Goal: Task Accomplishment & Management: Complete application form

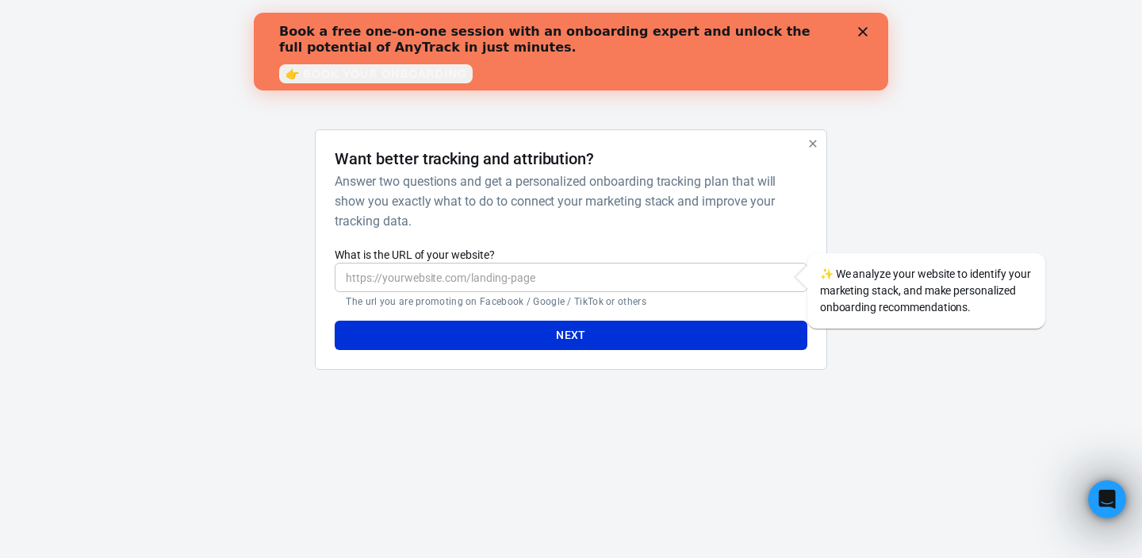
click at [860, 33] on icon "Close" at bounding box center [863, 32] width 10 height 10
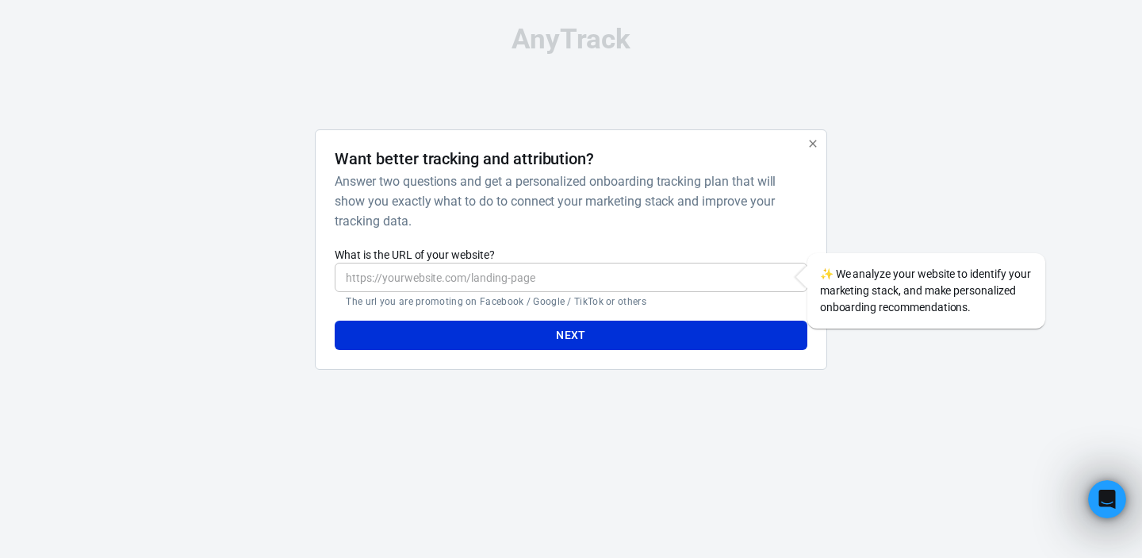
click at [812, 144] on icon "button" at bounding box center [813, 143] width 13 height 13
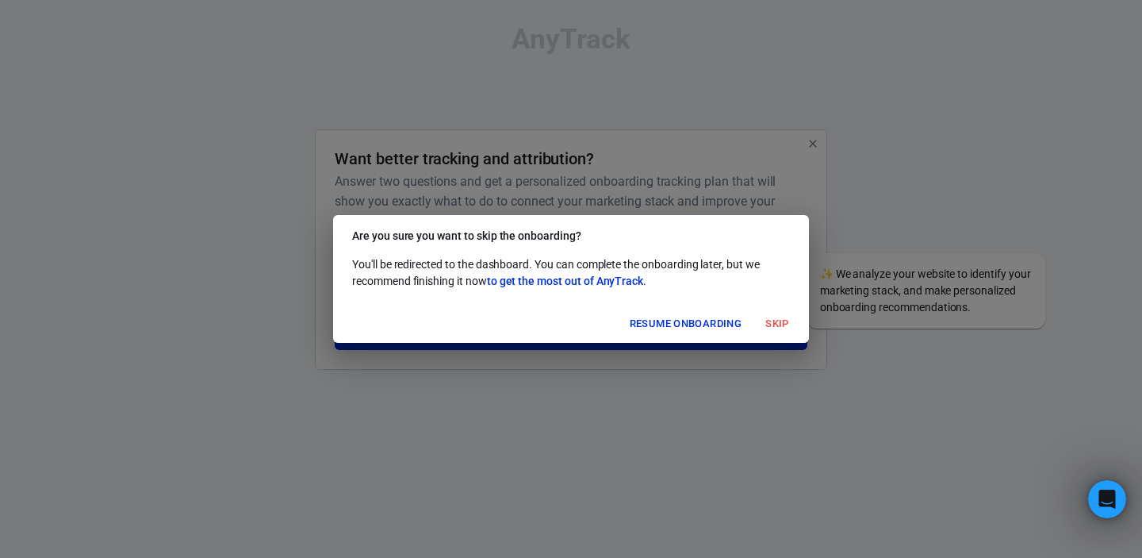
click at [780, 322] on button "Skip" at bounding box center [777, 324] width 51 height 25
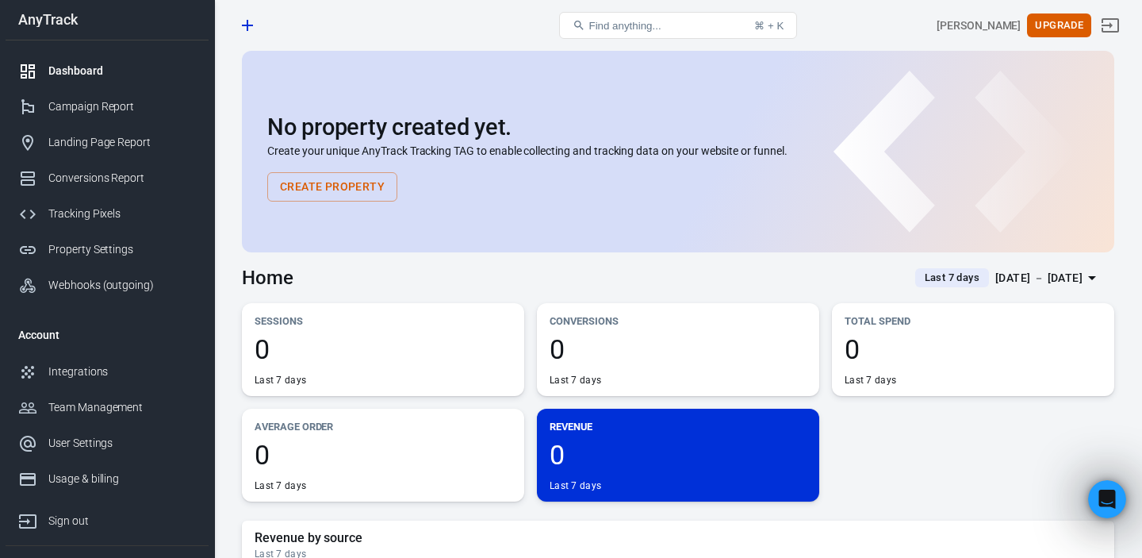
scroll to position [68, 0]
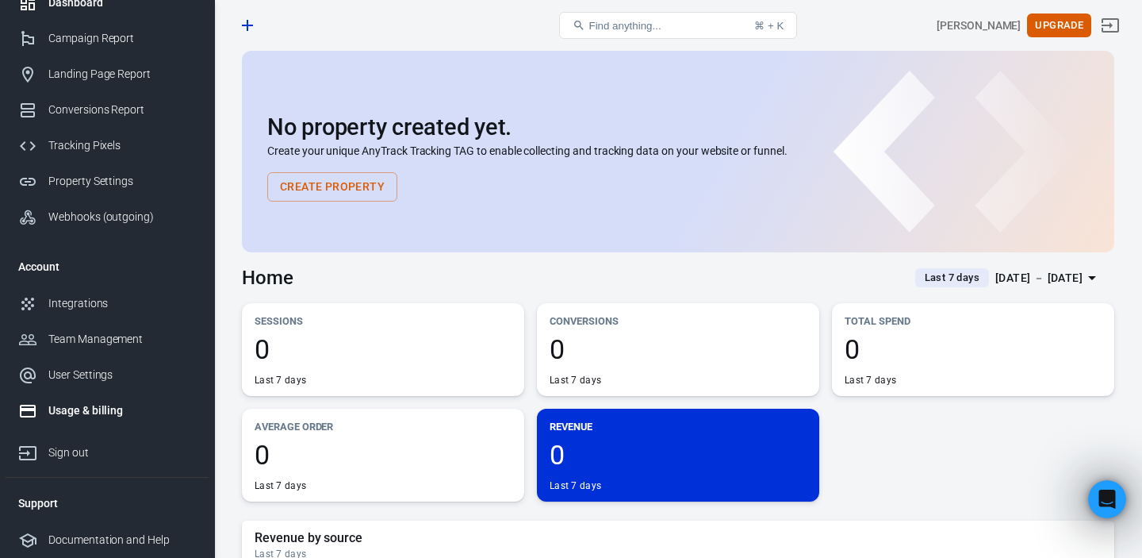
click at [109, 412] on div "Usage & billing" at bounding box center [122, 410] width 148 height 17
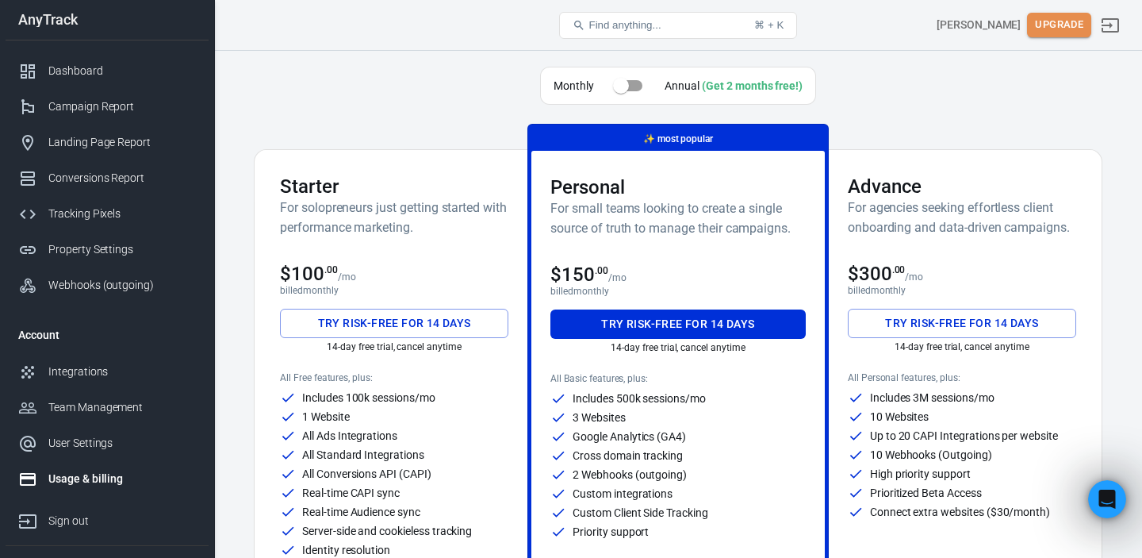
click at [1059, 22] on button "Upgrade" at bounding box center [1059, 25] width 64 height 25
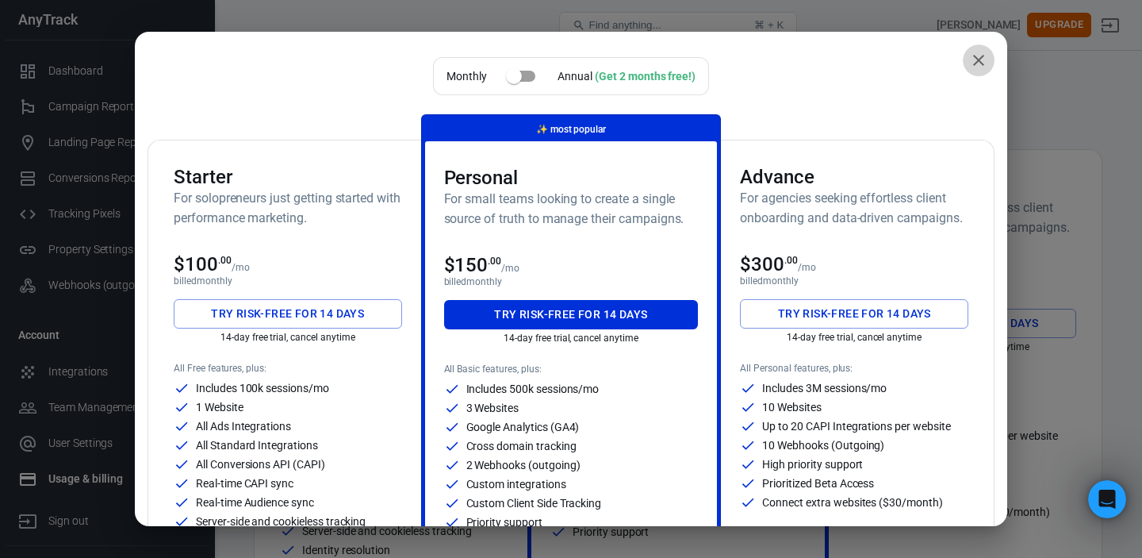
click at [982, 61] on icon "close" at bounding box center [978, 60] width 19 height 19
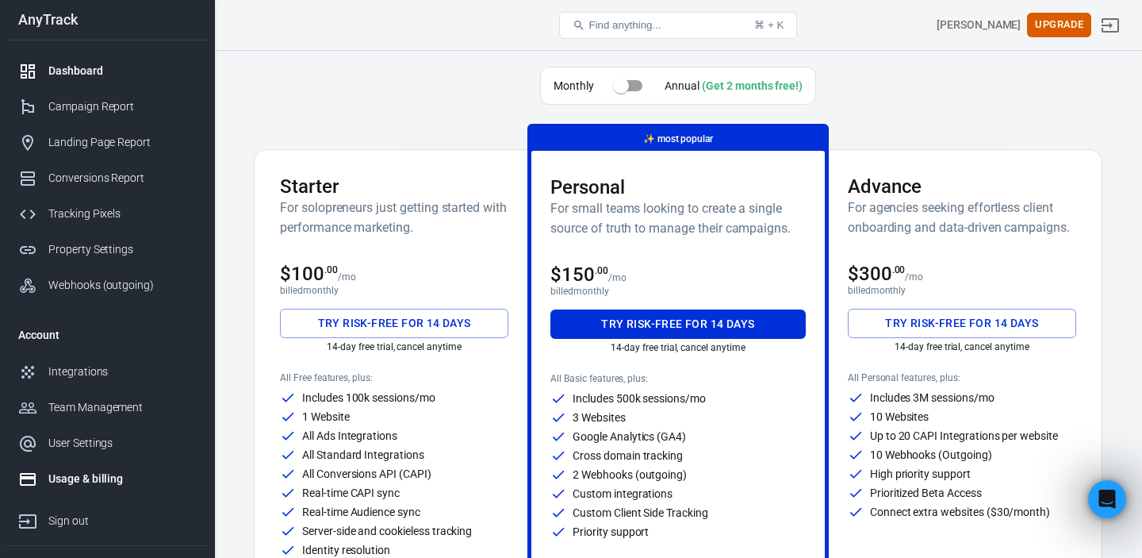
click at [116, 68] on div "Dashboard" at bounding box center [122, 71] width 148 height 17
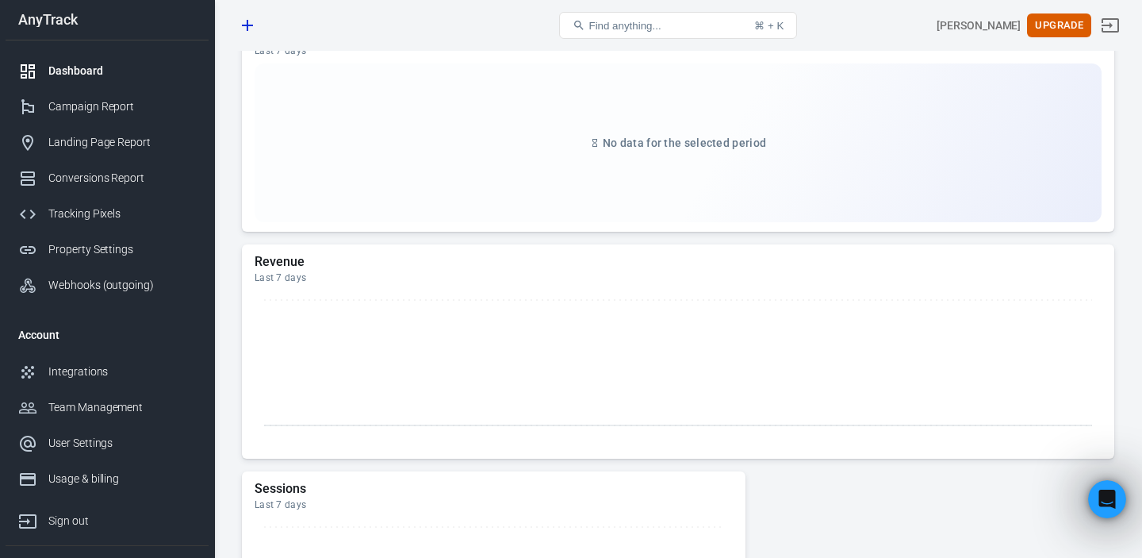
scroll to position [220, 0]
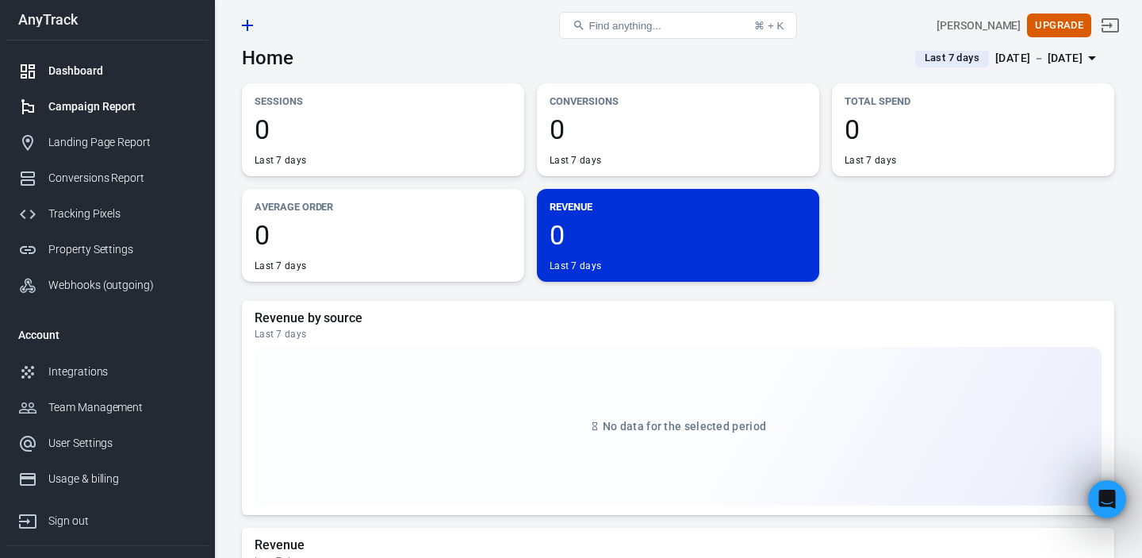
click at [102, 111] on div "Campaign Report" at bounding box center [122, 106] width 148 height 17
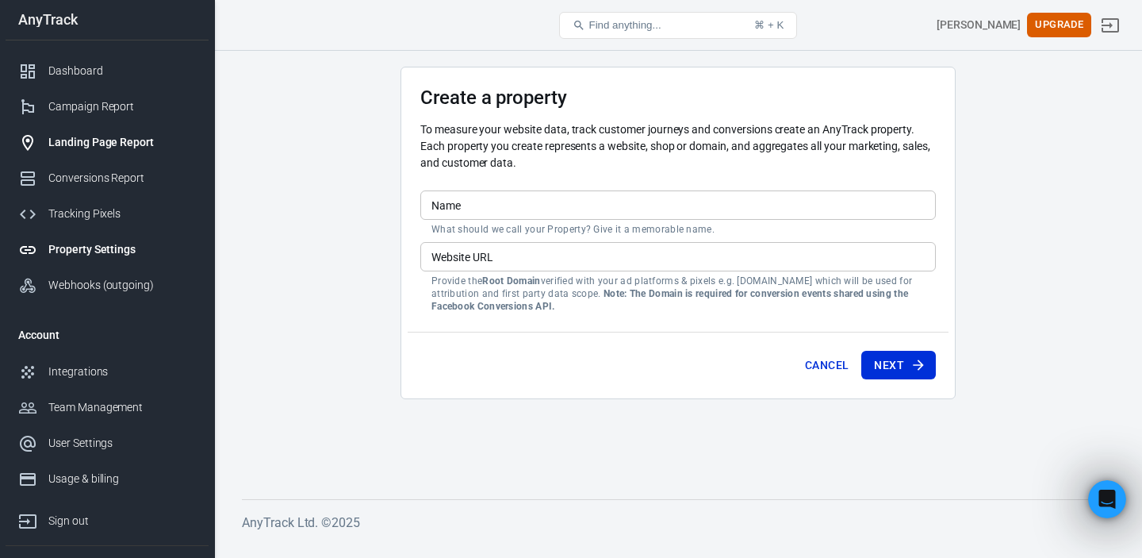
click at [119, 151] on link "Landing Page Report" at bounding box center [107, 143] width 203 height 36
click at [129, 139] on div "Landing Page Report" at bounding box center [122, 142] width 148 height 17
click at [115, 143] on div "Landing Page Report" at bounding box center [122, 142] width 148 height 17
click at [109, 105] on div "Campaign Report" at bounding box center [122, 106] width 148 height 17
click at [112, 136] on div "Landing Page Report" at bounding box center [122, 142] width 148 height 17
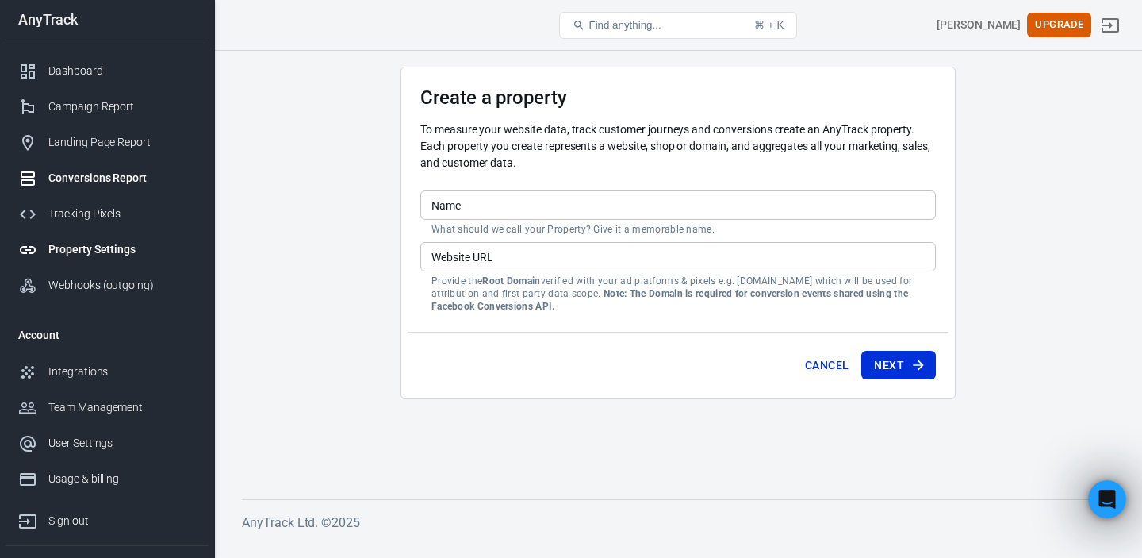
click at [95, 178] on div "Conversions Report" at bounding box center [122, 178] width 148 height 17
click at [83, 219] on div "Tracking Pixels" at bounding box center [122, 213] width 148 height 17
click at [84, 219] on div "Tracking Pixels" at bounding box center [122, 213] width 148 height 17
click at [82, 249] on div "Property Settings" at bounding box center [122, 249] width 148 height 17
click at [90, 283] on div "Webhooks (outgoing)" at bounding box center [122, 285] width 148 height 17
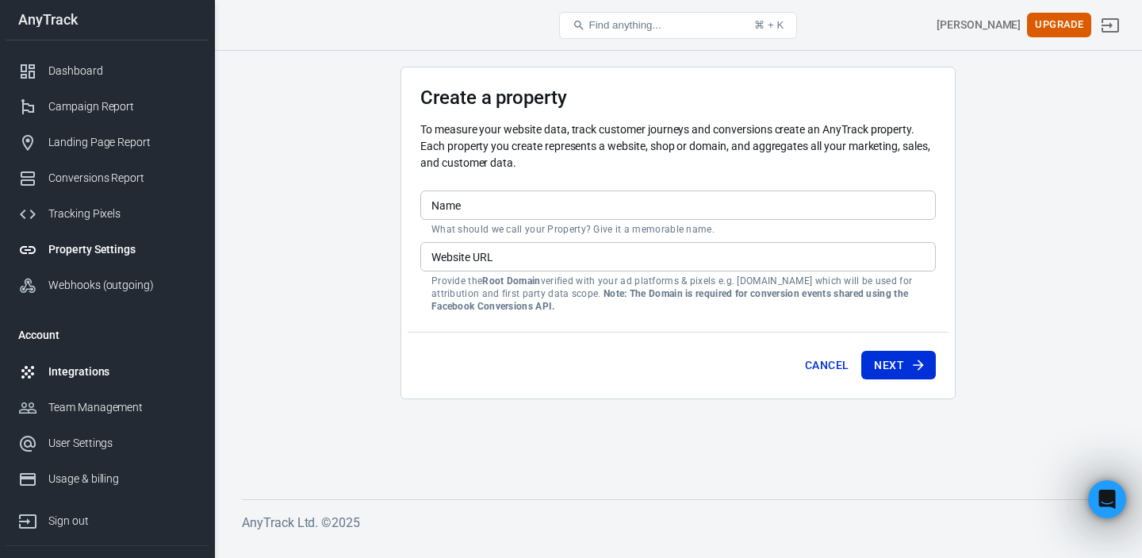
click at [76, 369] on div "Integrations" at bounding box center [122, 371] width 148 height 17
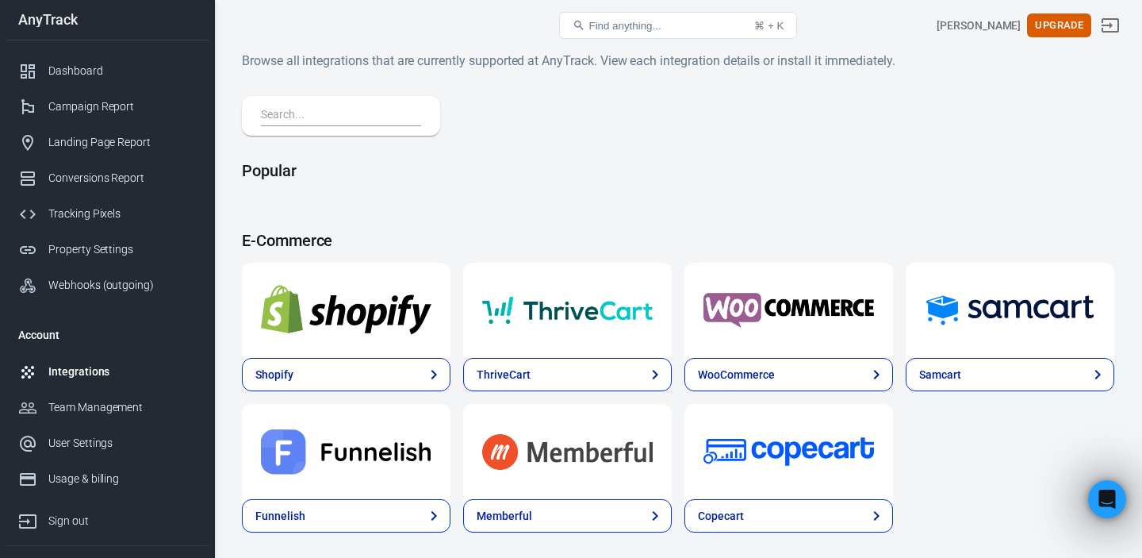
click at [340, 117] on input "text" at bounding box center [338, 115] width 154 height 21
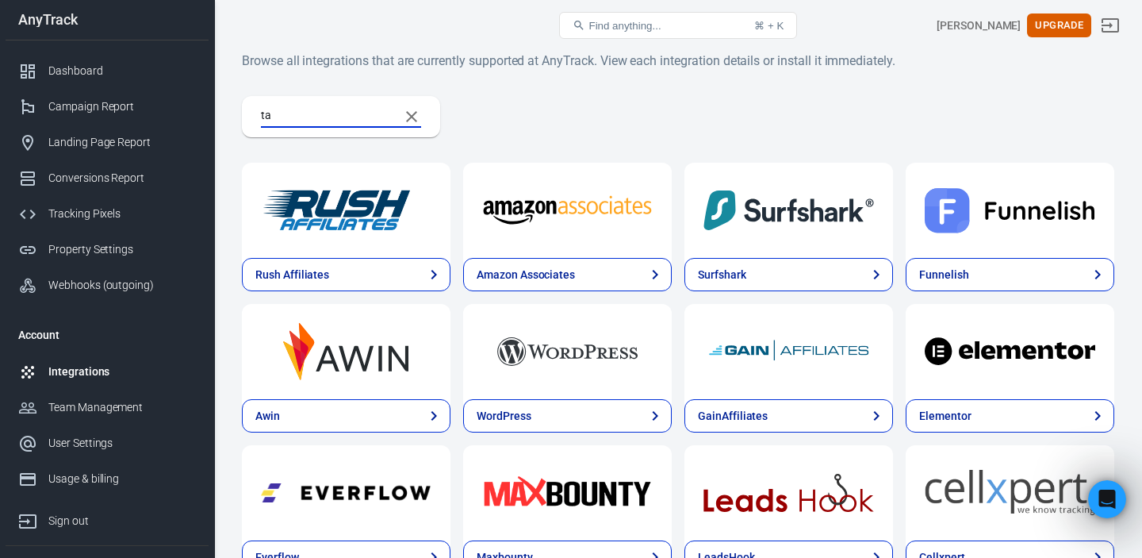
type input "t"
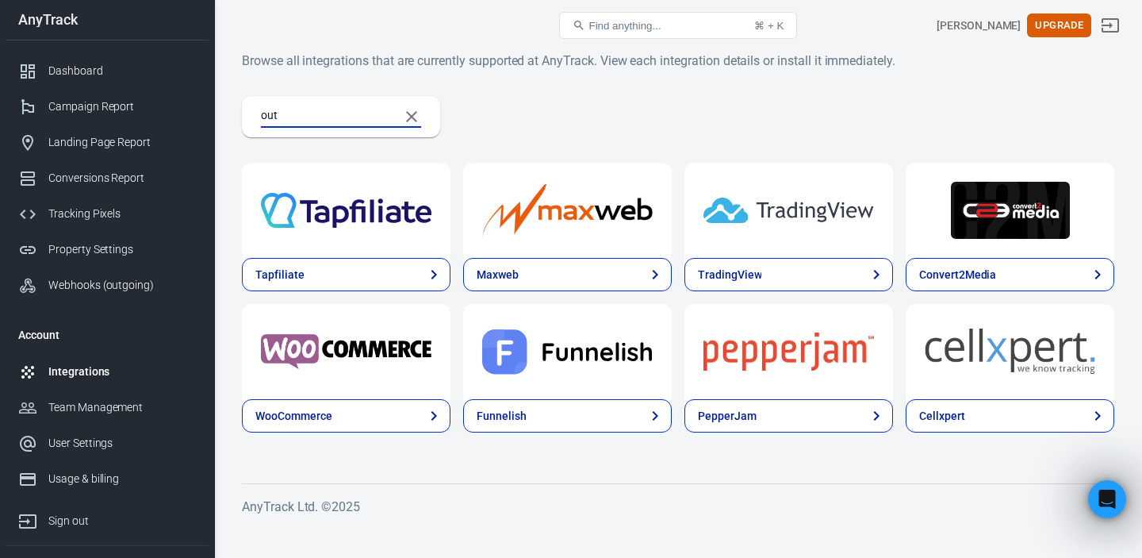
type input "out"
click at [95, 369] on div "Integrations" at bounding box center [122, 371] width 148 height 17
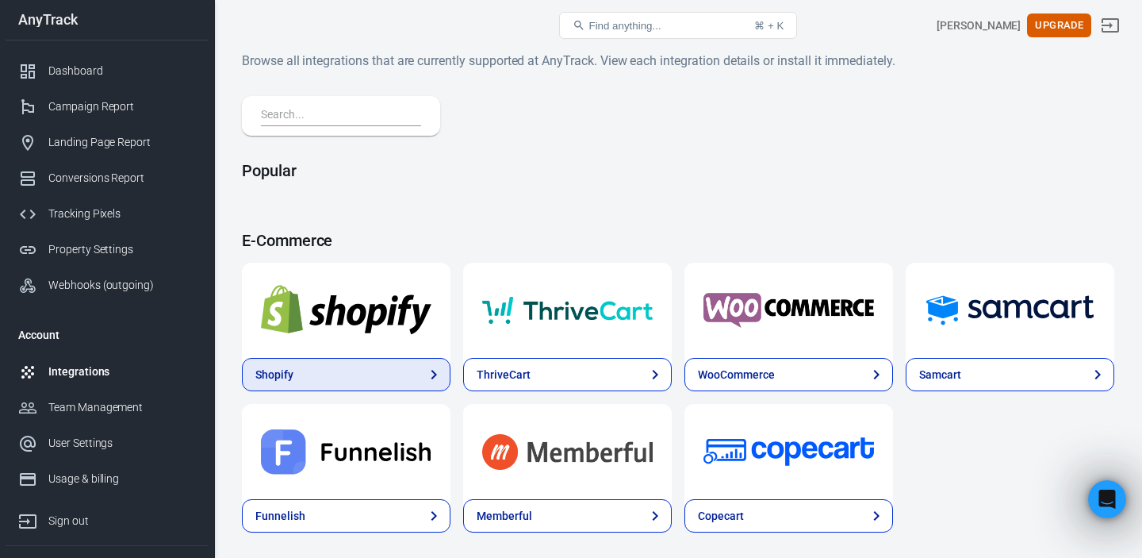
click at [386, 375] on link "Shopify" at bounding box center [346, 374] width 209 height 33
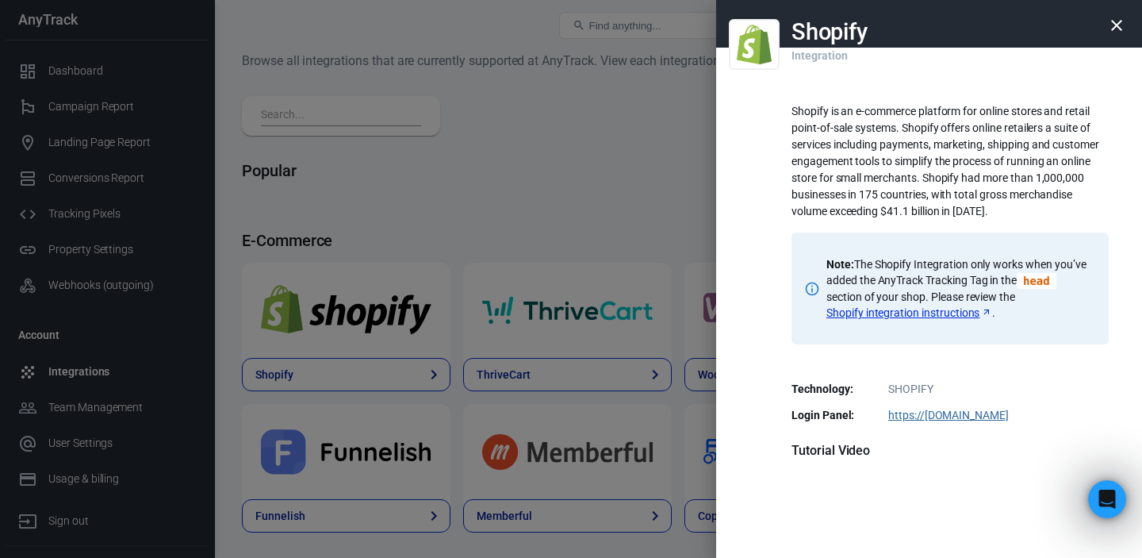
click at [1117, 30] on icon "button" at bounding box center [1116, 25] width 19 height 19
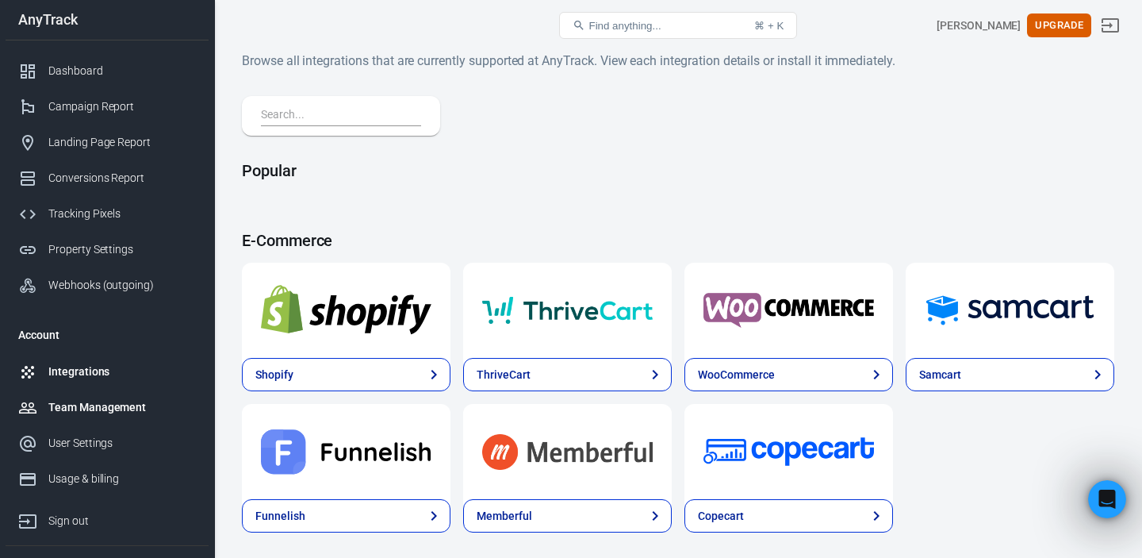
click at [110, 409] on div "Team Management" at bounding box center [122, 407] width 148 height 17
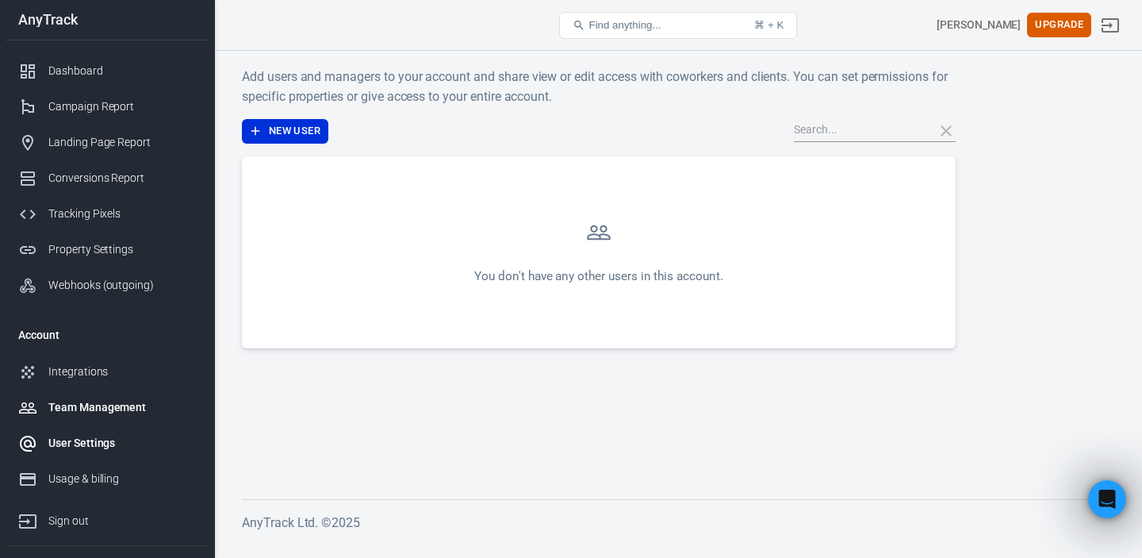
click at [91, 440] on div "User Settings" at bounding box center [122, 443] width 148 height 17
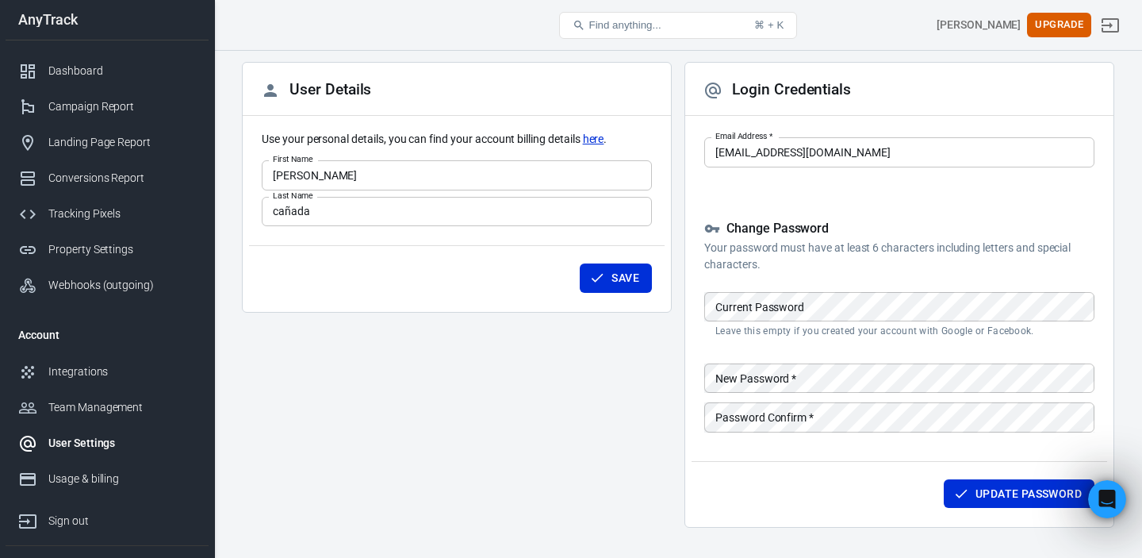
scroll to position [129, 0]
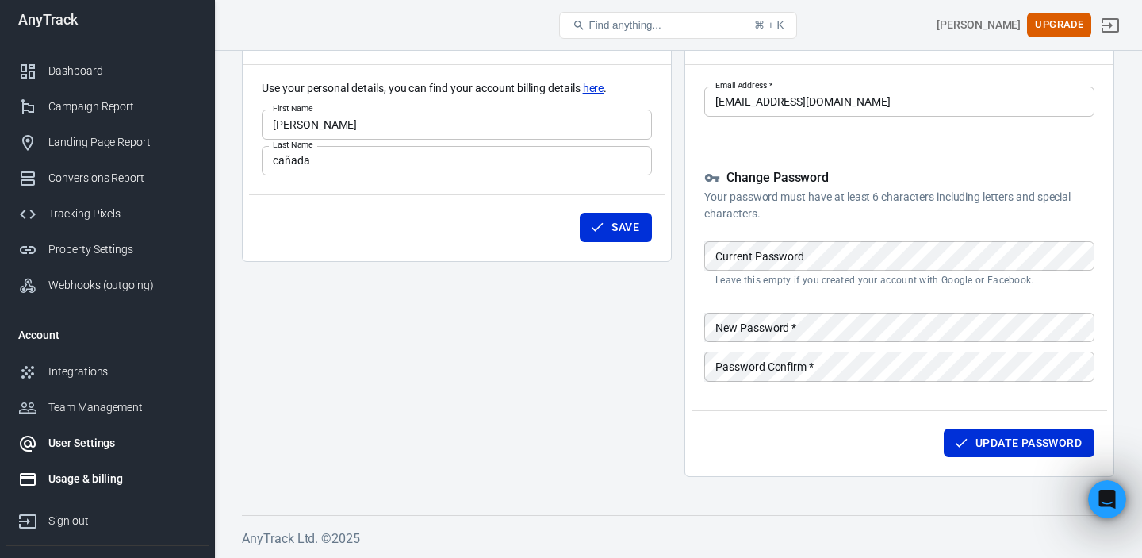
click at [75, 475] on div "Usage & billing" at bounding box center [122, 478] width 148 height 17
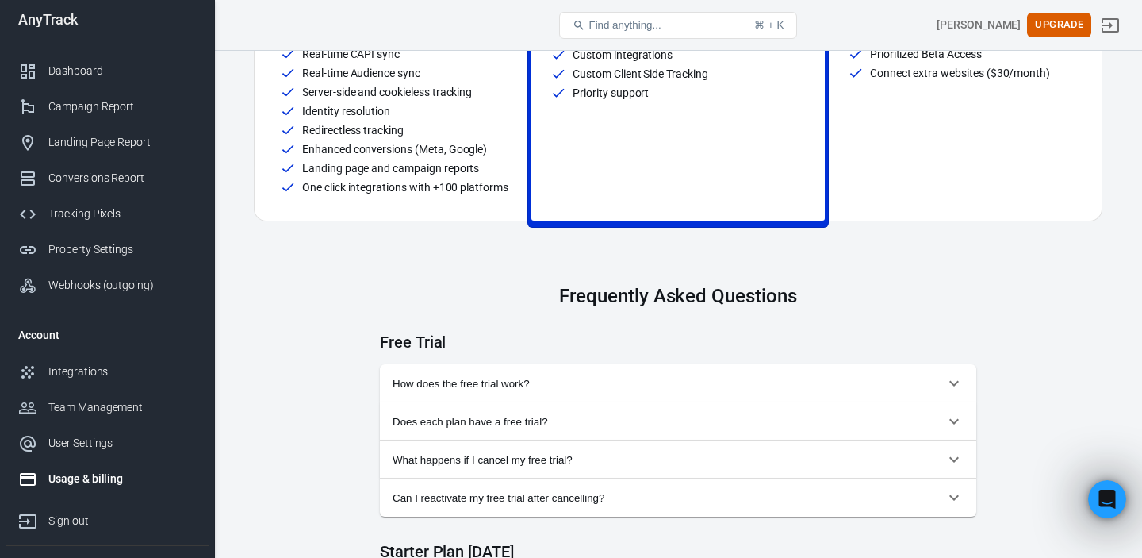
scroll to position [467, 0]
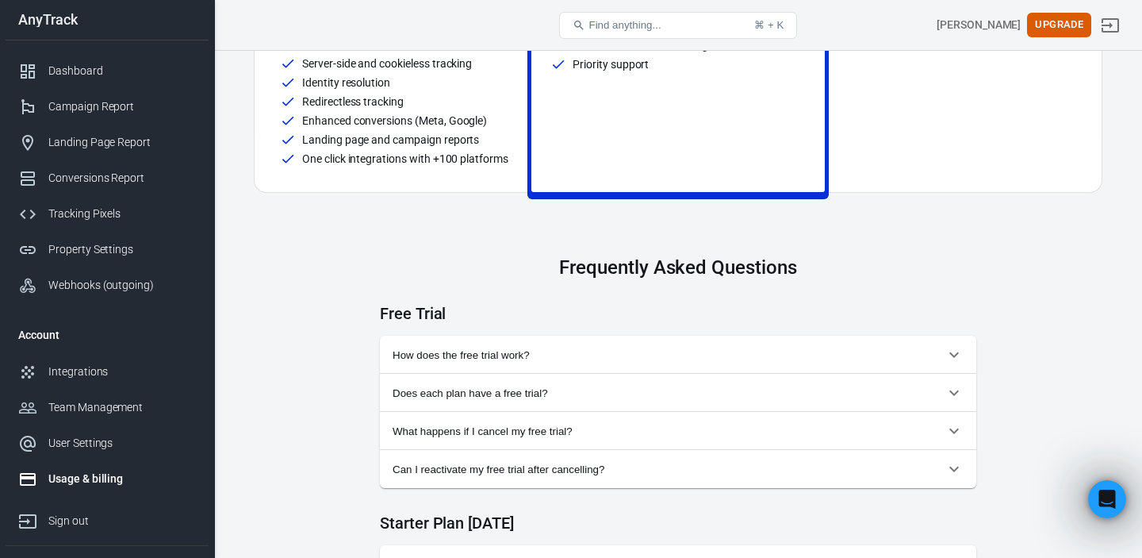
click at [588, 361] on span "How does the free trial work?" at bounding box center [669, 355] width 552 height 12
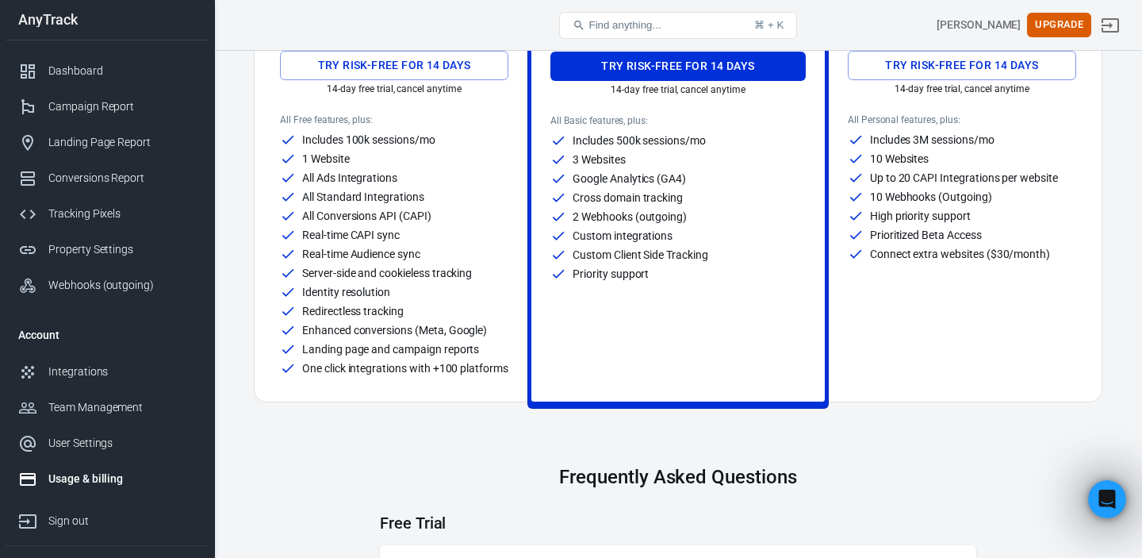
scroll to position [160, 0]
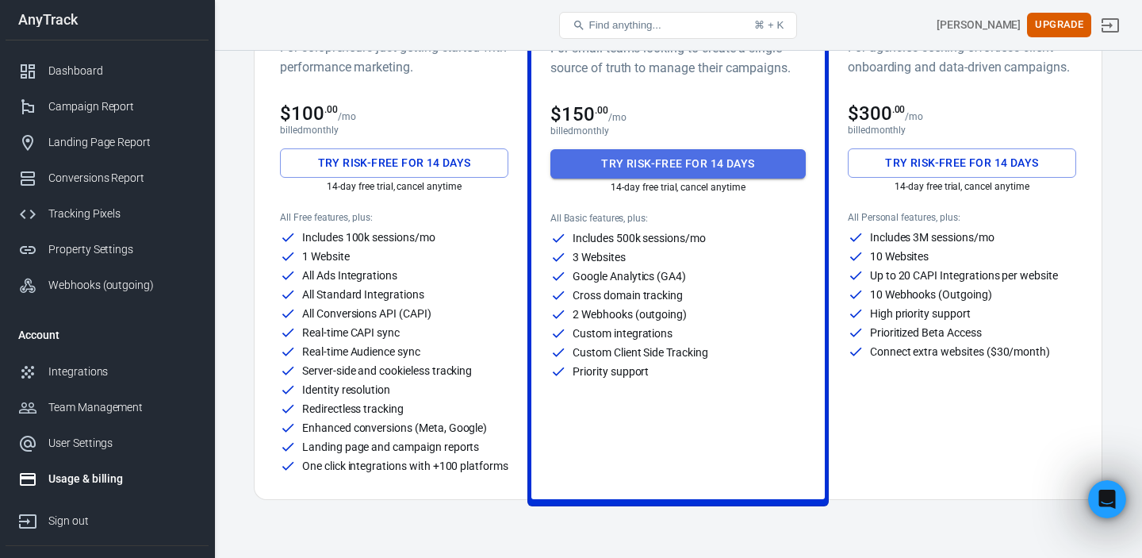
click at [710, 167] on button "Try risk-free for 14 days" at bounding box center [677, 163] width 255 height 29
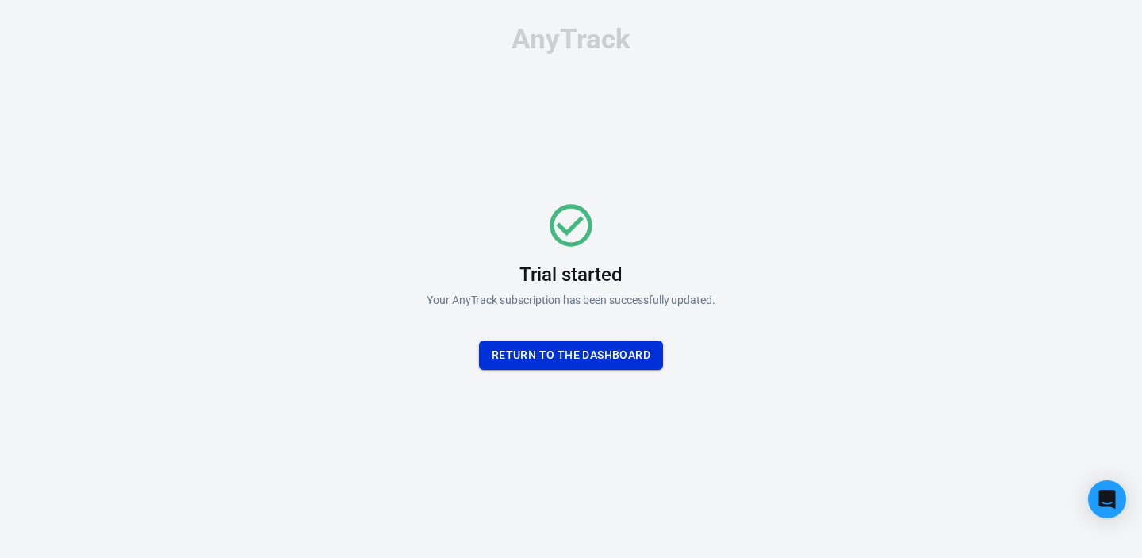
click at [596, 367] on button "Return To the dashboard" at bounding box center [571, 354] width 184 height 29
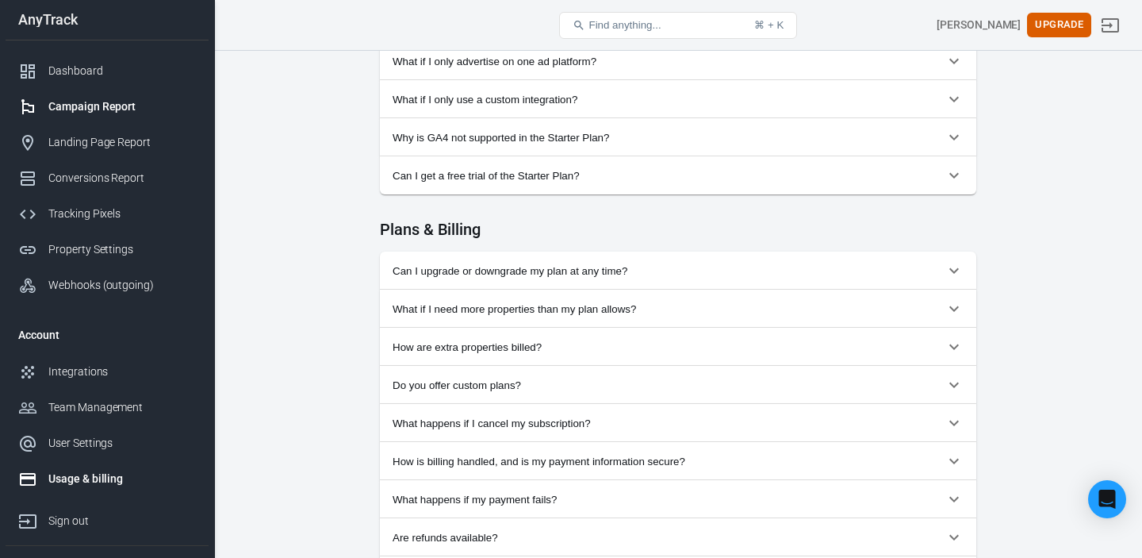
scroll to position [700, 0]
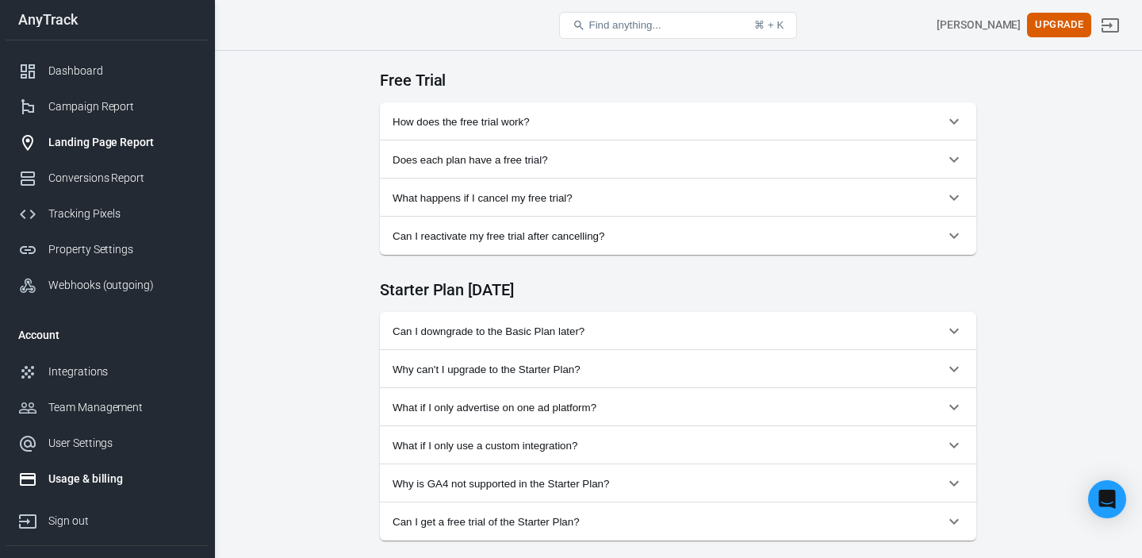
click at [92, 139] on div "Landing Page Report" at bounding box center [122, 142] width 148 height 17
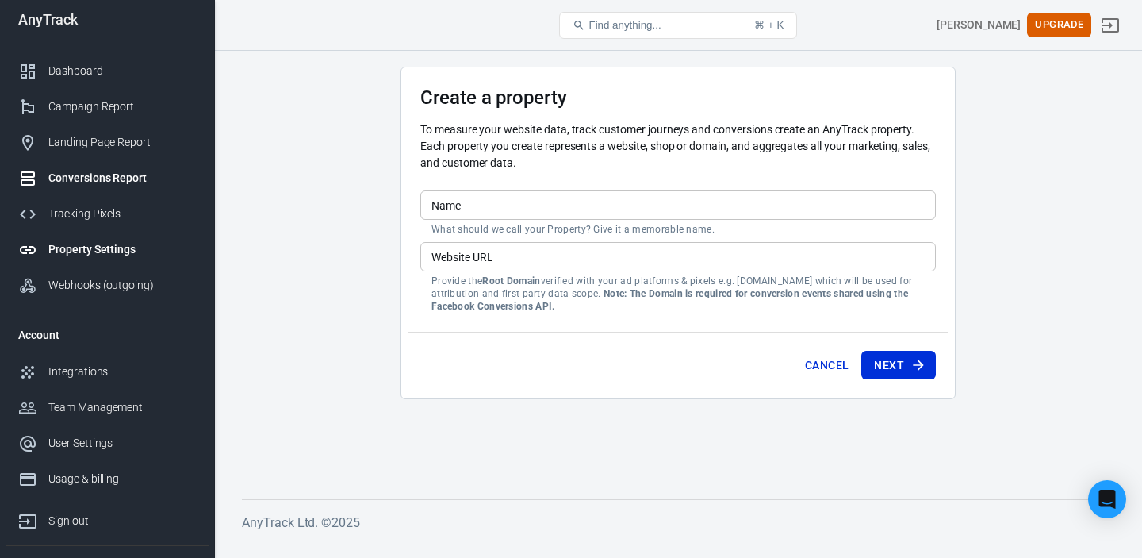
click at [86, 172] on div "Conversions Report" at bounding box center [122, 178] width 148 height 17
click at [79, 210] on div "Tracking Pixels" at bounding box center [122, 213] width 148 height 17
click at [84, 63] on div "Dashboard" at bounding box center [122, 71] width 148 height 17
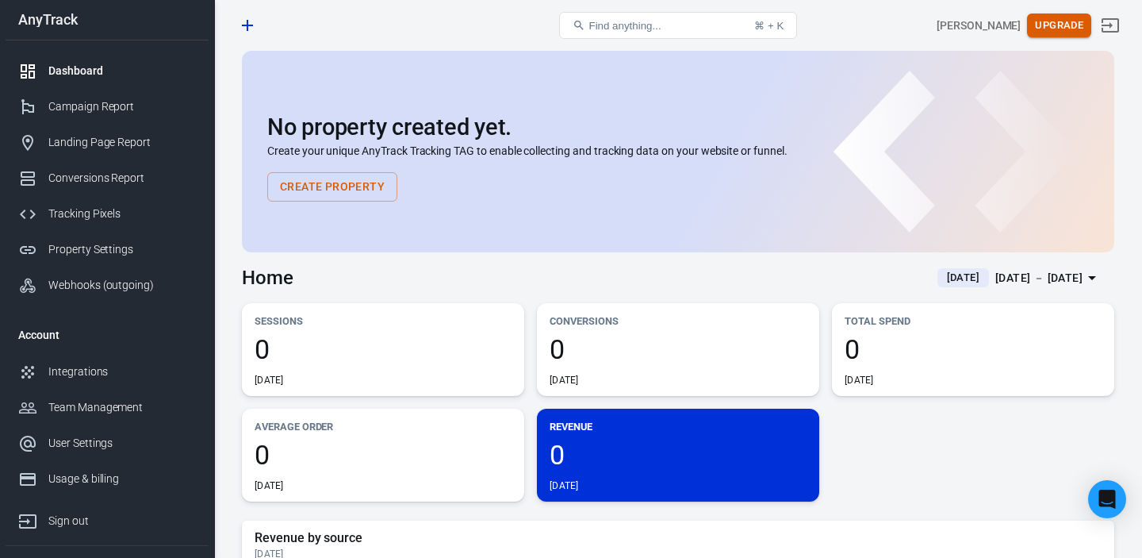
click at [1055, 28] on button "Upgrade" at bounding box center [1059, 25] width 64 height 25
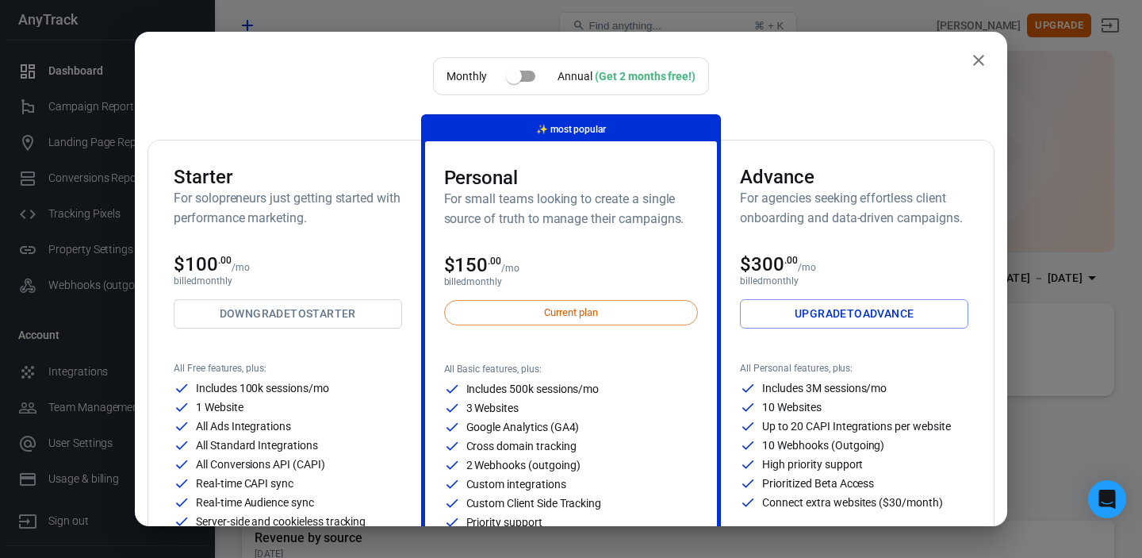
click at [611, 312] on div "Current plan" at bounding box center [571, 312] width 255 height 25
click at [513, 75] on input "checkbox" at bounding box center [514, 76] width 90 height 30
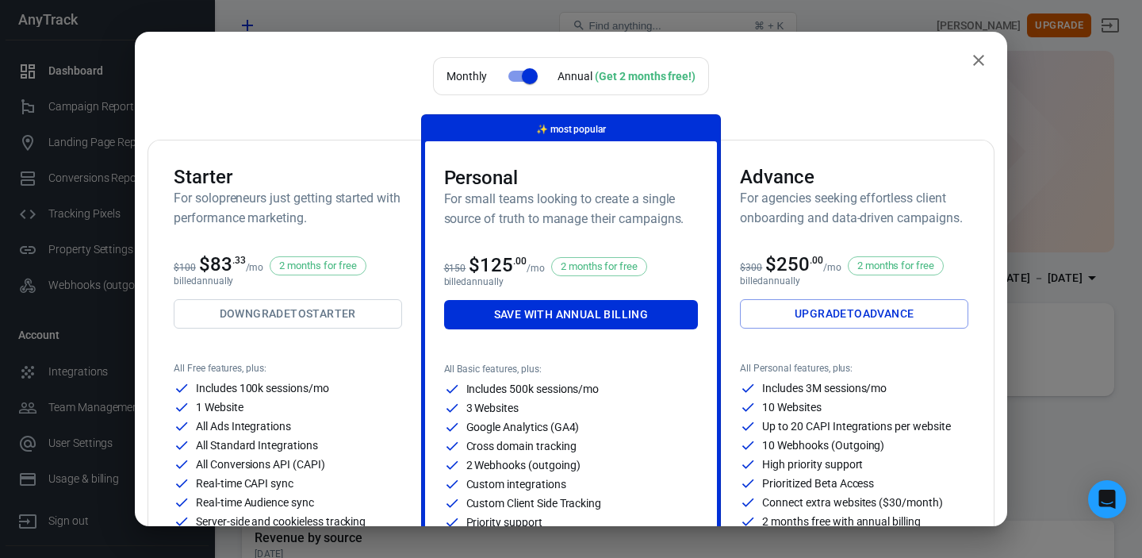
click at [530, 72] on input "checkbox" at bounding box center [530, 76] width 90 height 30
checkbox input "false"
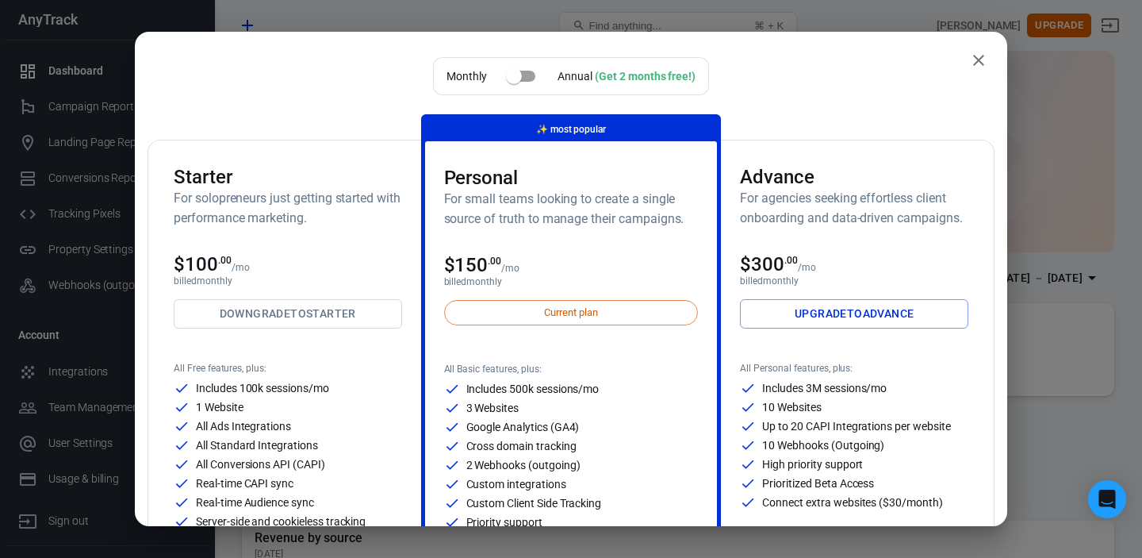
click at [978, 61] on icon "close" at bounding box center [978, 60] width 11 height 11
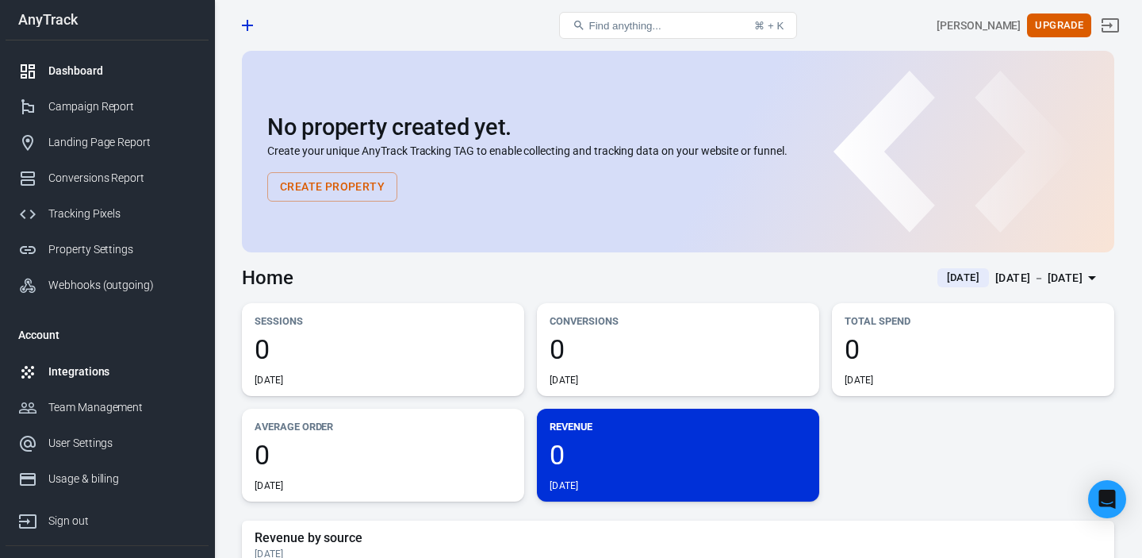
click at [102, 378] on div "Integrations" at bounding box center [122, 371] width 148 height 17
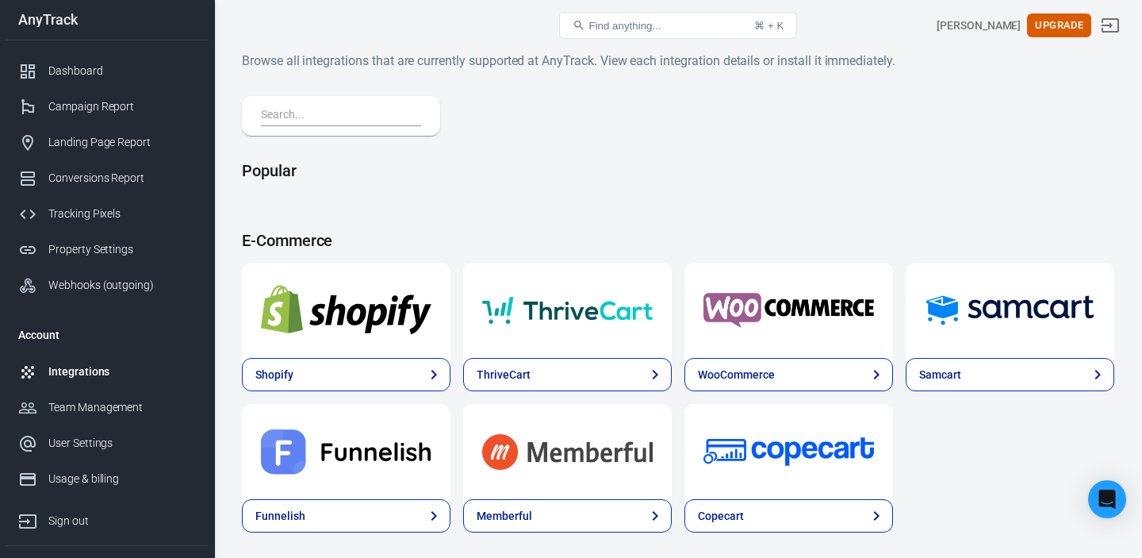
click at [365, 109] on input "text" at bounding box center [338, 115] width 154 height 21
click at [663, 18] on button "Find anything... ⌘ + K" at bounding box center [678, 25] width 238 height 27
click at [648, 28] on span "Find anything..." at bounding box center [624, 26] width 72 height 12
click at [600, 26] on span "Find anything..." at bounding box center [624, 26] width 72 height 12
click at [577, 23] on icon at bounding box center [579, 25] width 13 height 13
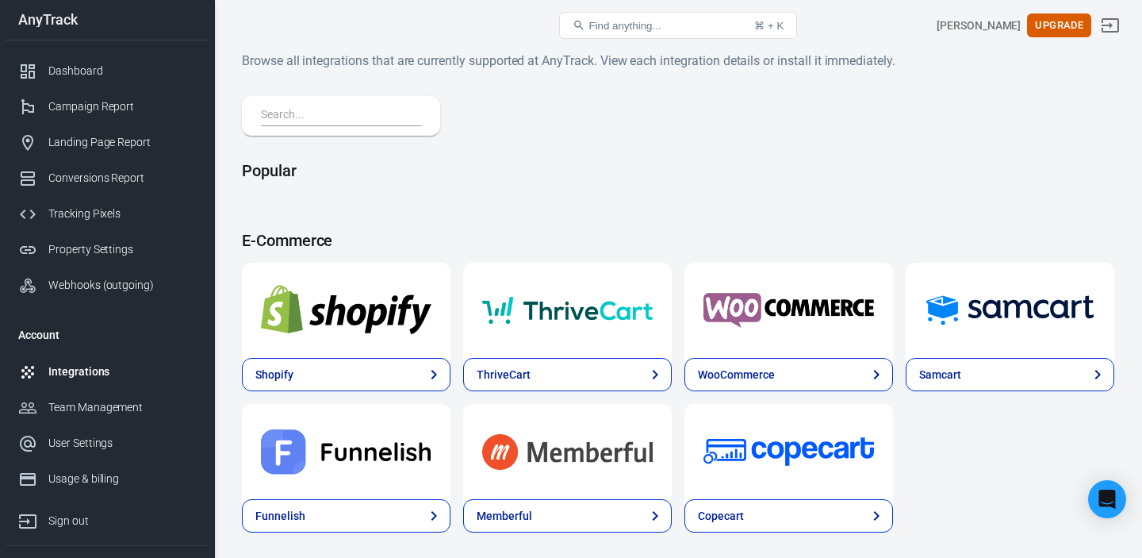
click at [381, 113] on input "text" at bounding box center [338, 115] width 154 height 21
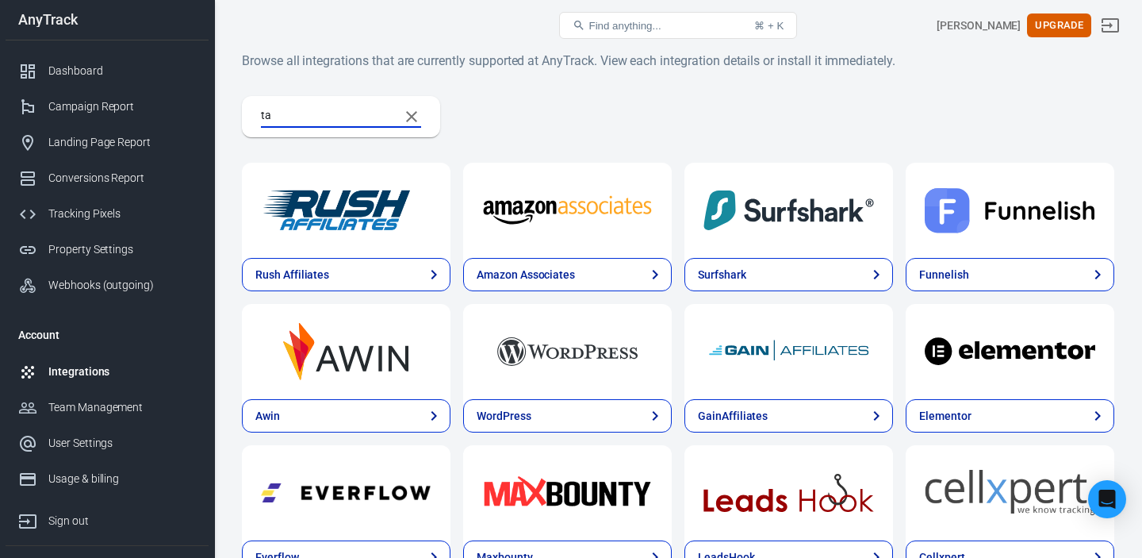
type input "t"
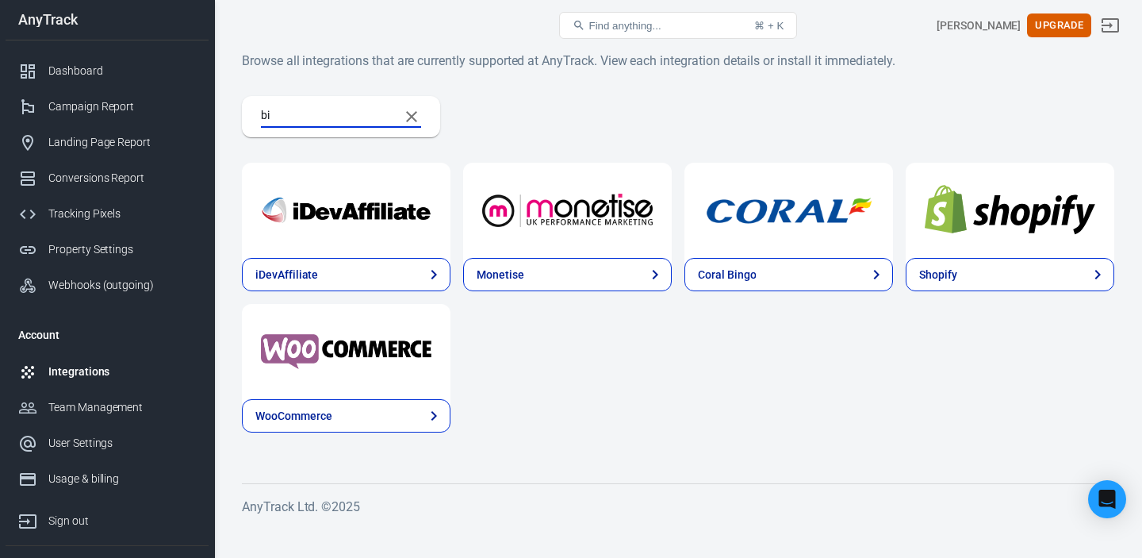
type input "b"
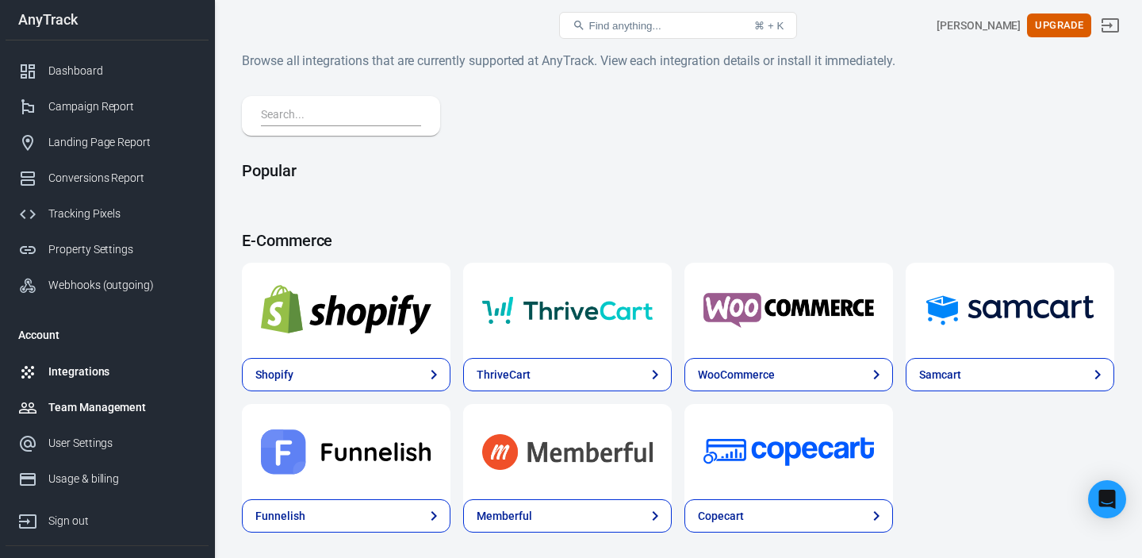
click at [148, 411] on div "Team Management" at bounding box center [122, 407] width 148 height 17
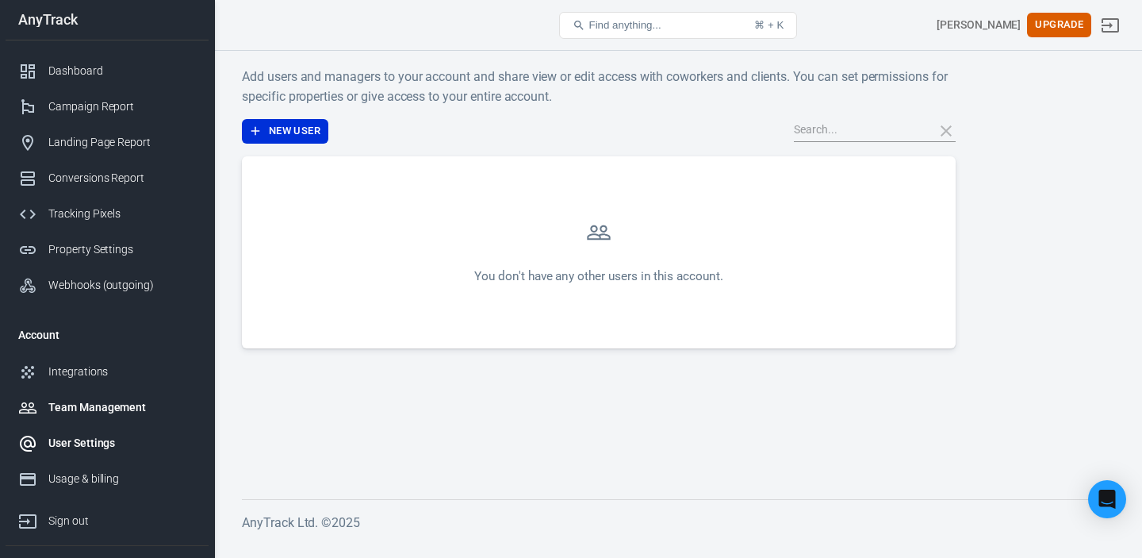
click at [95, 442] on div "User Settings" at bounding box center [122, 443] width 148 height 17
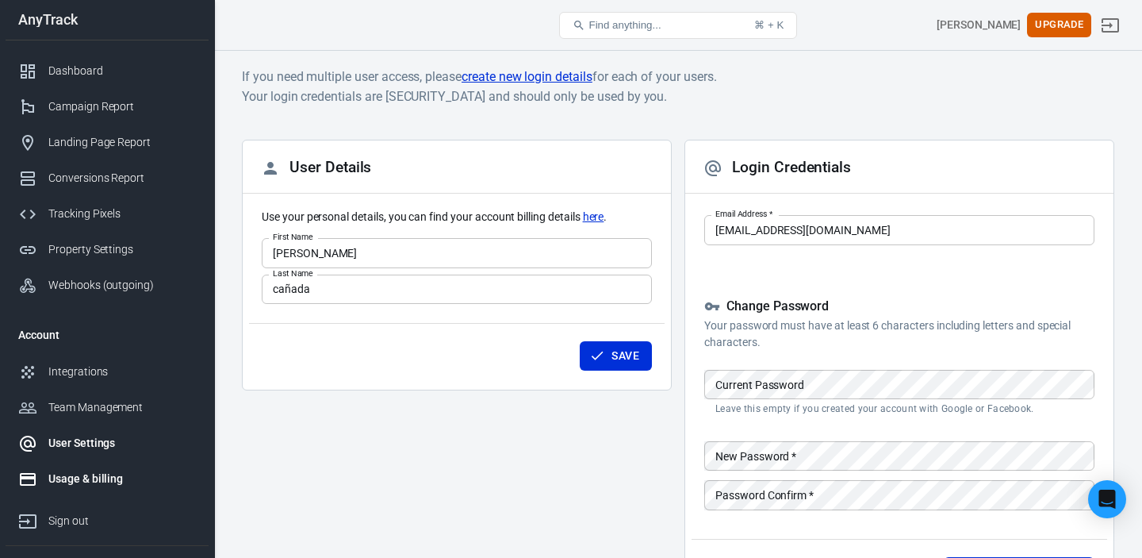
click at [91, 485] on div "Usage & billing" at bounding box center [122, 478] width 148 height 17
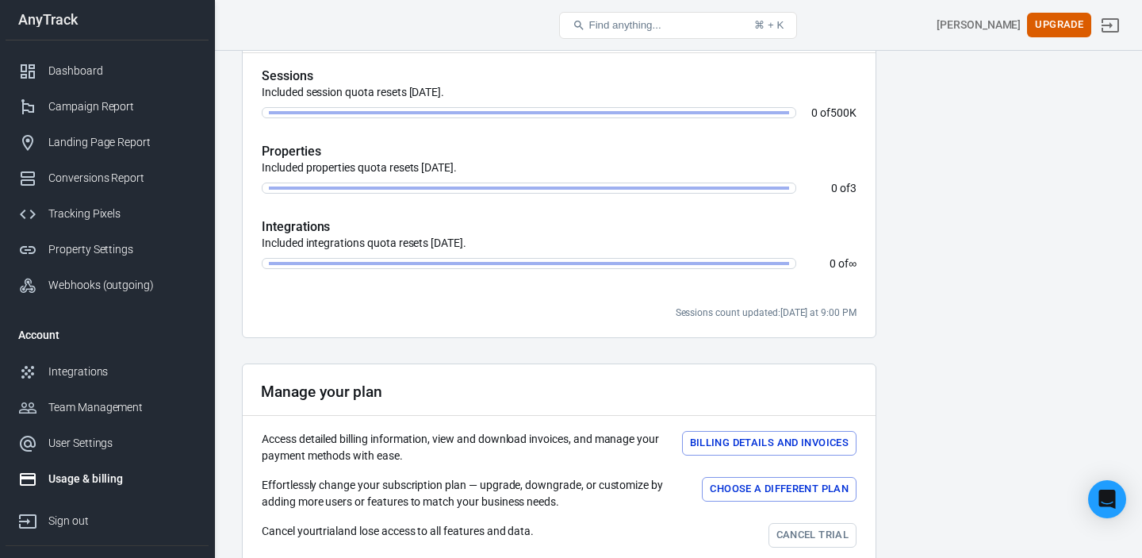
scroll to position [550, 0]
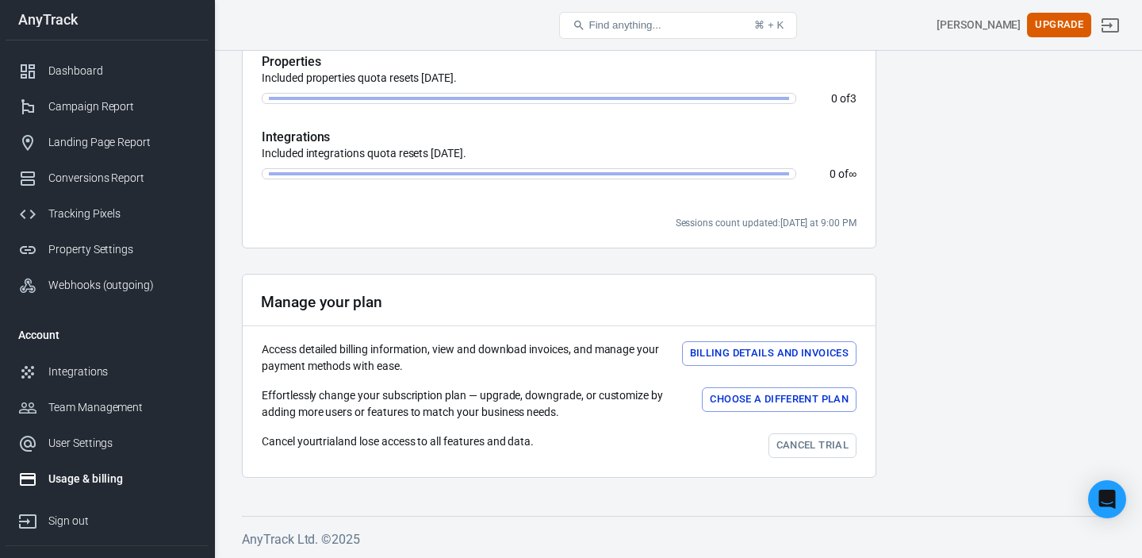
click at [749, 354] on button "Billing details and Invoices" at bounding box center [769, 353] width 174 height 25
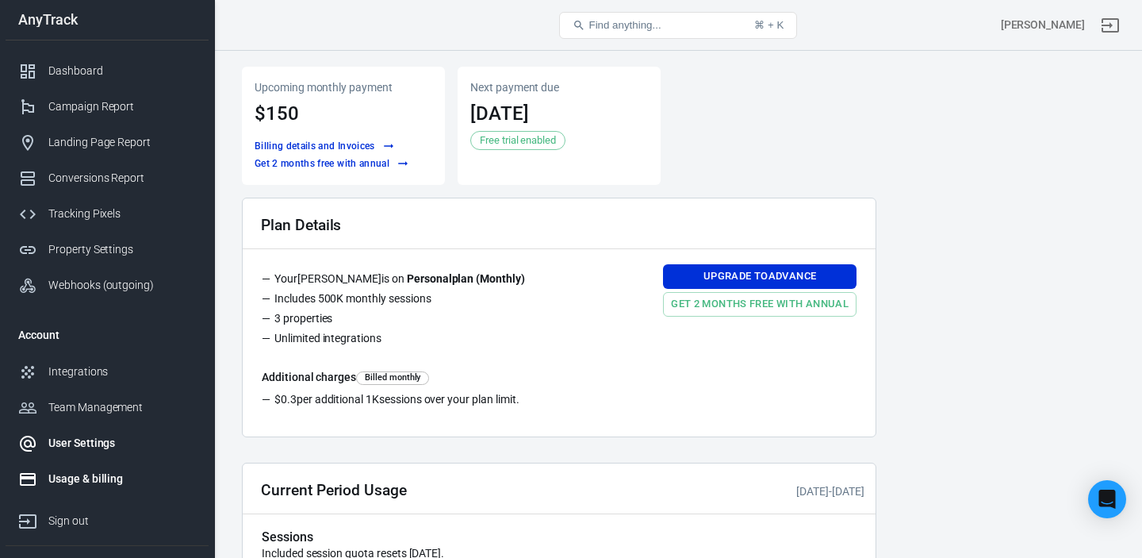
click at [89, 442] on div "User Settings" at bounding box center [122, 443] width 148 height 17
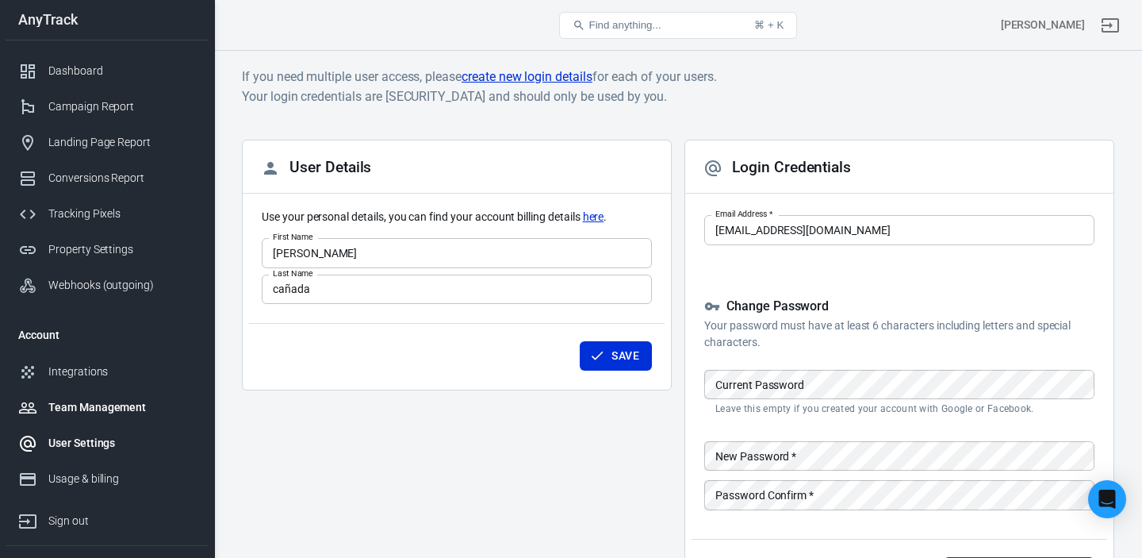
click at [102, 406] on div "Team Management" at bounding box center [122, 407] width 148 height 17
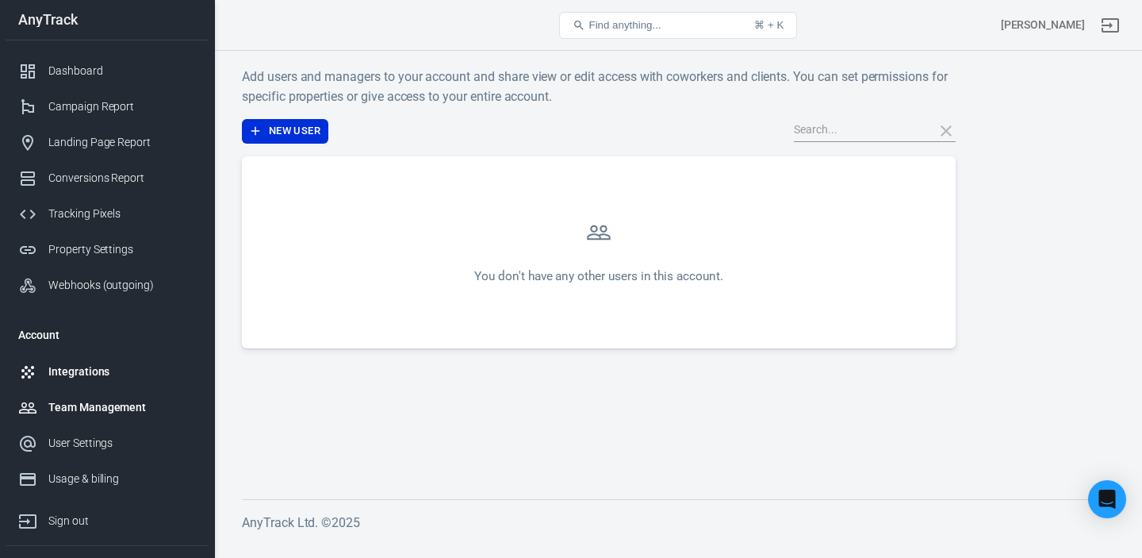
click at [86, 375] on div "Integrations" at bounding box center [122, 371] width 148 height 17
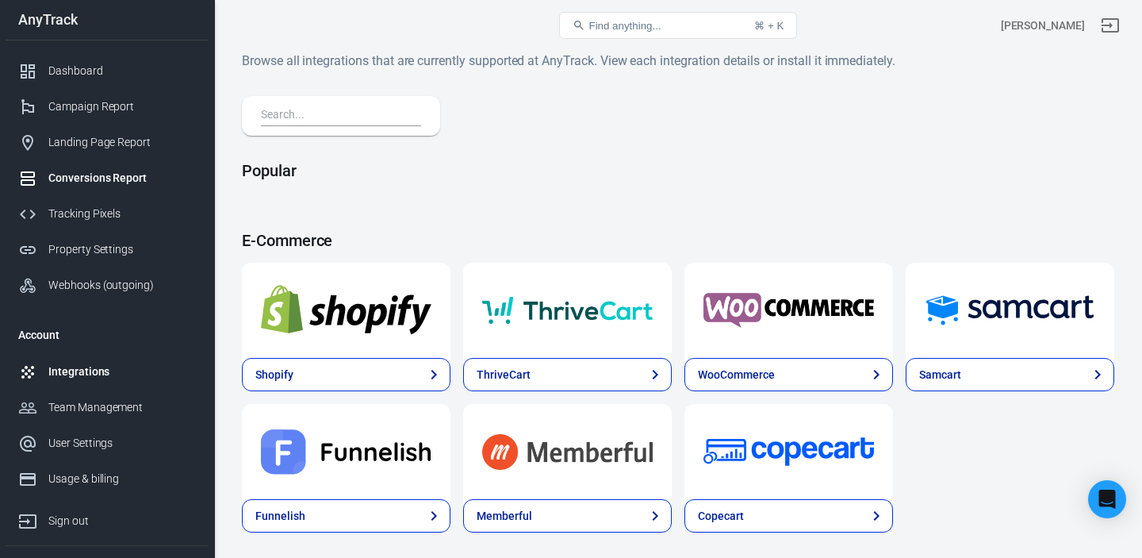
click at [97, 184] on div "Conversions Report" at bounding box center [122, 178] width 148 height 17
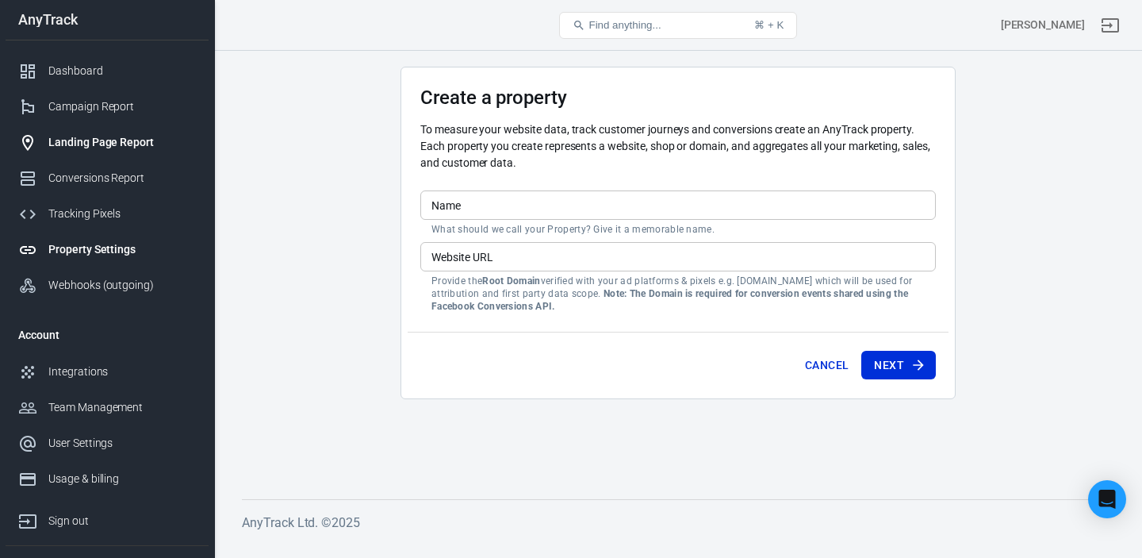
click at [101, 148] on div "Landing Page Report" at bounding box center [122, 142] width 148 height 17
click at [79, 105] on div "Campaign Report" at bounding box center [122, 106] width 148 height 17
click at [94, 73] on div "Dashboard" at bounding box center [122, 71] width 148 height 17
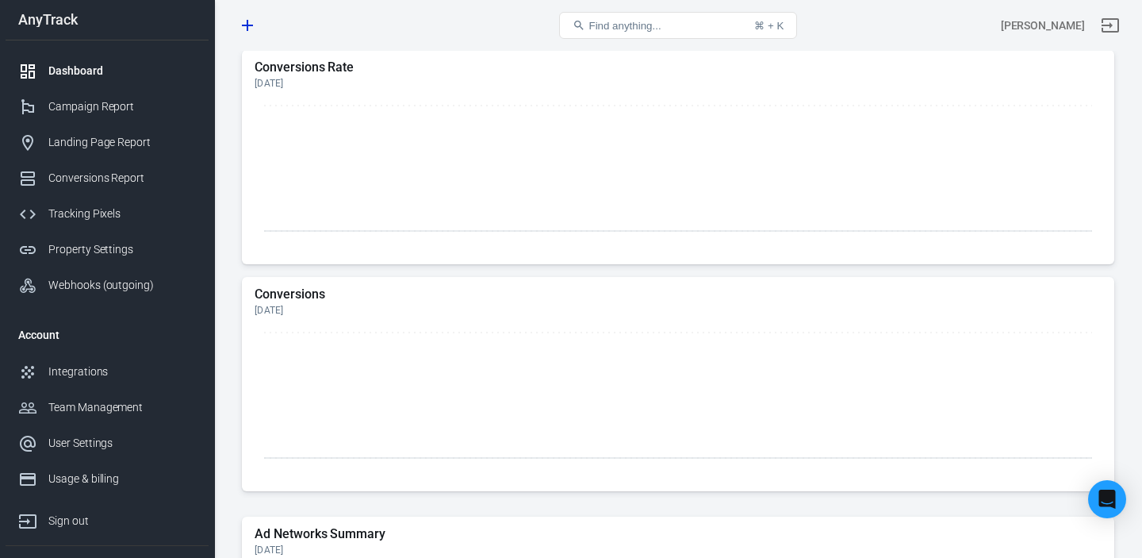
scroll to position [1186, 0]
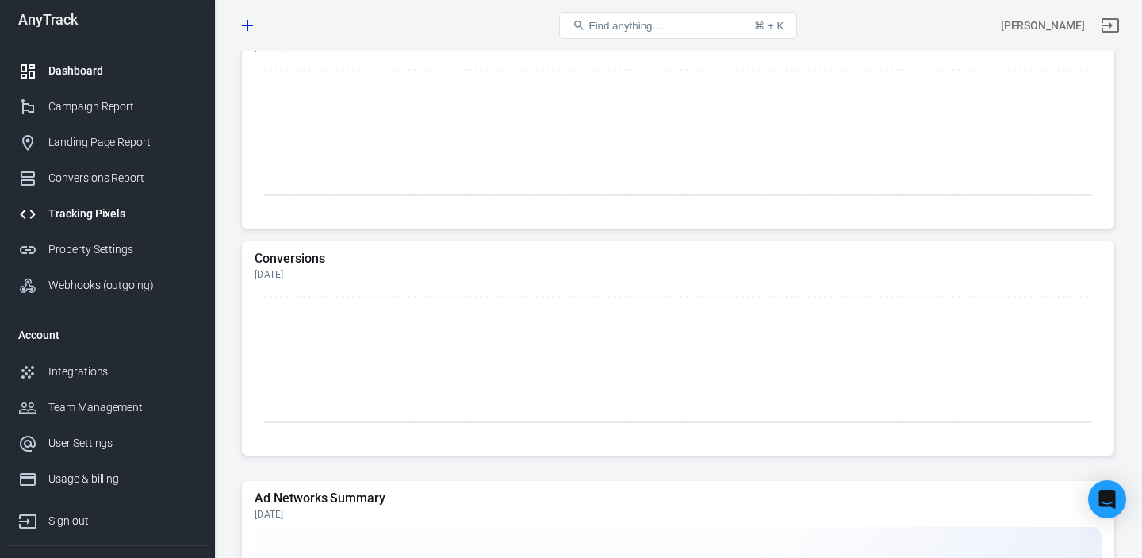
click at [109, 215] on div "Tracking Pixels" at bounding box center [122, 213] width 148 height 17
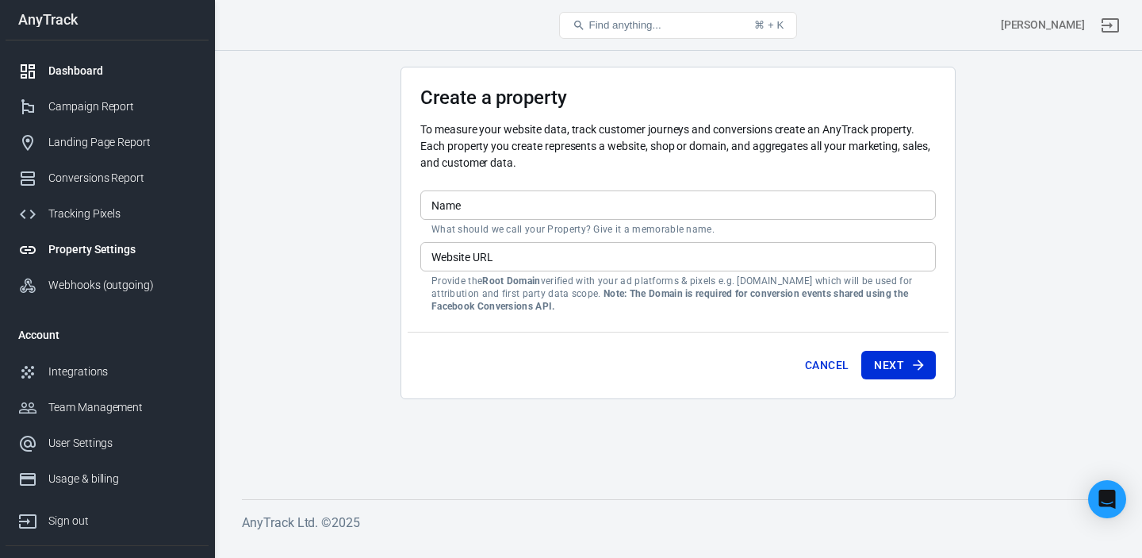
click at [153, 70] on div "Dashboard" at bounding box center [122, 71] width 148 height 17
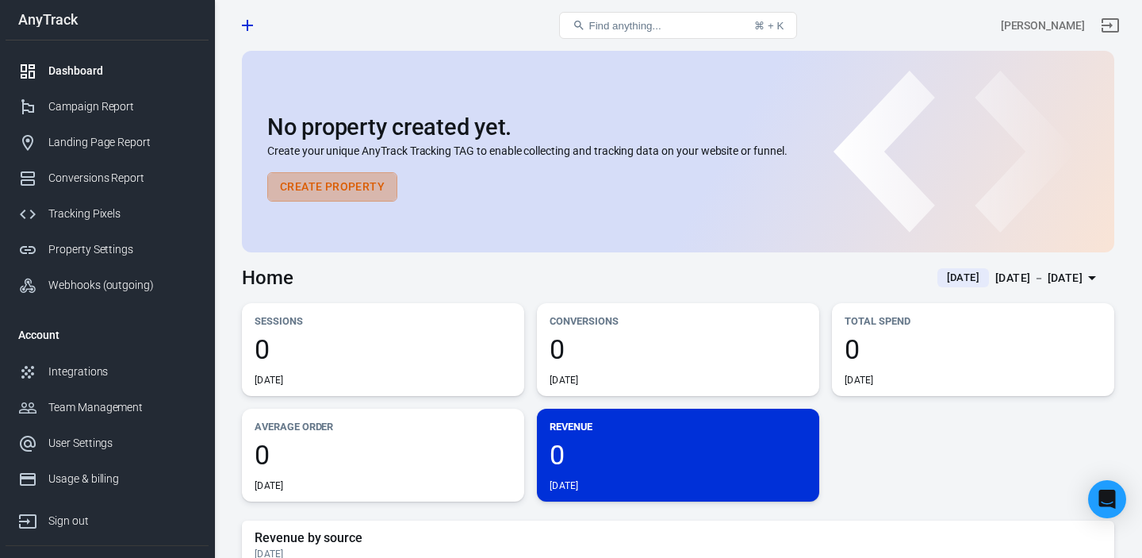
click at [369, 190] on button "Create Property" at bounding box center [332, 186] width 130 height 29
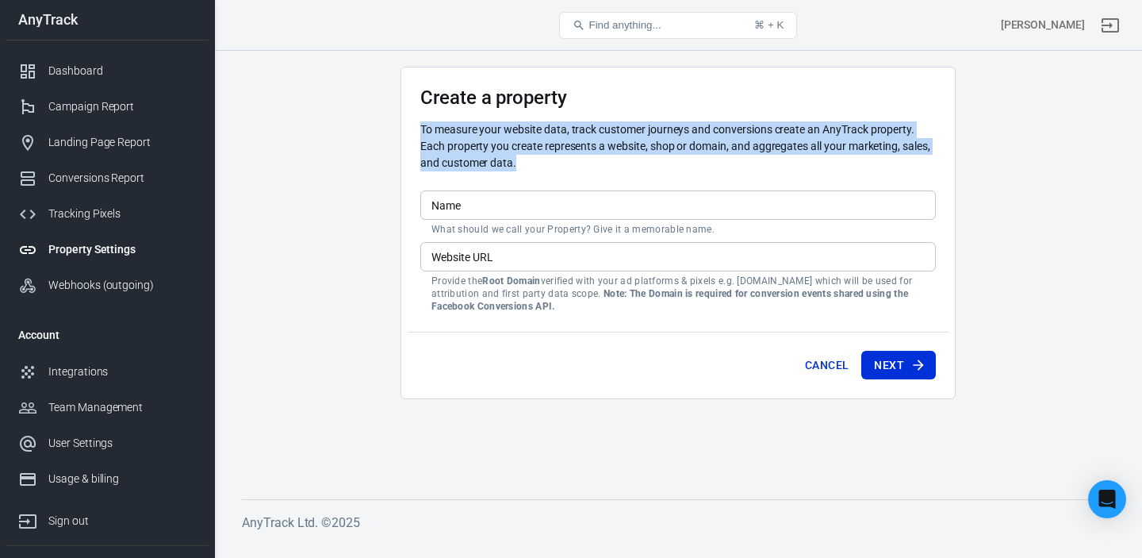
drag, startPoint x: 421, startPoint y: 128, endPoint x: 523, endPoint y: 172, distance: 111.2
click at [523, 171] on div "To measure your website data, track customer journeys and conversions create an…" at bounding box center [678, 152] width 516 height 63
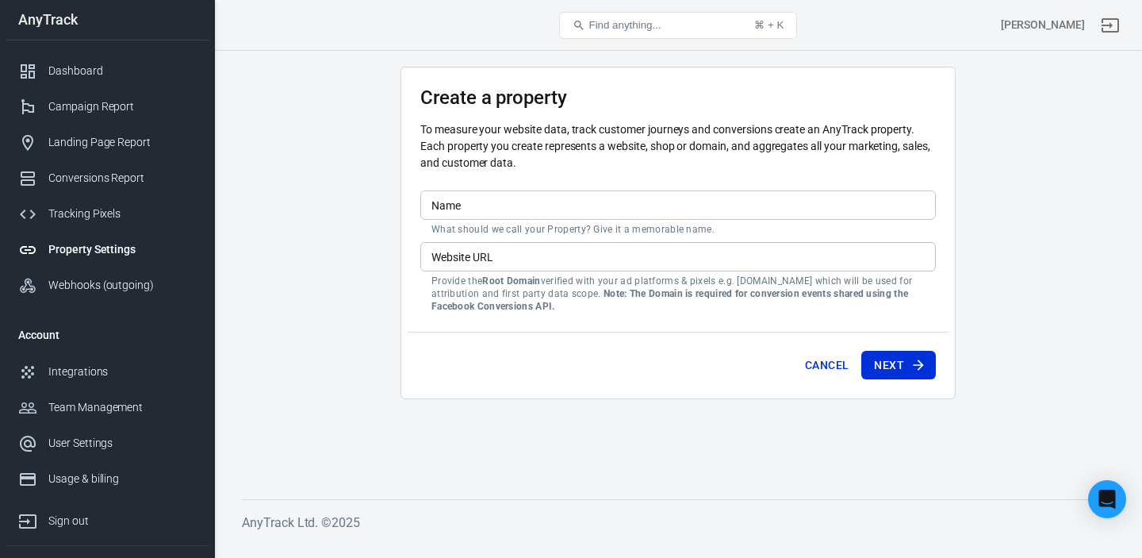
click at [545, 203] on input "Name" at bounding box center [678, 204] width 516 height 29
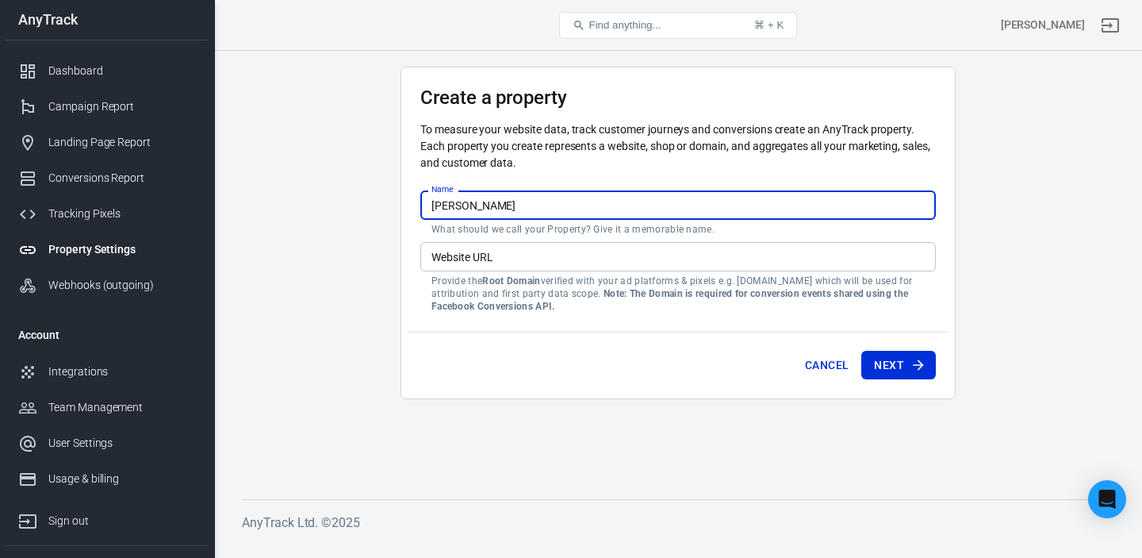
type input "Sali Bazar"
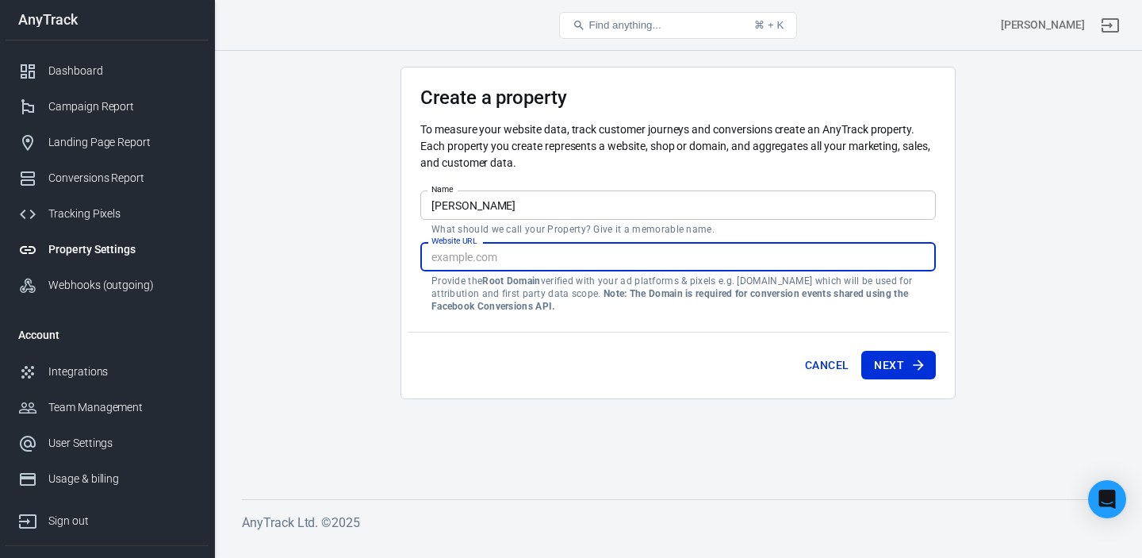
click at [547, 257] on input "Website URL" at bounding box center [678, 256] width 516 height 29
paste input "salibazar.com"
type input "salibazar.com"
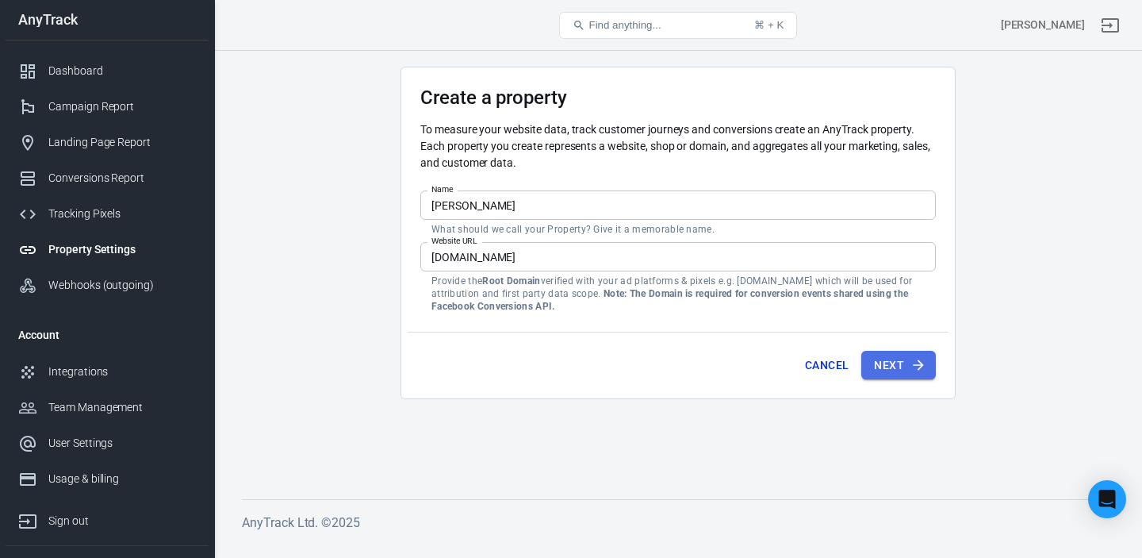
click at [888, 361] on button "Next" at bounding box center [898, 365] width 75 height 29
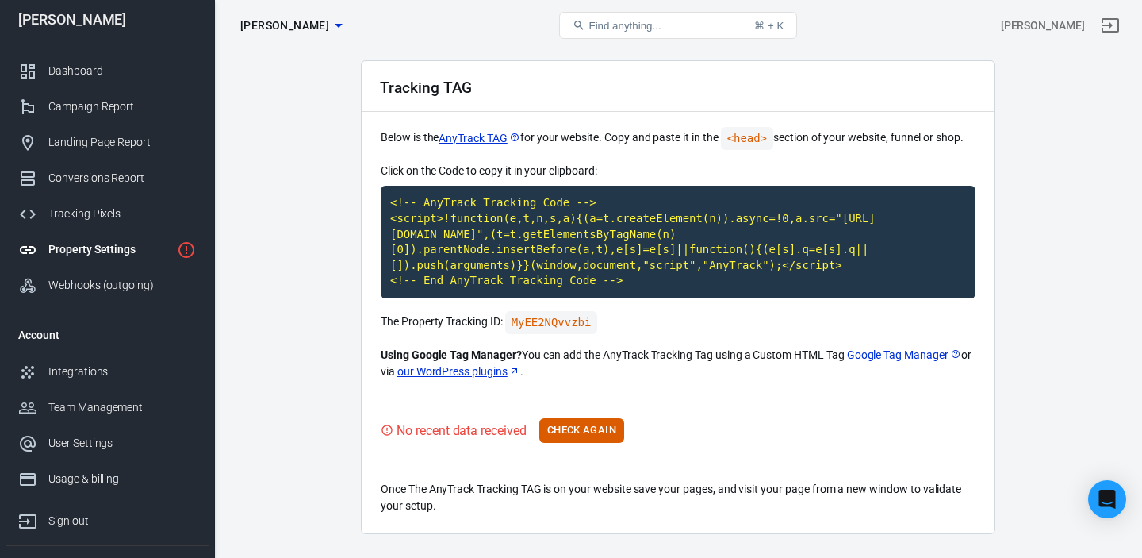
scroll to position [48, 0]
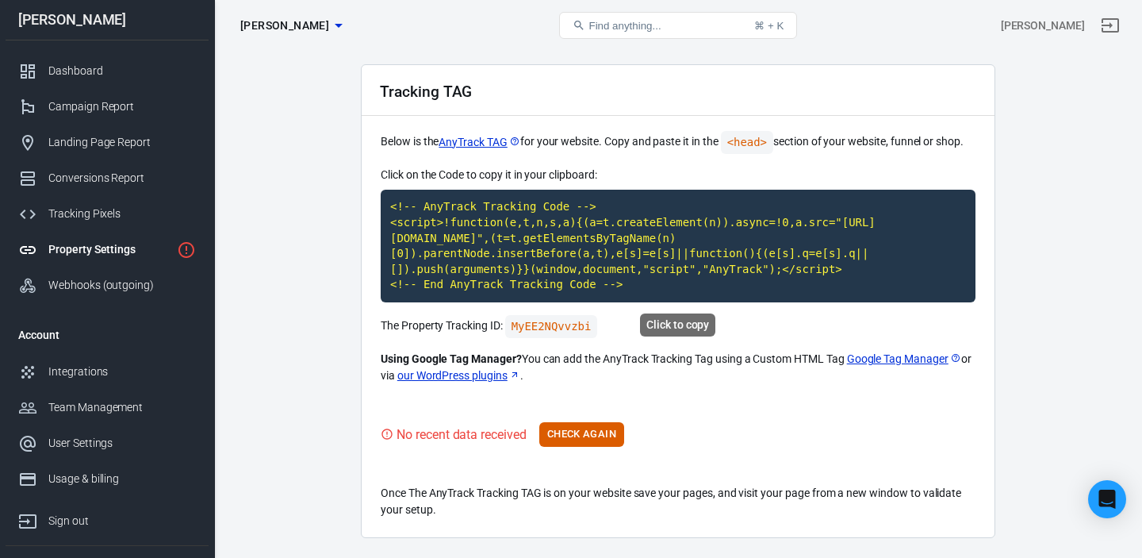
click at [489, 240] on code "<!-- AnyTrack Tracking Code --> <script>!function(e,t,n,s,a){(a=t.createElement…" at bounding box center [678, 246] width 595 height 113
click at [595, 440] on button "Check Again" at bounding box center [581, 434] width 85 height 25
click at [604, 437] on button "Check Again" at bounding box center [581, 434] width 85 height 25
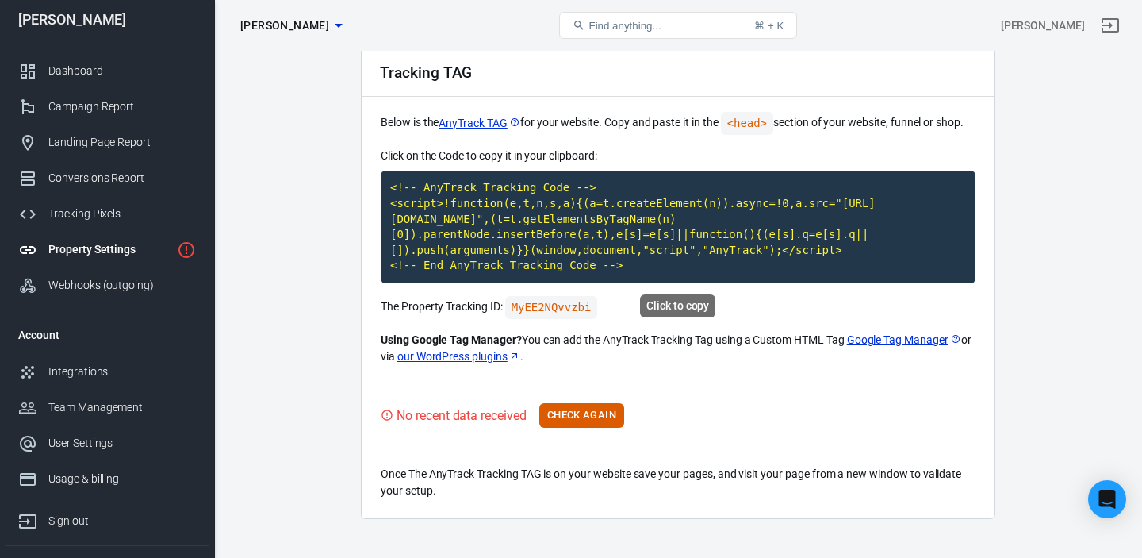
scroll to position [66, 0]
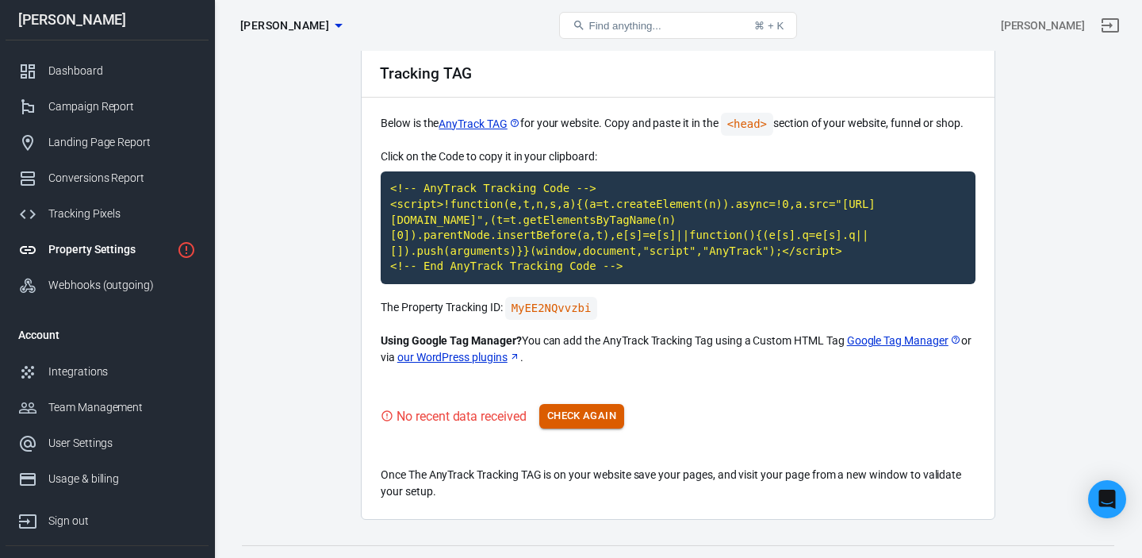
click at [592, 415] on button "Check Again" at bounding box center [581, 416] width 85 height 25
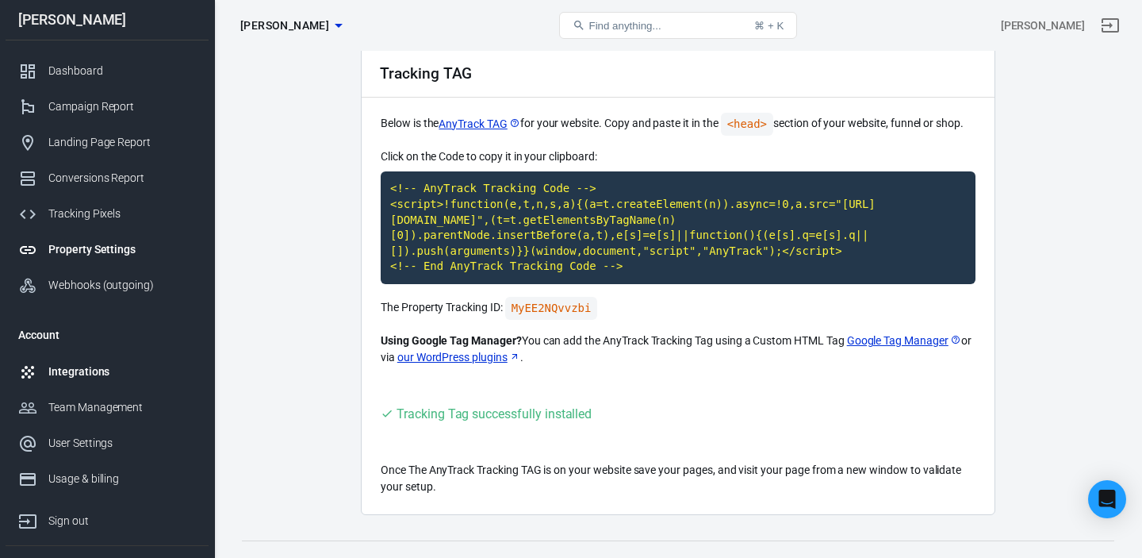
click at [87, 374] on div "Integrations" at bounding box center [122, 371] width 148 height 17
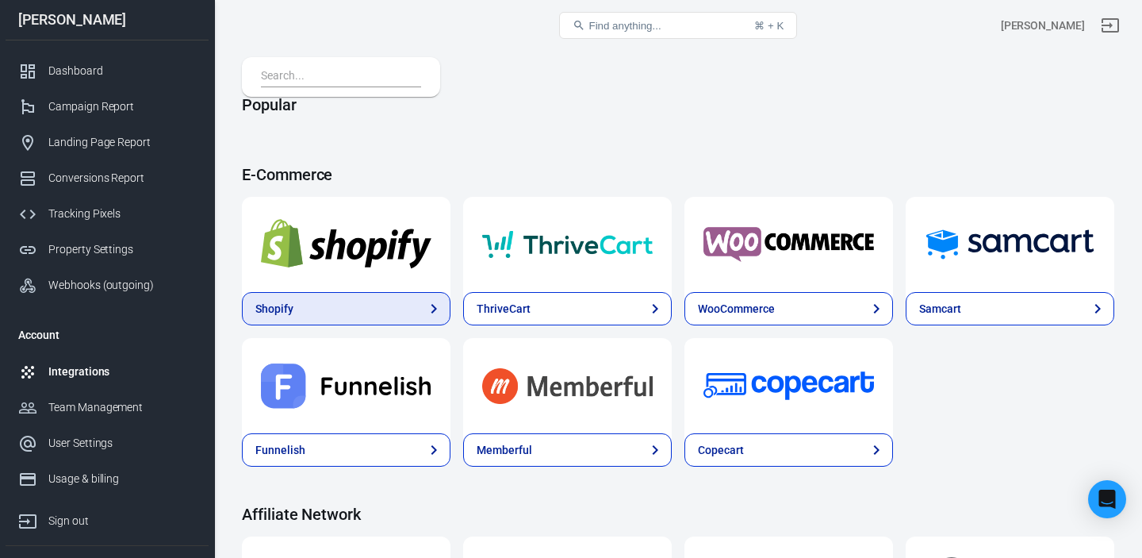
click at [338, 306] on link "Shopify" at bounding box center [346, 308] width 209 height 33
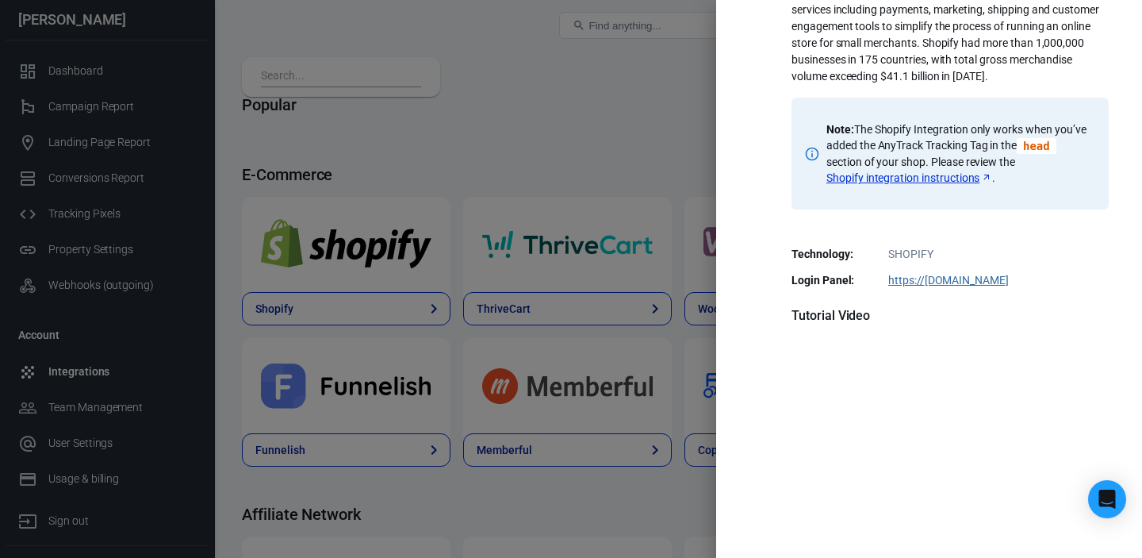
scroll to position [118, 0]
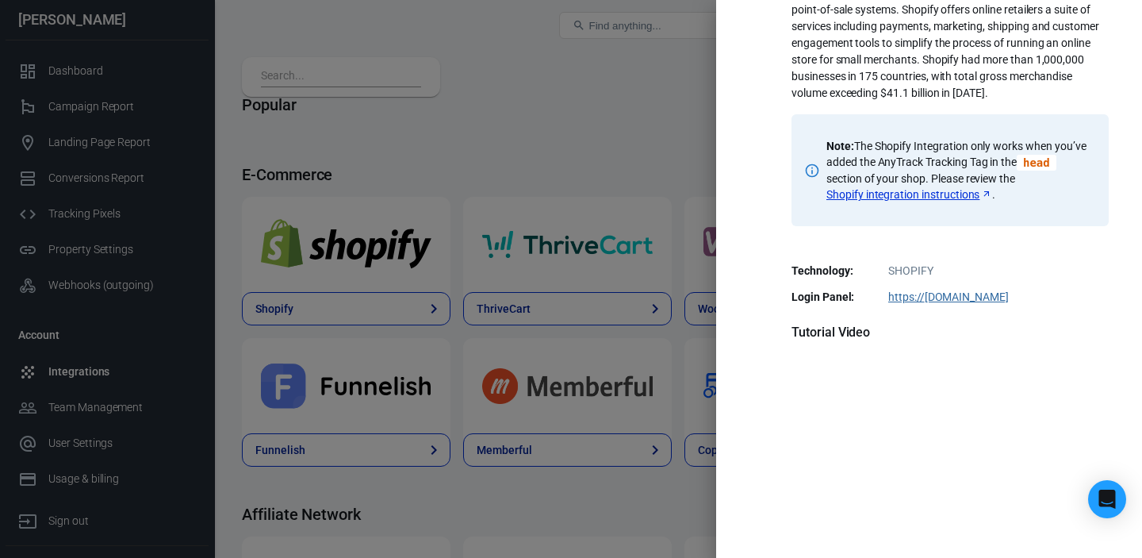
click at [950, 192] on link "Shopify integration instructions" at bounding box center [909, 194] width 166 height 16
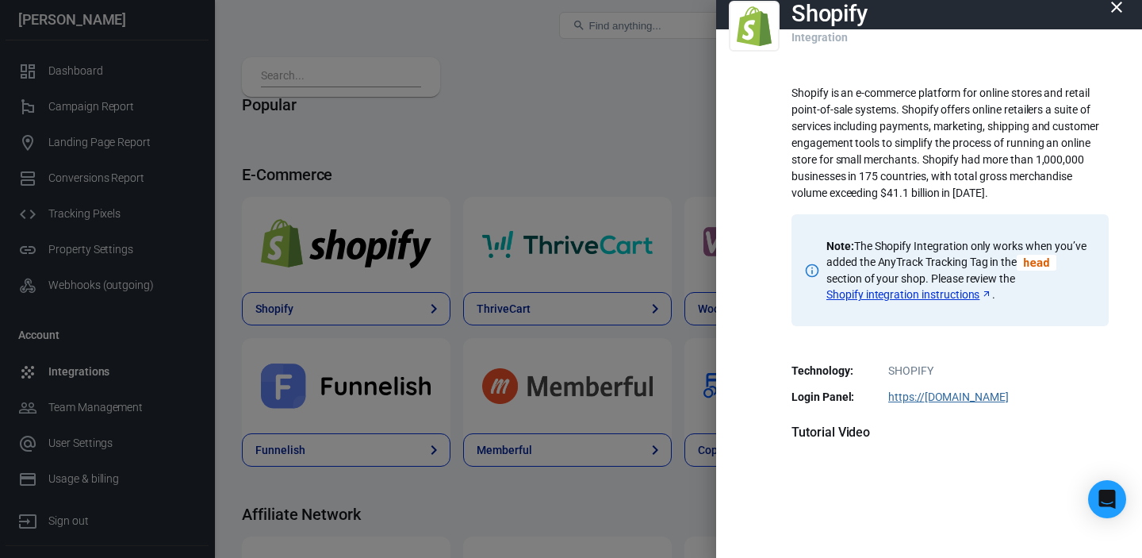
scroll to position [342, 0]
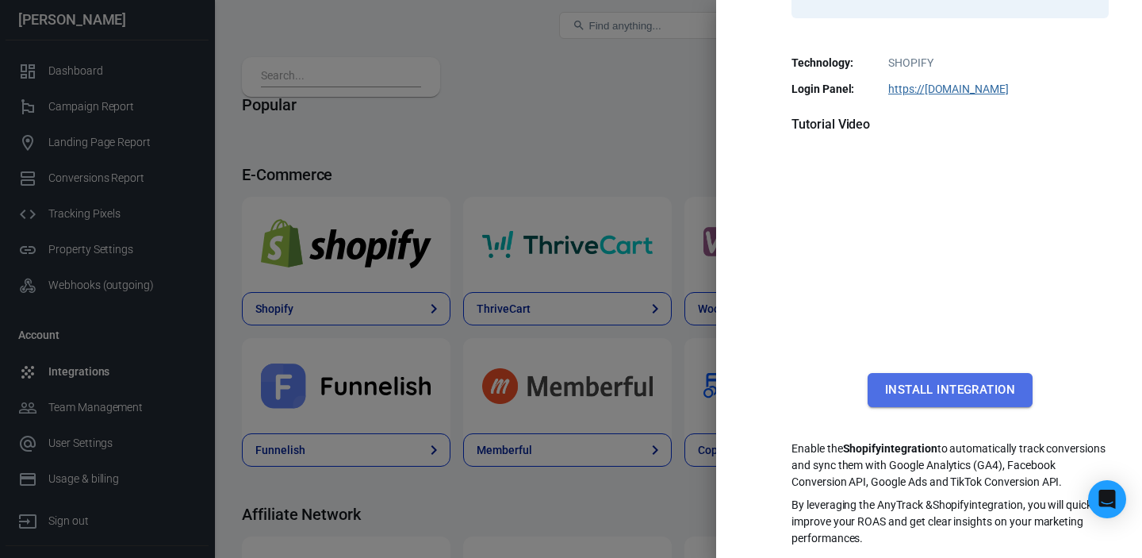
click at [967, 373] on button "Install Integration" at bounding box center [950, 389] width 165 height 33
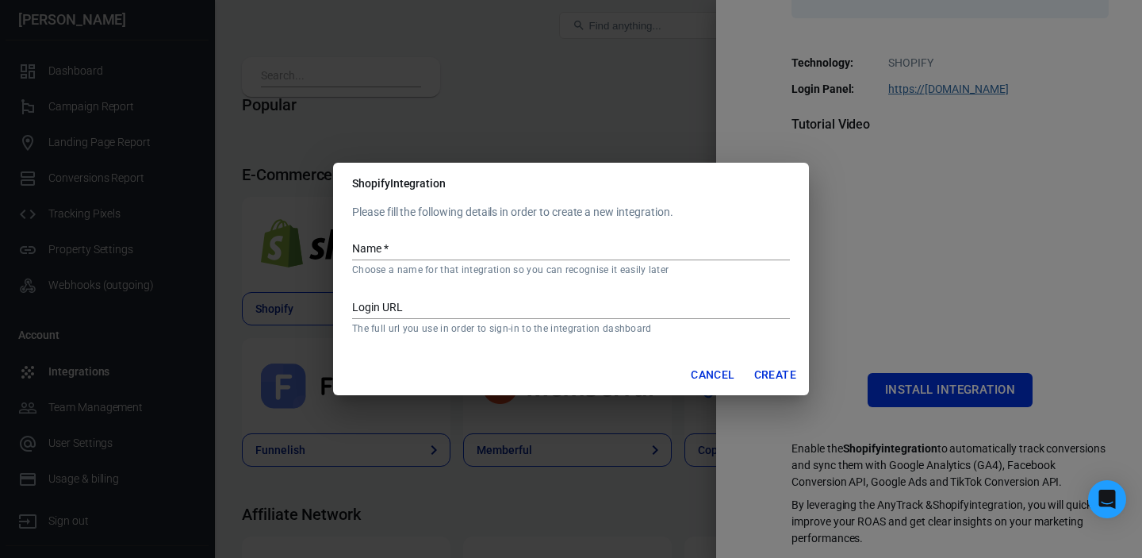
click at [452, 251] on input "Name   *" at bounding box center [571, 250] width 438 height 21
click at [374, 248] on input "Salibazar" at bounding box center [571, 250] width 438 height 21
type input "Sali Bazar"
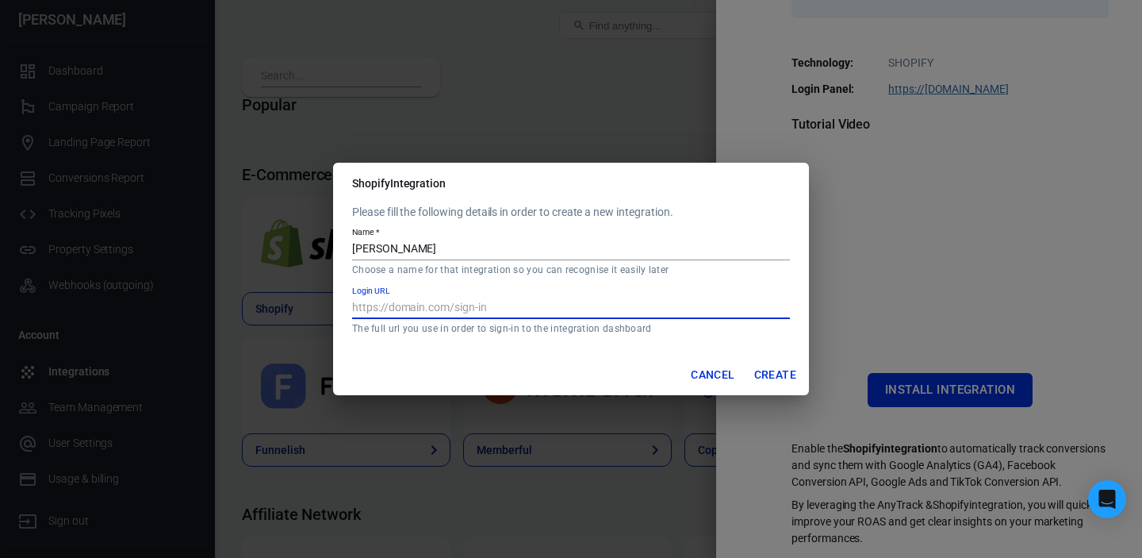
click at [446, 310] on input "Login URL" at bounding box center [571, 308] width 438 height 21
paste input "https://salibuy.myshopify.com/"
type input "https://salibuy.myshopify.com/"
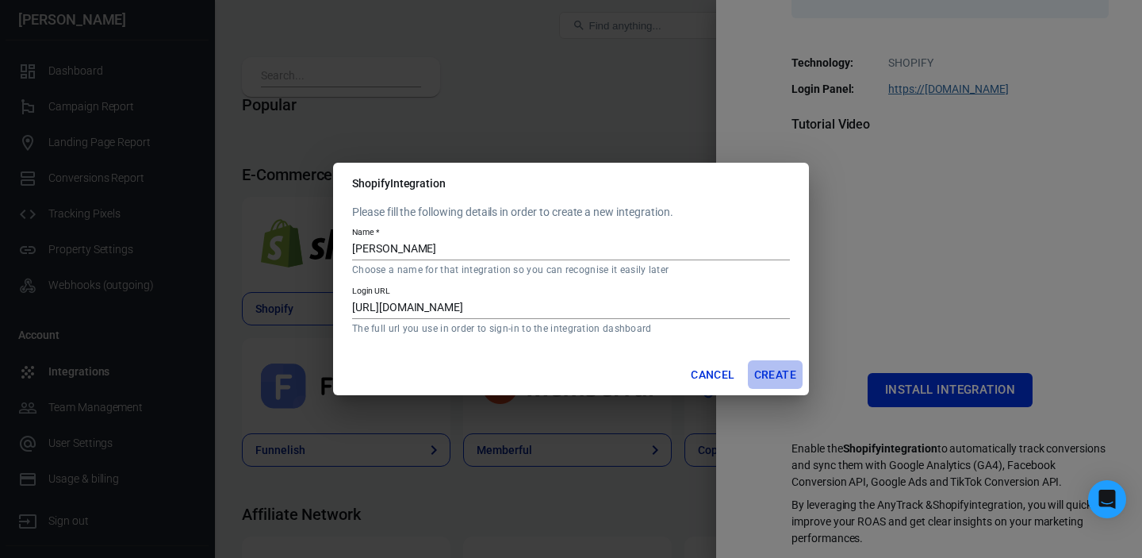
click at [770, 367] on button "Create" at bounding box center [775, 374] width 55 height 29
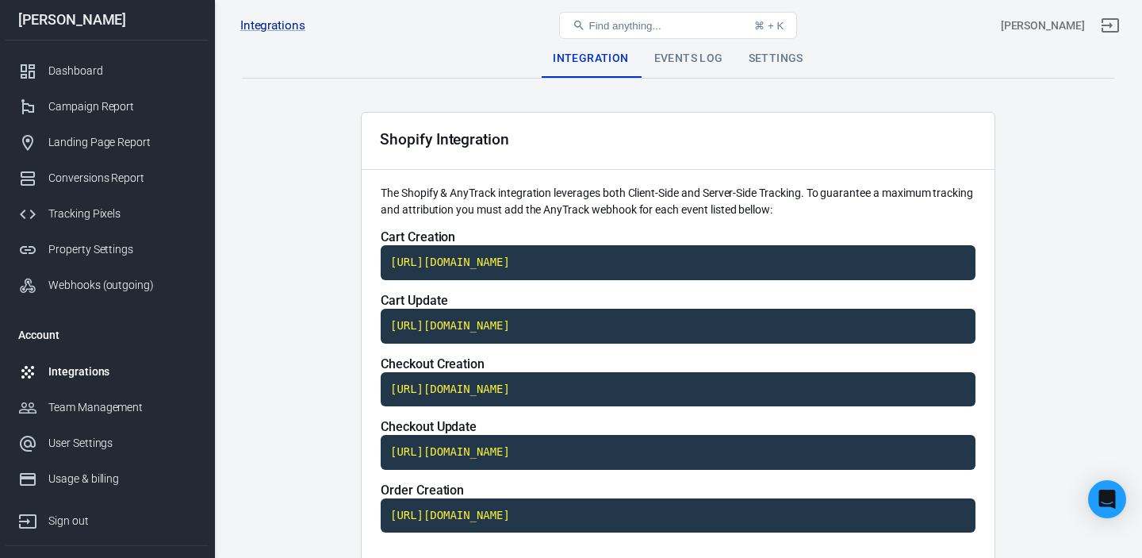
click at [690, 63] on div "Events Log" at bounding box center [689, 59] width 94 height 38
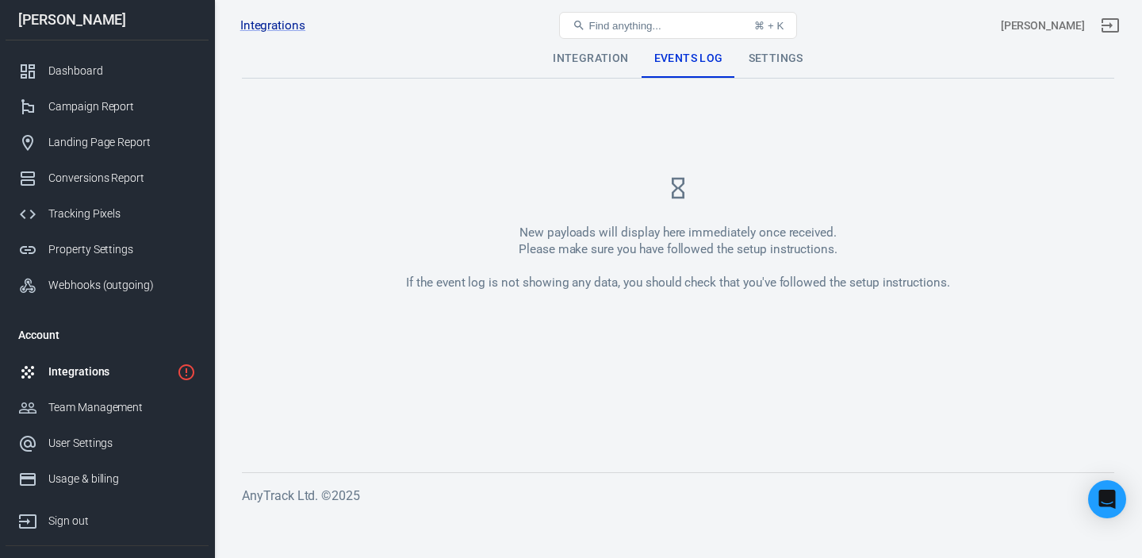
click at [759, 63] on div "Settings" at bounding box center [776, 59] width 80 height 38
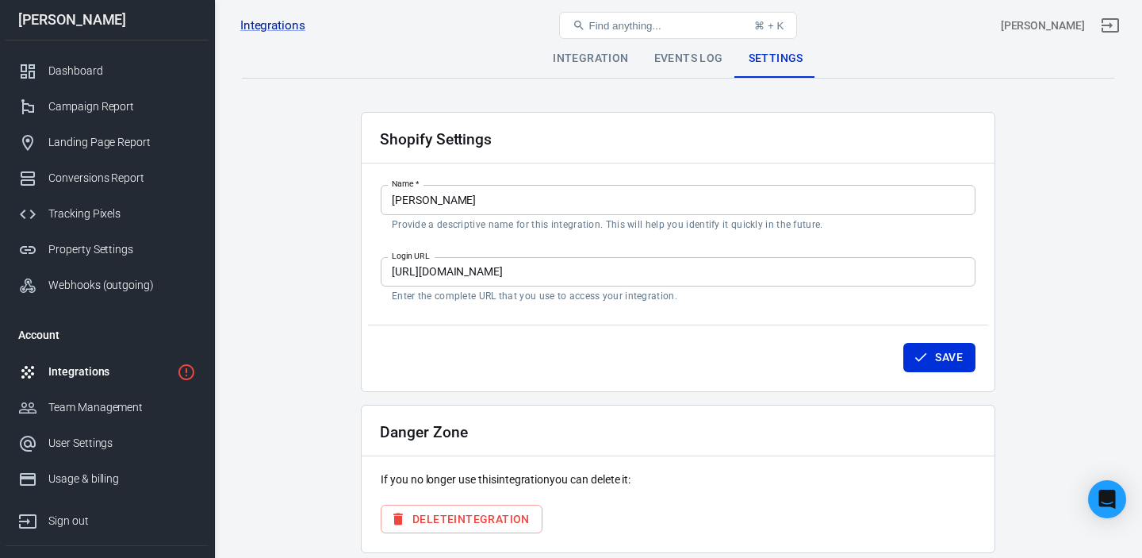
click at [578, 52] on div "Integration" at bounding box center [590, 59] width 101 height 38
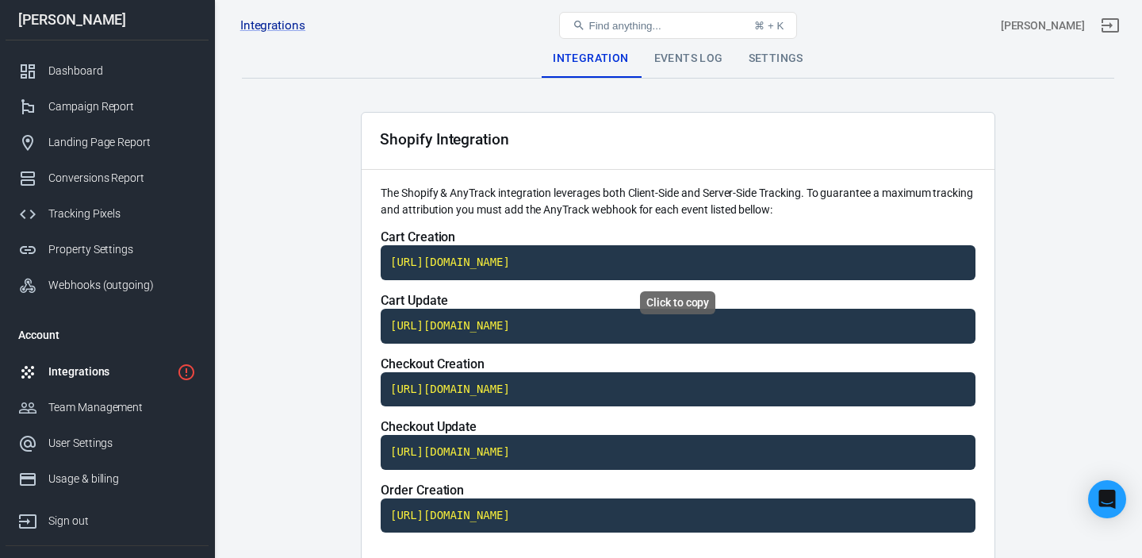
click at [761, 259] on code "https://t1.anytrack.io/8FRlh6qJ/collect/shopify-salibazar" at bounding box center [678, 262] width 595 height 35
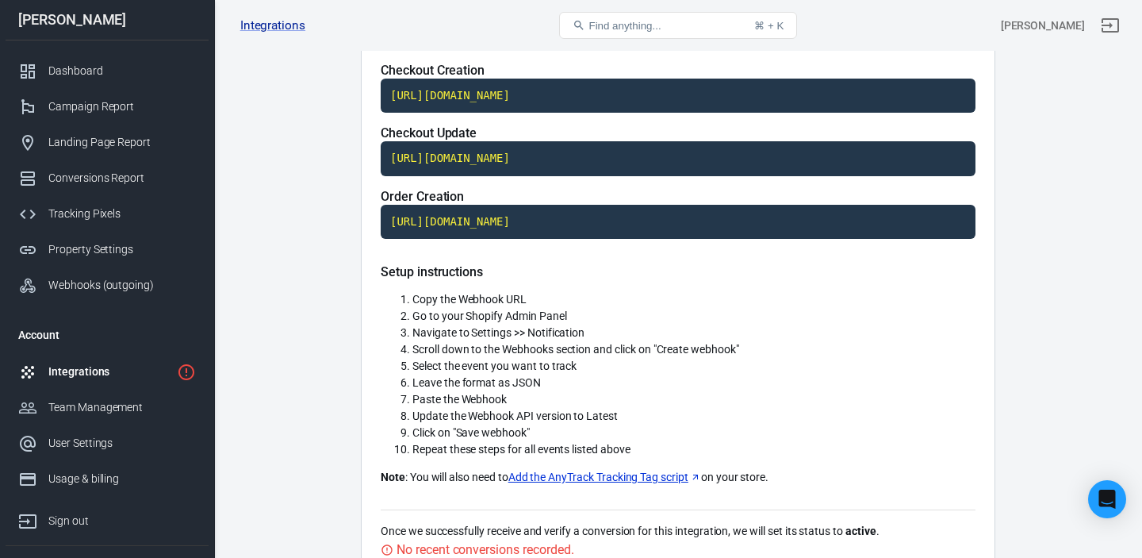
scroll to position [33, 0]
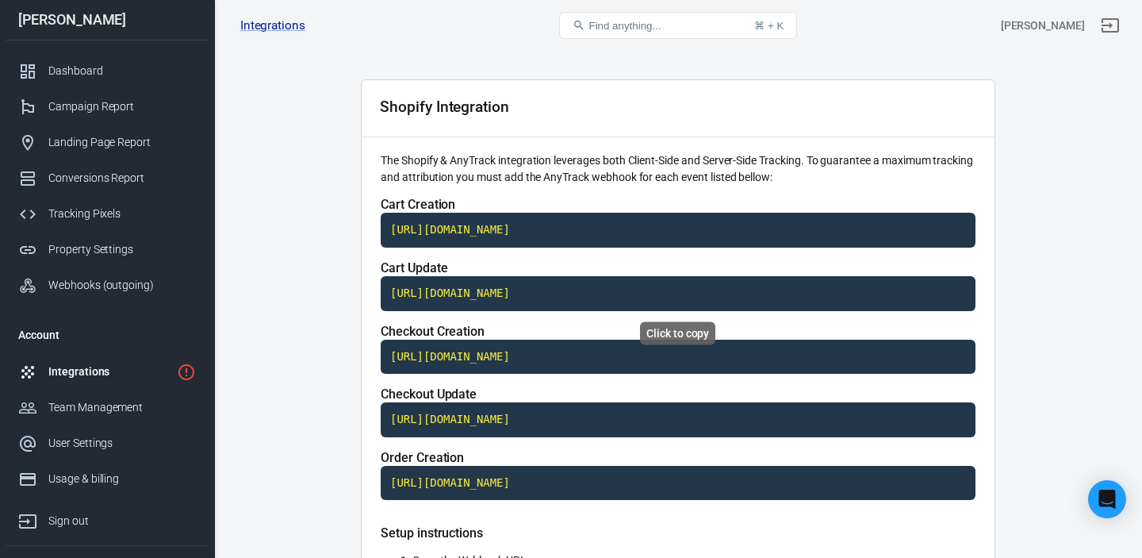
click at [691, 292] on code "https://t1.anytrack.io/8FRlh6qJ/collect/shopify-salibazar" at bounding box center [678, 293] width 595 height 35
click at [535, 358] on code "https://t1.anytrack.io/8FRlh6qJ/collect/shopify-salibazar" at bounding box center [678, 356] width 595 height 35
click at [607, 416] on code "https://t1.anytrack.io/8FRlh6qJ/collect/shopify-salibazar" at bounding box center [678, 419] width 595 height 35
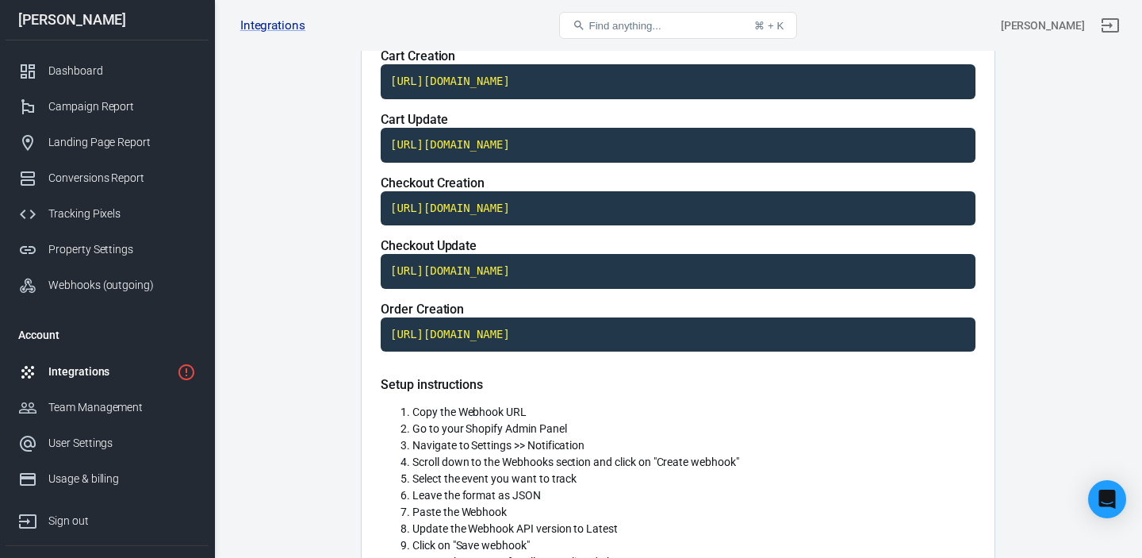
scroll to position [188, 0]
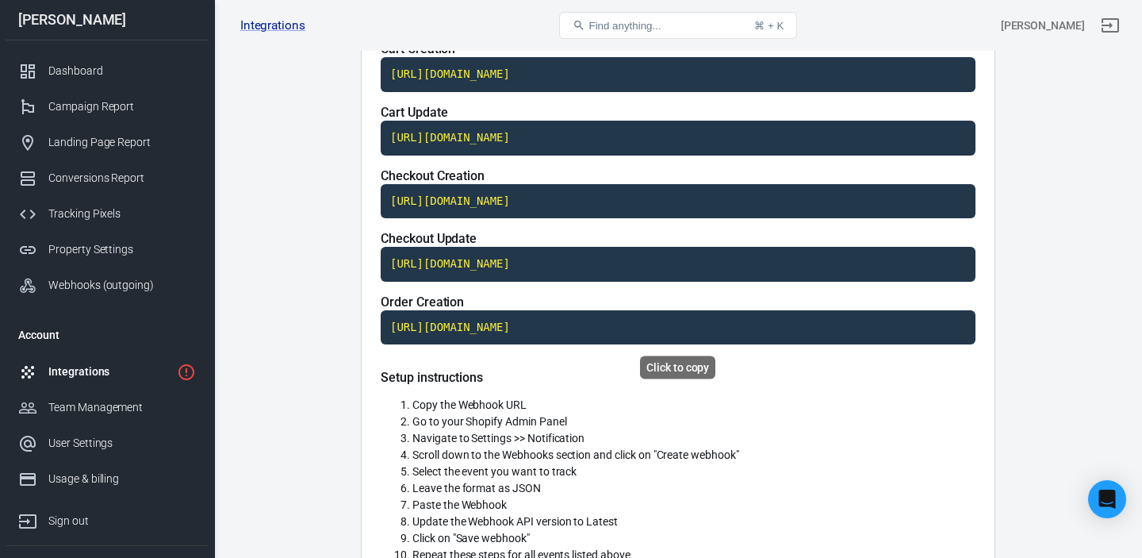
click at [675, 320] on code "https://t1.anytrack.io/8FRlh6qJ/collect/shopify-salibazar" at bounding box center [678, 327] width 595 height 35
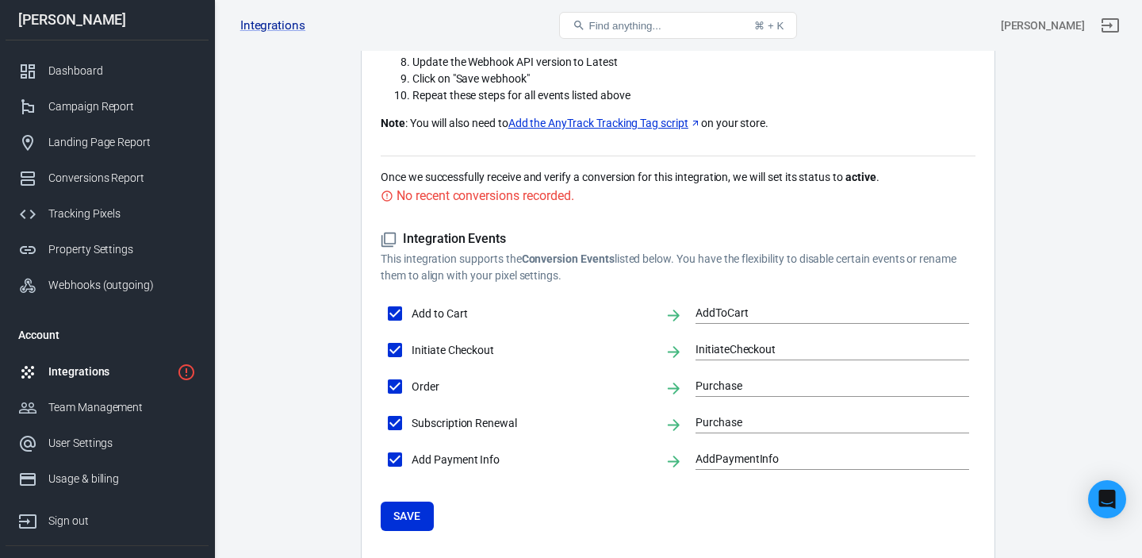
scroll to position [644, 0]
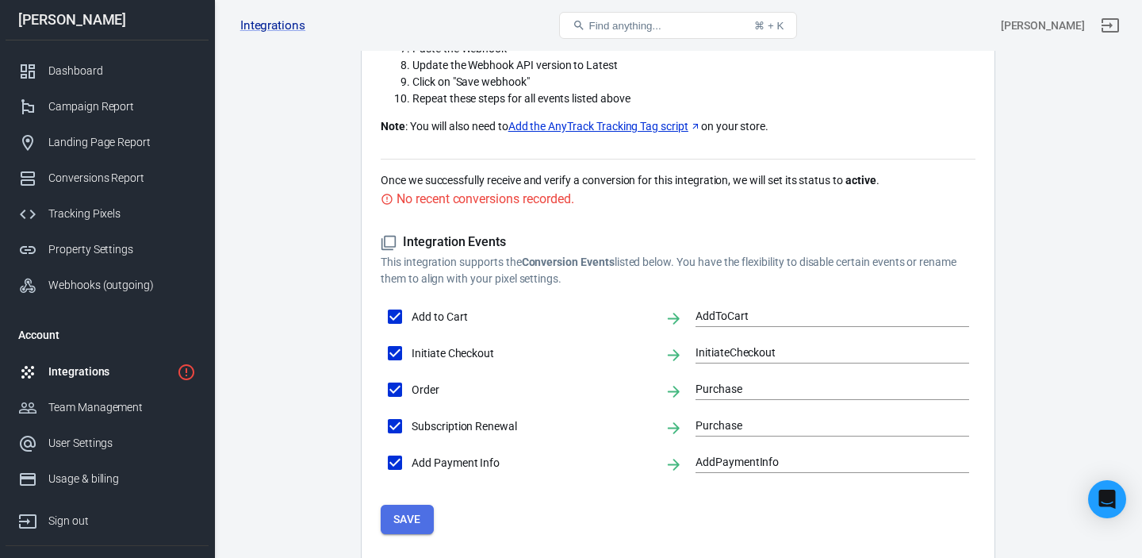
click at [411, 519] on button "Save" at bounding box center [407, 518] width 53 height 29
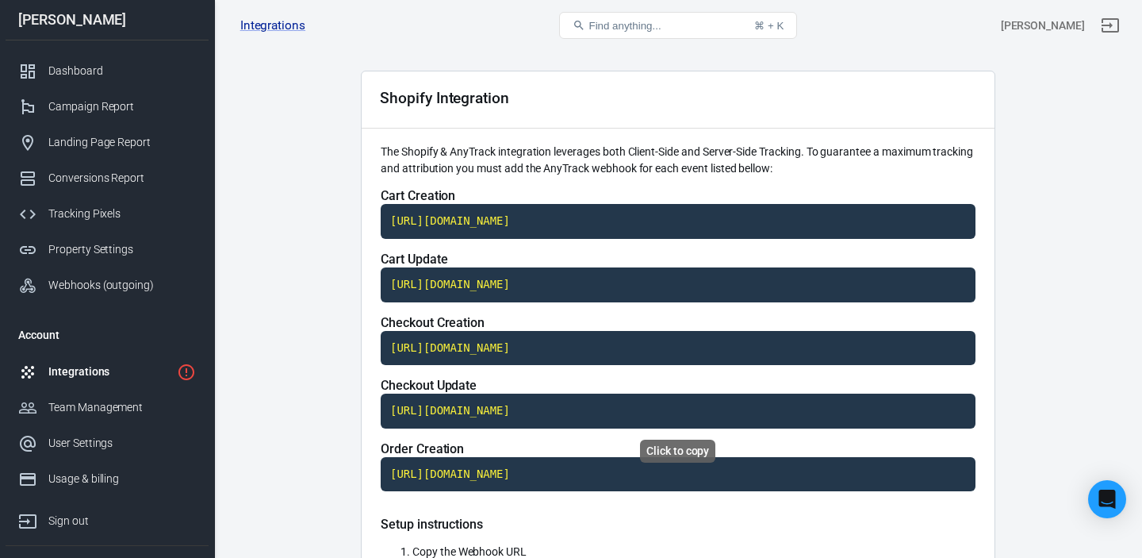
scroll to position [0, 0]
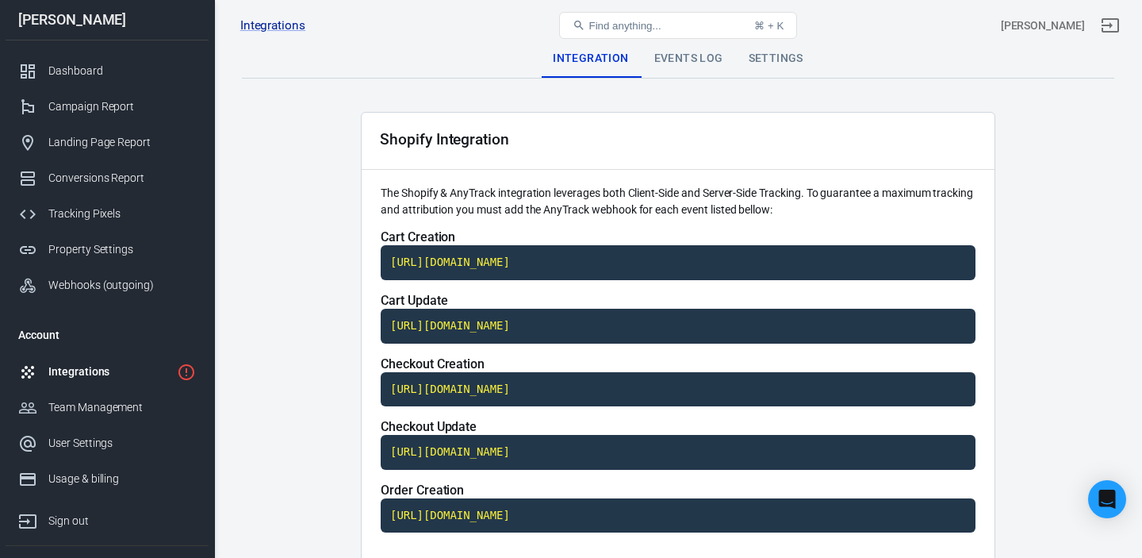
click at [688, 56] on div "Events Log" at bounding box center [689, 59] width 94 height 38
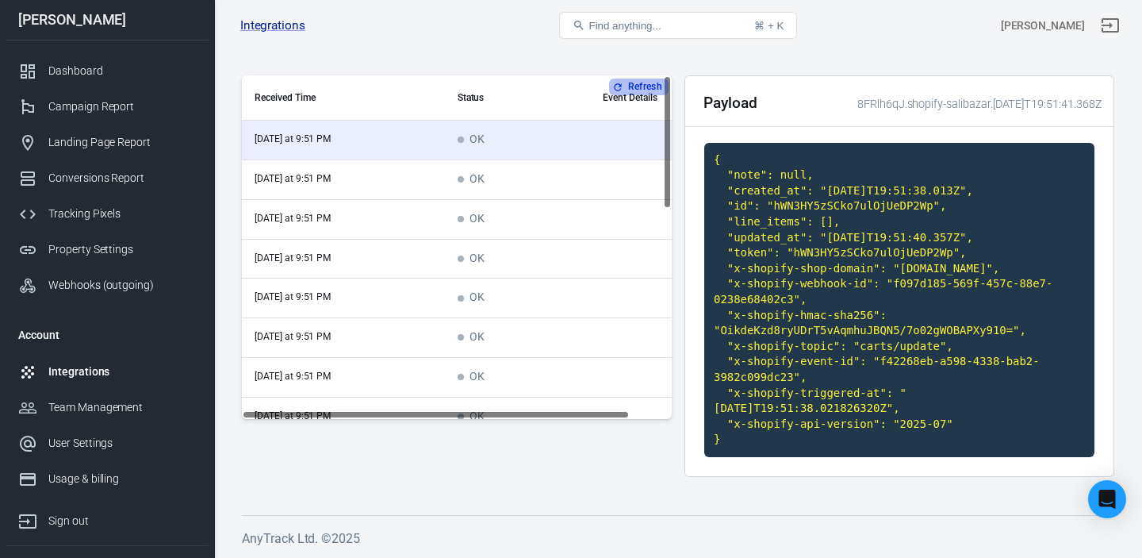
click at [635, 84] on button "Refresh" at bounding box center [638, 87] width 59 height 17
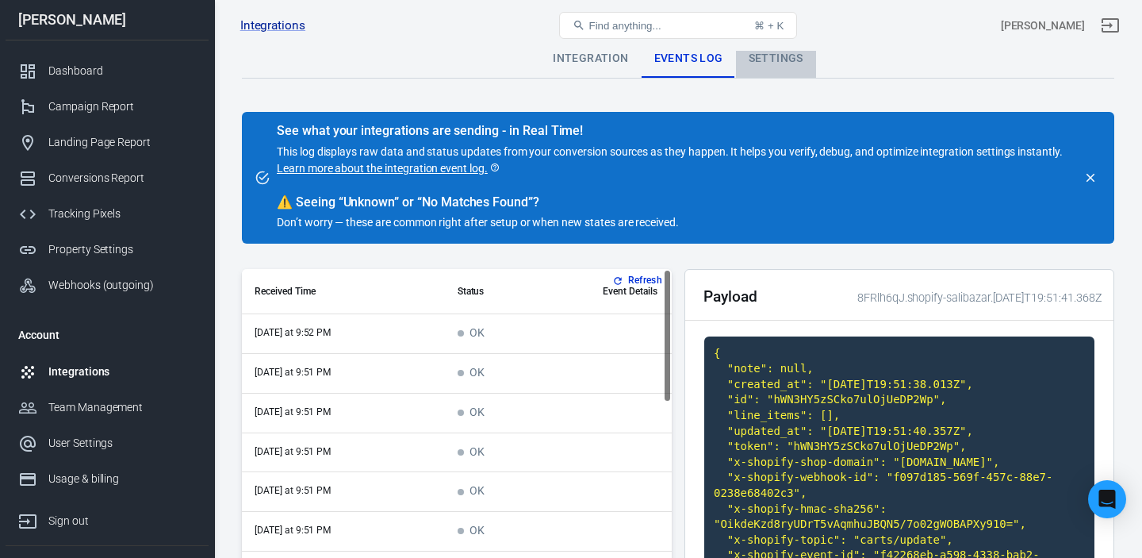
click at [769, 54] on div "Settings" at bounding box center [776, 59] width 80 height 38
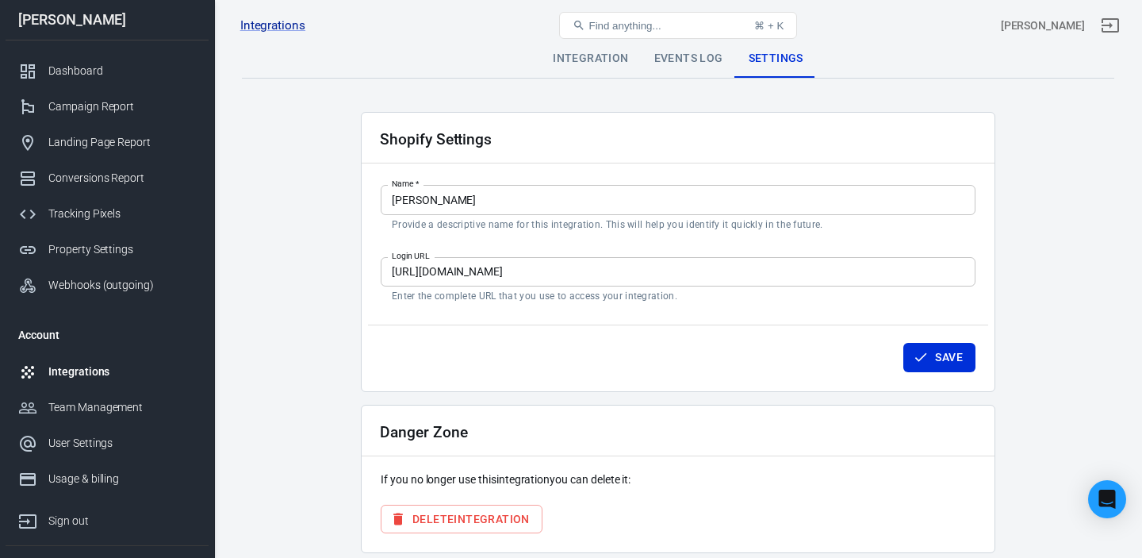
scroll to position [63, 0]
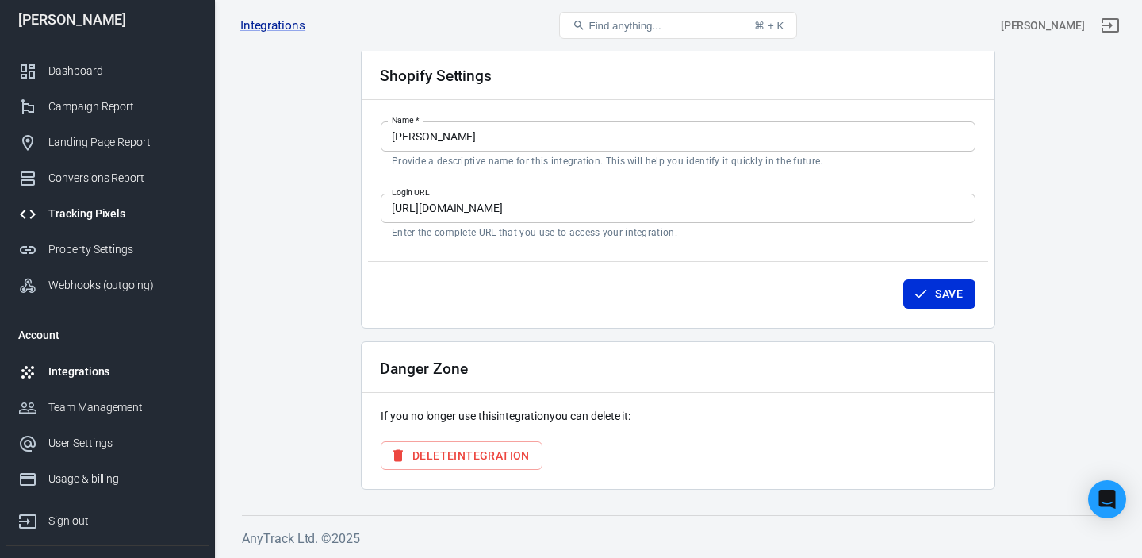
click at [88, 217] on div "Tracking Pixels" at bounding box center [122, 213] width 148 height 17
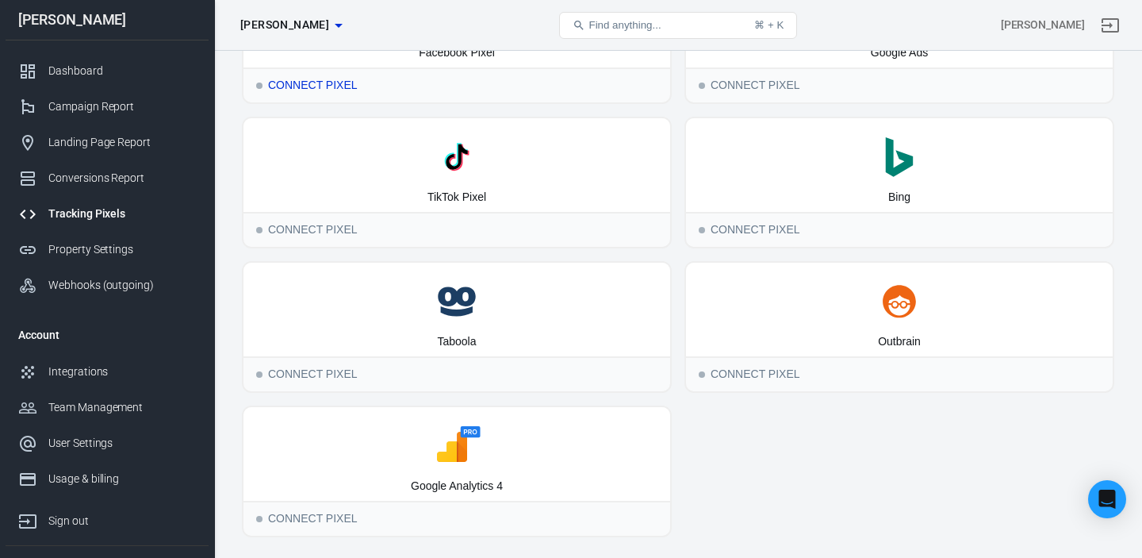
scroll to position [174, 0]
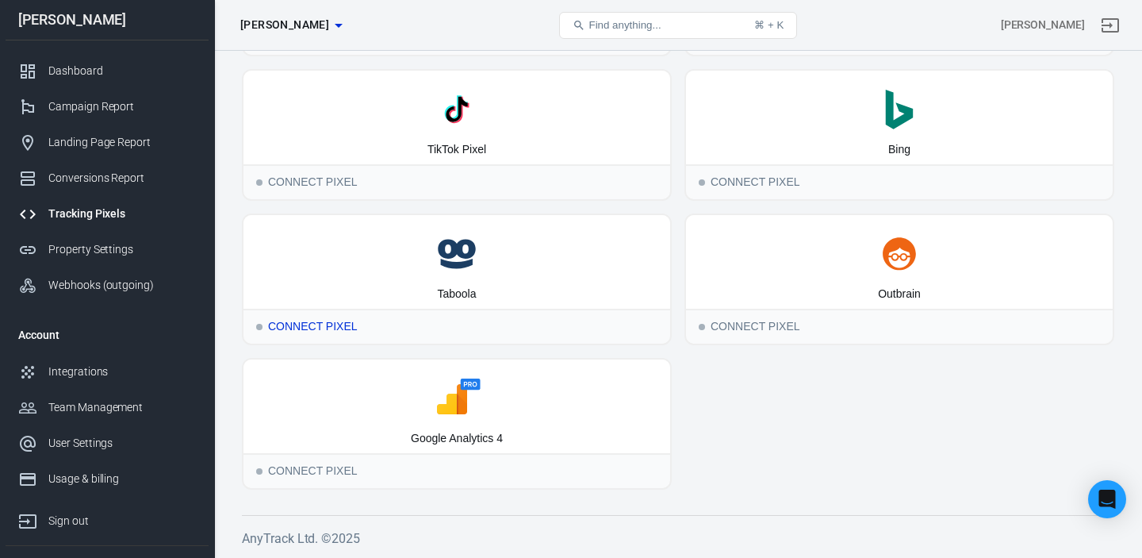
click at [530, 264] on icon at bounding box center [457, 254] width 414 height 40
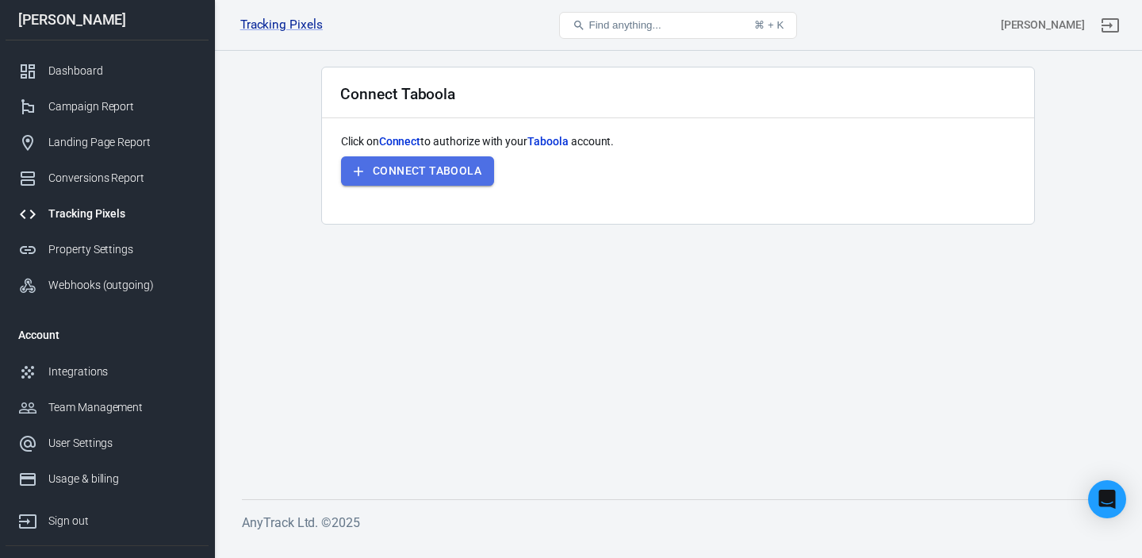
click at [444, 173] on button "Connect Taboola" at bounding box center [417, 170] width 153 height 29
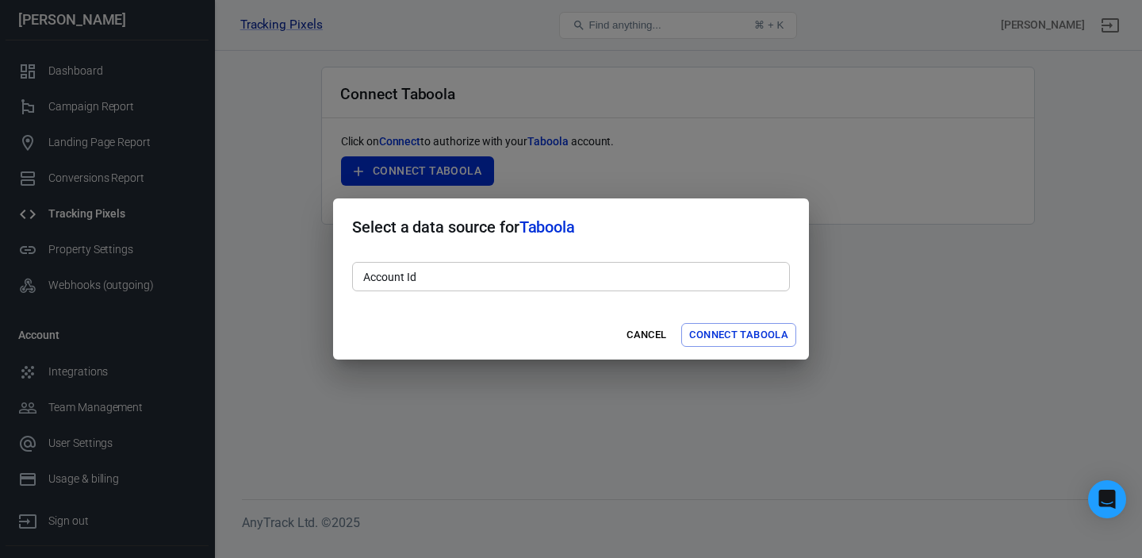
click at [546, 270] on input "Account Id" at bounding box center [571, 276] width 438 height 29
click at [639, 337] on button "Cancel" at bounding box center [646, 335] width 51 height 25
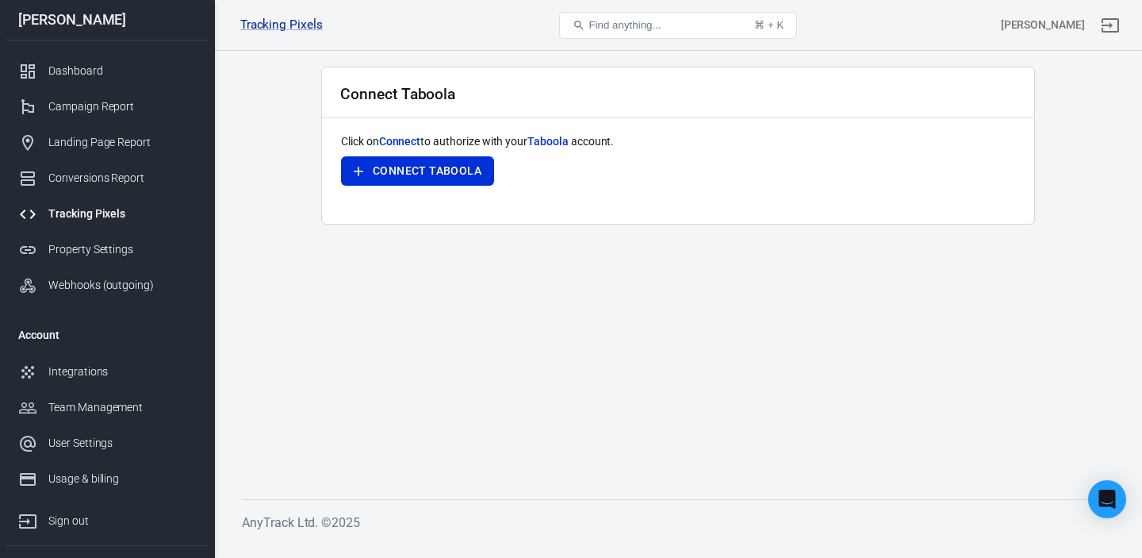
click at [90, 214] on div "Tracking Pixels" at bounding box center [122, 213] width 148 height 17
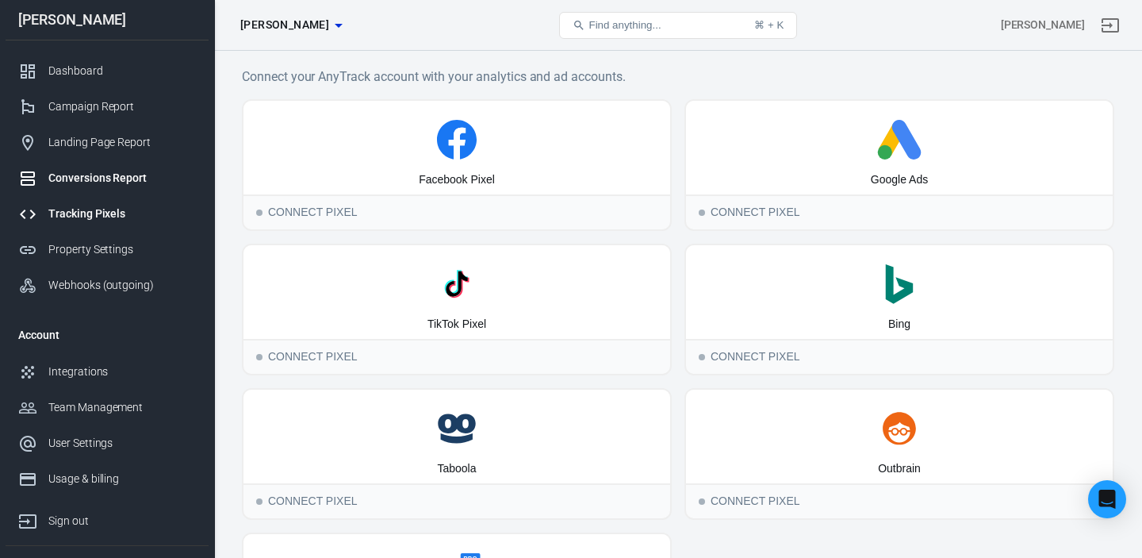
click at [90, 180] on div "Conversions Report" at bounding box center [122, 178] width 148 height 17
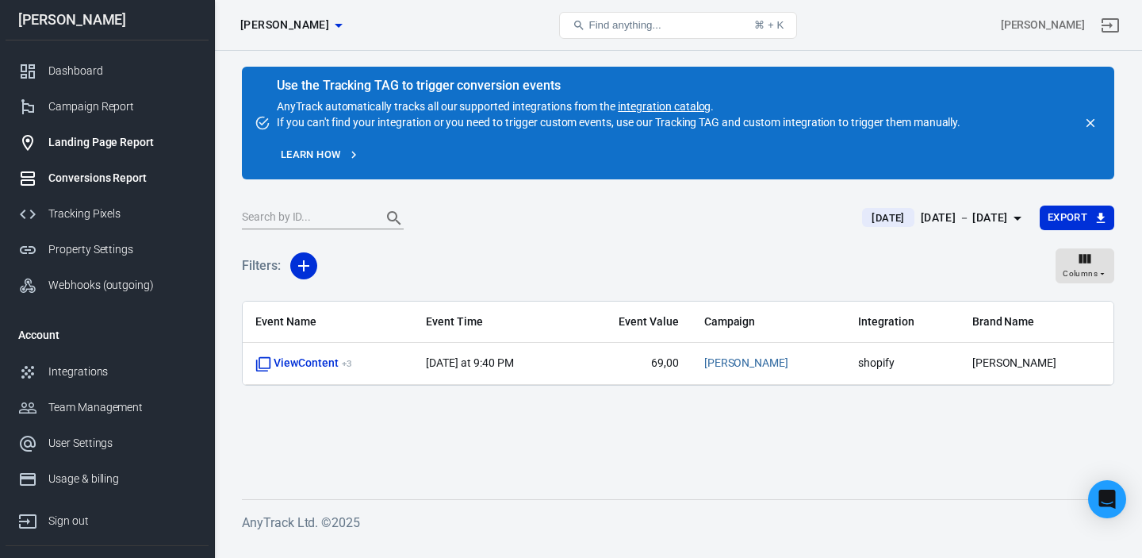
click at [105, 149] on div "Landing Page Report" at bounding box center [122, 142] width 148 height 17
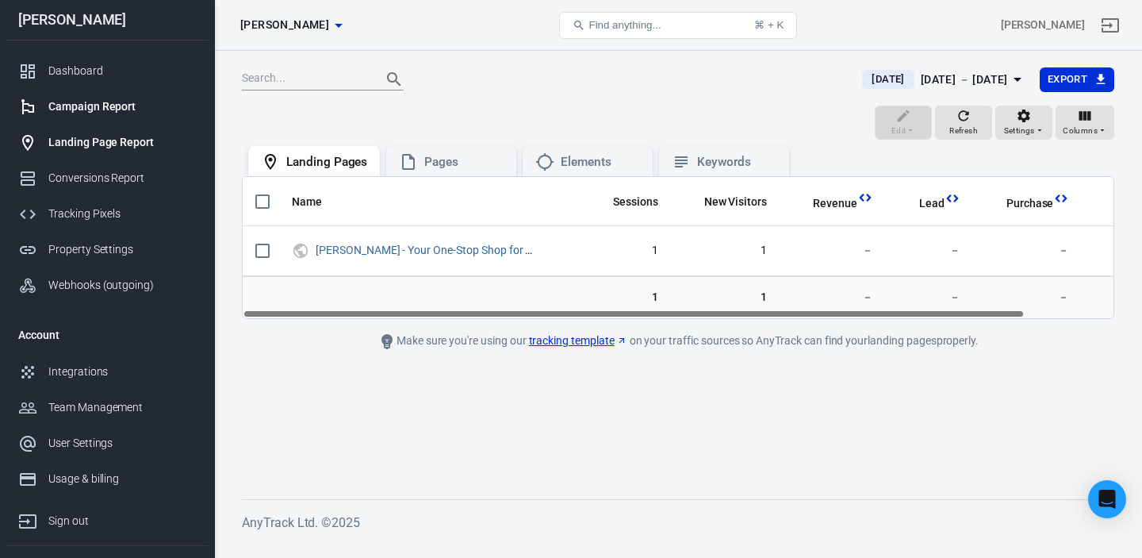
click at [107, 102] on div "Campaign Report" at bounding box center [122, 106] width 148 height 17
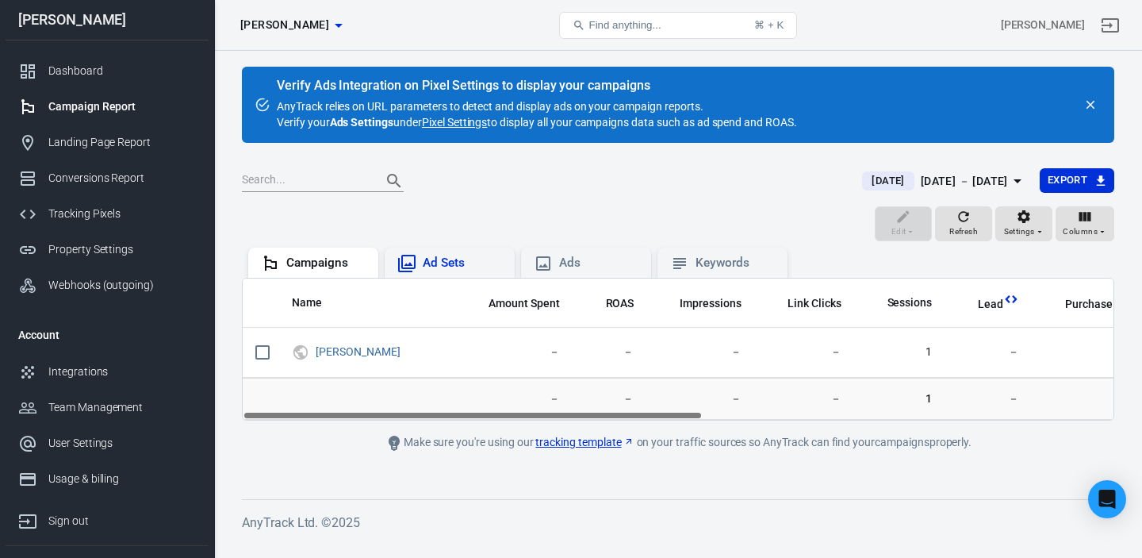
click at [436, 266] on div "Ad Sets" at bounding box center [462, 263] width 79 height 17
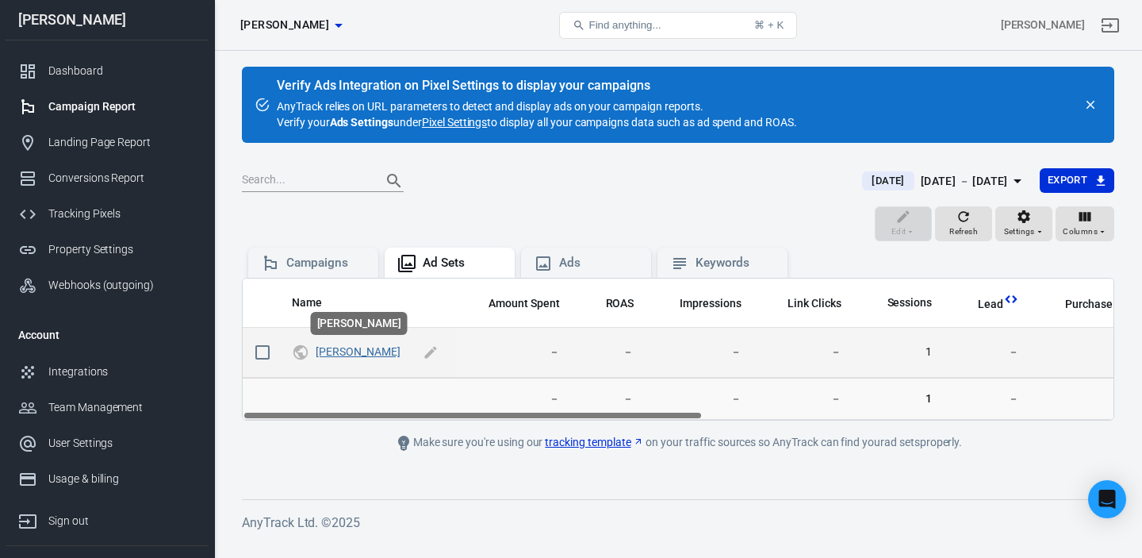
click at [330, 354] on link "claude" at bounding box center [358, 351] width 84 height 13
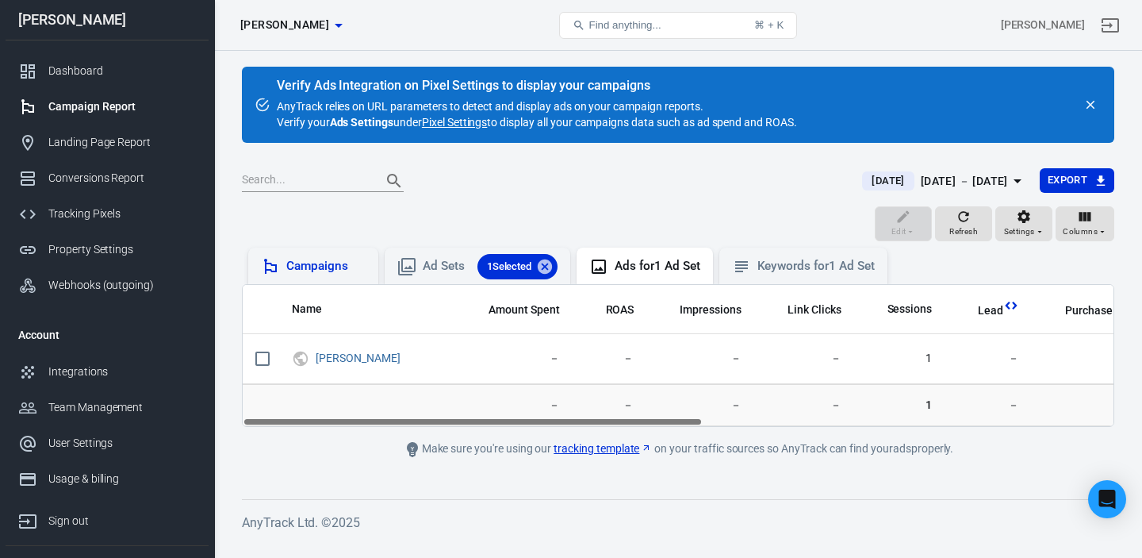
click at [332, 262] on div "Campaigns" at bounding box center [325, 266] width 79 height 17
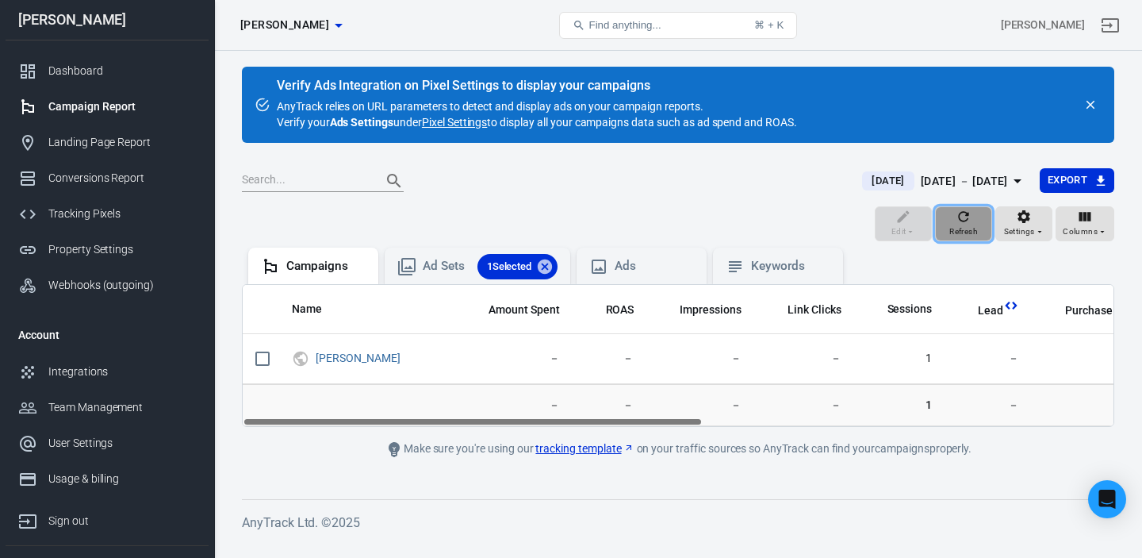
click at [959, 227] on span "Refresh" at bounding box center [963, 231] width 29 height 14
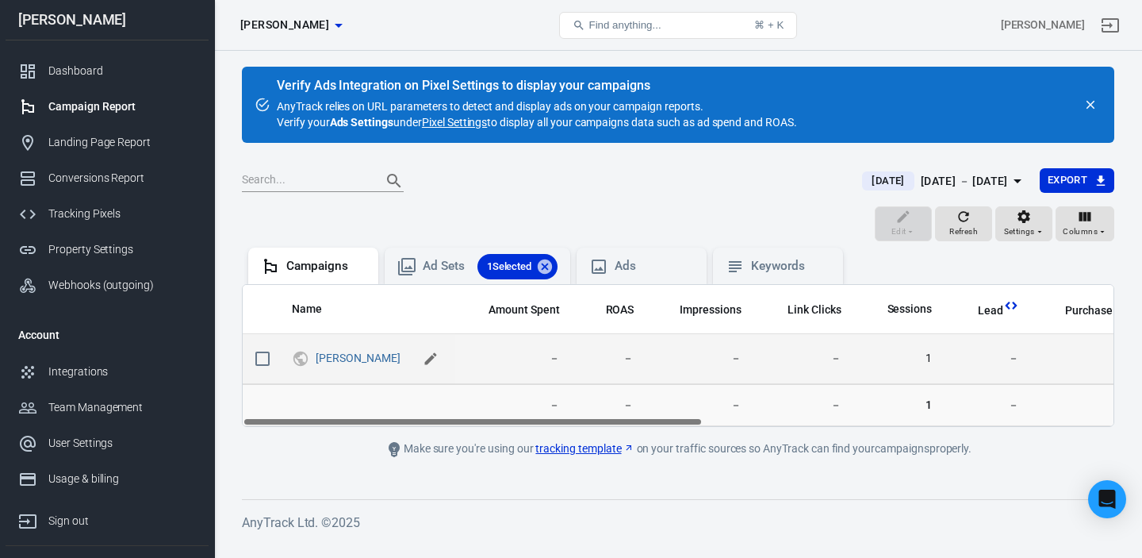
click at [432, 358] on icon "scrollable content" at bounding box center [431, 358] width 12 height 12
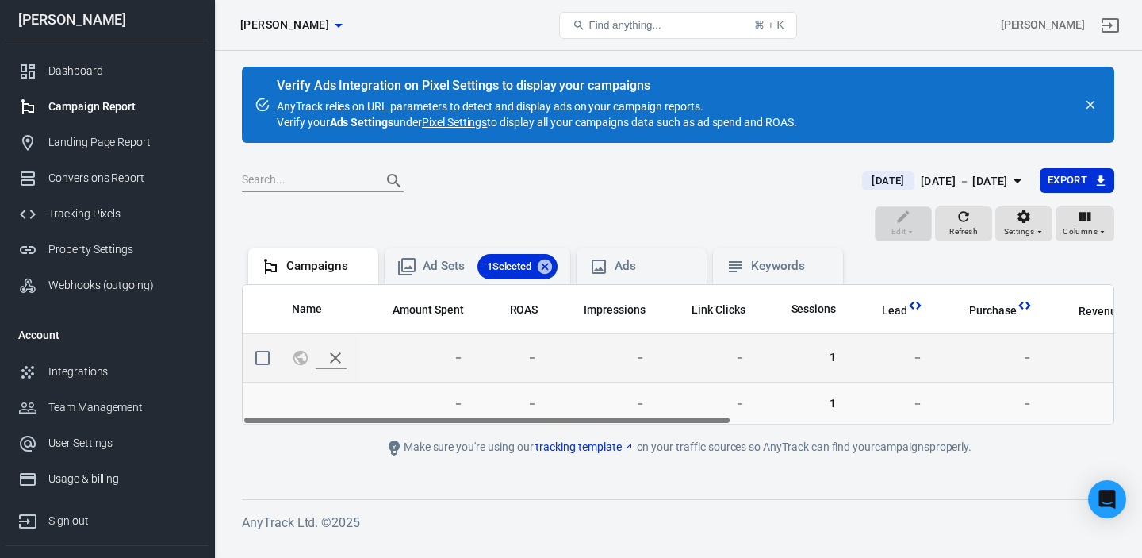
click at [329, 355] on icon "scrollable content" at bounding box center [335, 357] width 19 height 19
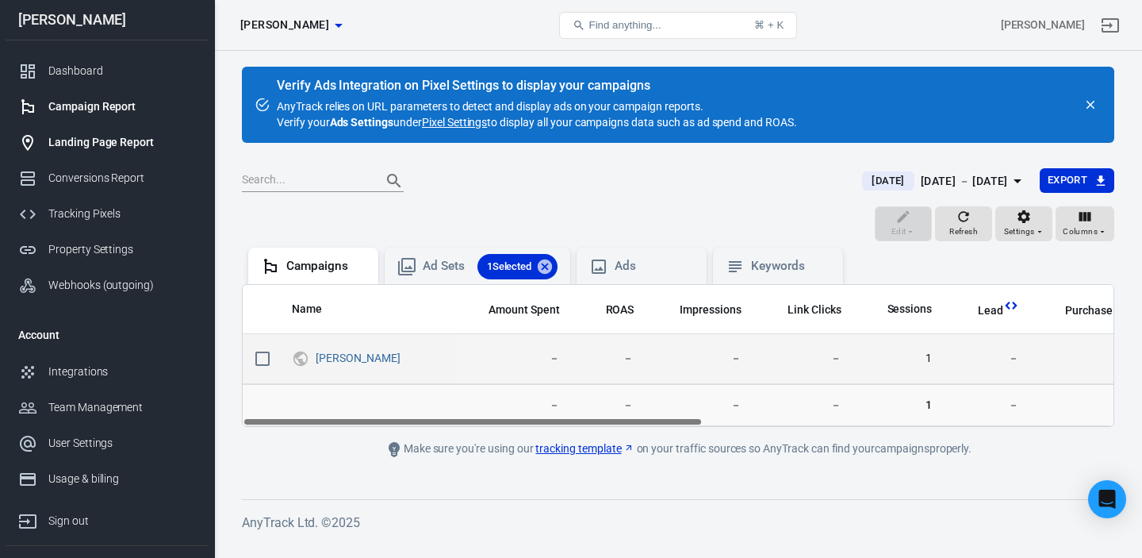
click at [113, 141] on div "Landing Page Report" at bounding box center [122, 142] width 148 height 17
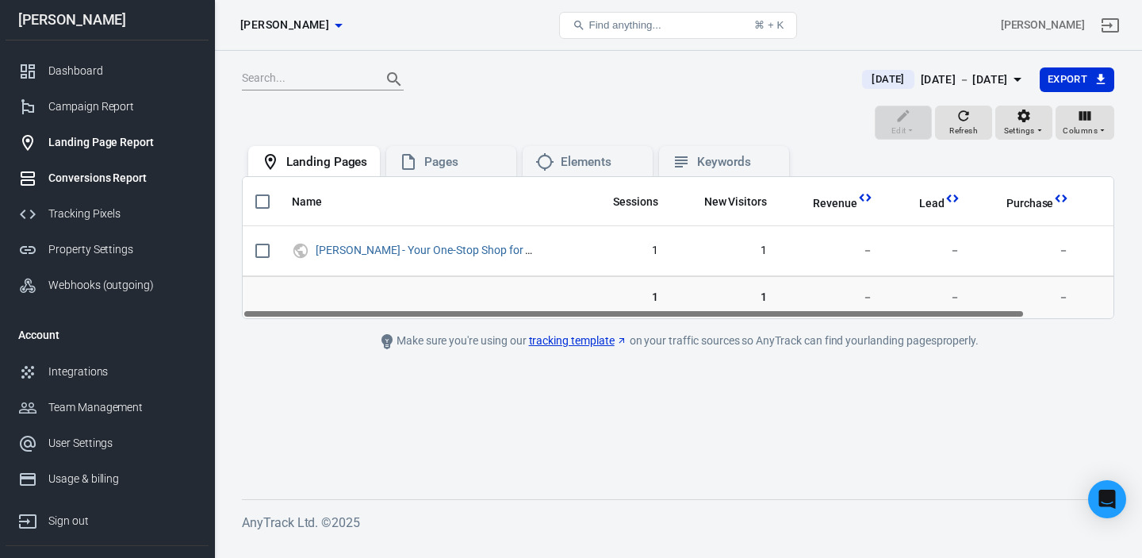
click at [136, 177] on div "Conversions Report" at bounding box center [122, 178] width 148 height 17
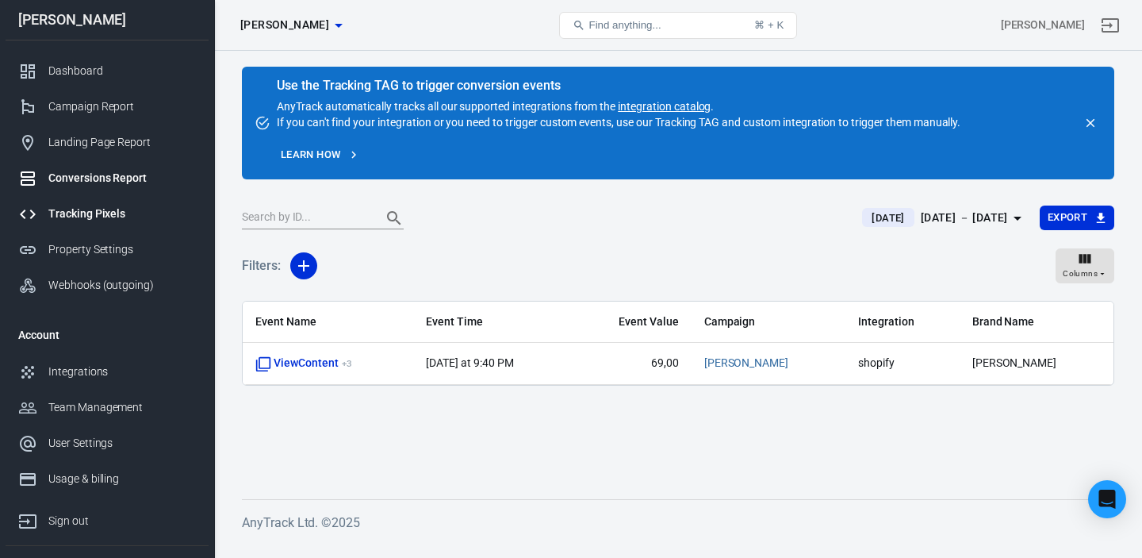
click at [117, 221] on div "Tracking Pixels" at bounding box center [122, 213] width 148 height 17
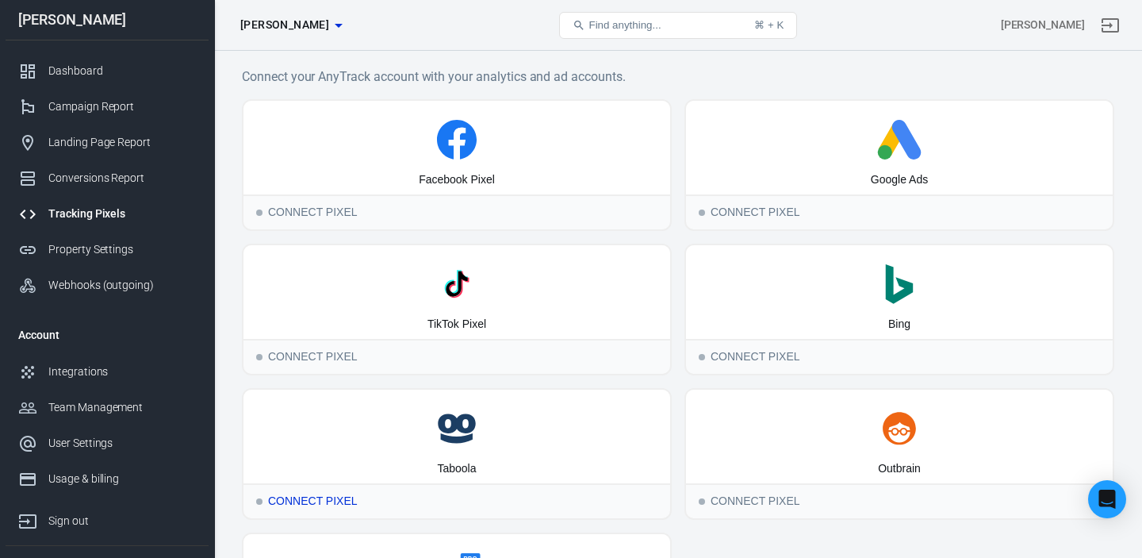
click at [467, 431] on icon at bounding box center [465, 422] width 20 height 19
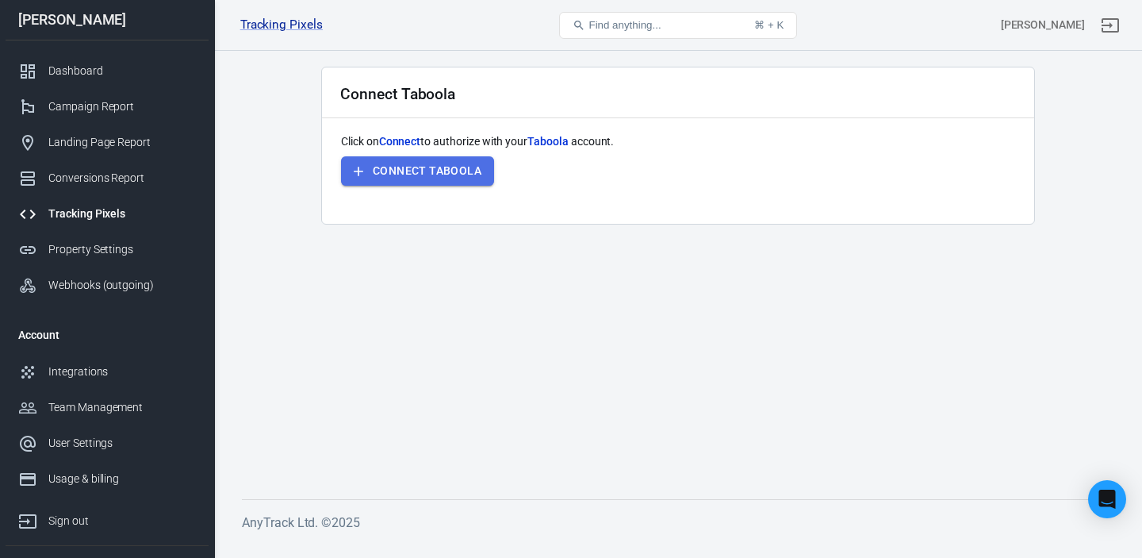
click at [446, 169] on button "Connect Taboola" at bounding box center [417, 170] width 153 height 29
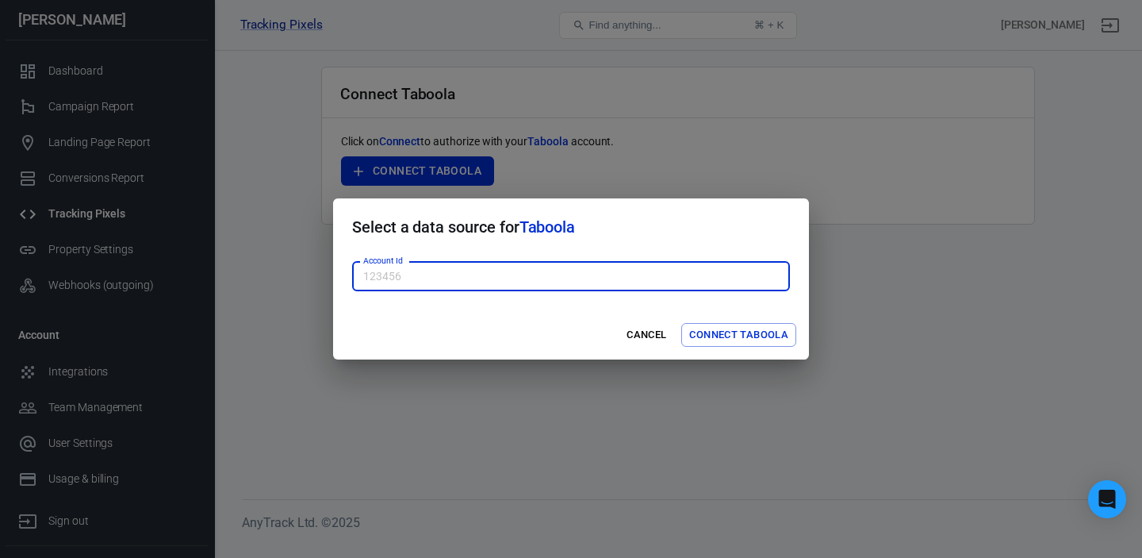
drag, startPoint x: 438, startPoint y: 281, endPoint x: 454, endPoint y: 333, distance: 54.9
click at [434, 332] on form "Select a data source for Taboola Account Id Account Id Cancel Connect Taboola" at bounding box center [571, 279] width 476 height 162
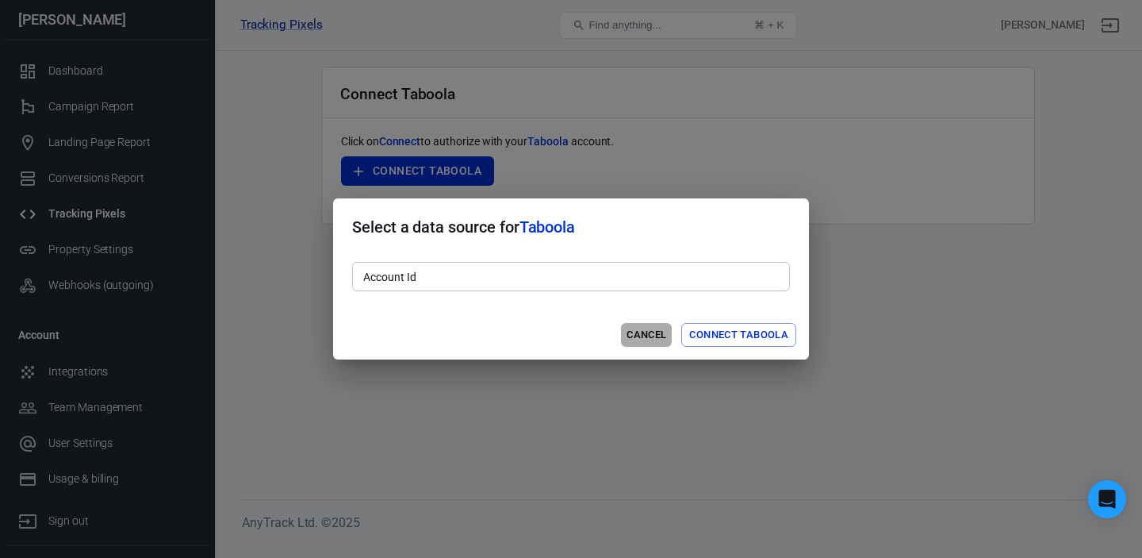
click at [637, 340] on button "Cancel" at bounding box center [646, 335] width 51 height 25
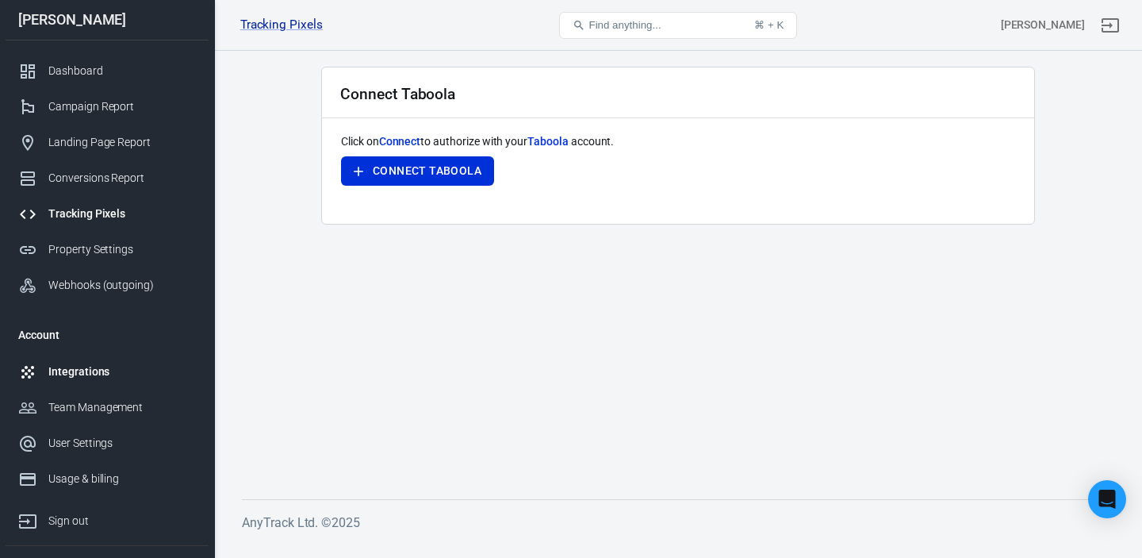
click at [78, 375] on div "Integrations" at bounding box center [122, 371] width 148 height 17
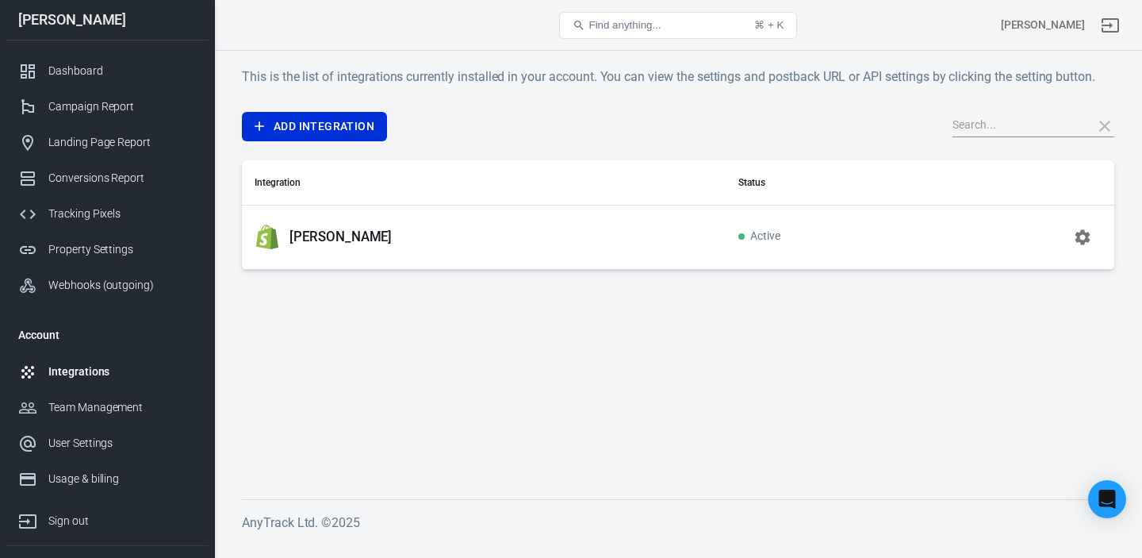
click at [327, 237] on p "Sali Bazar" at bounding box center [340, 236] width 102 height 17
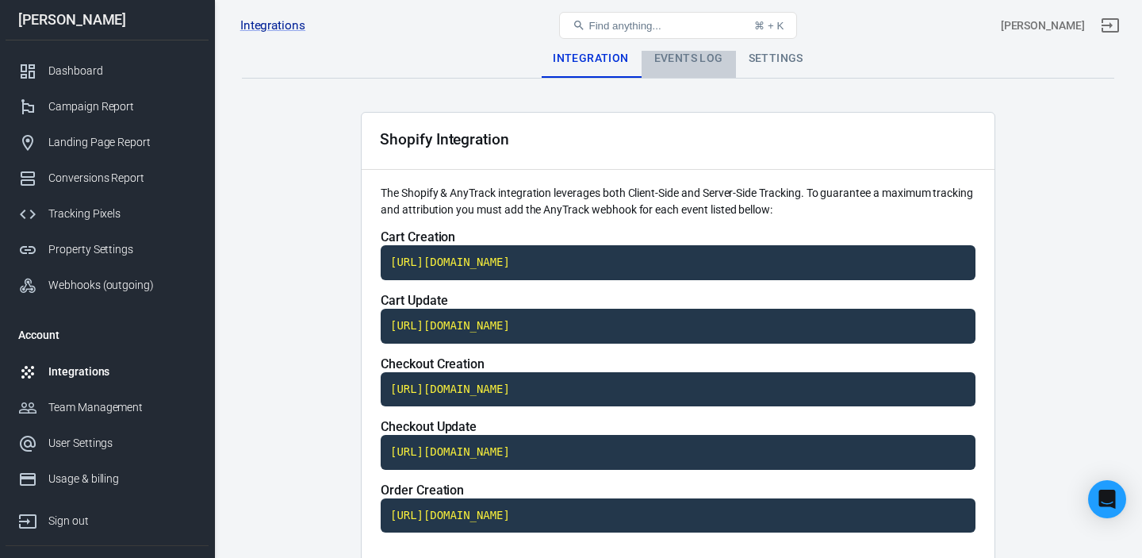
click at [679, 60] on div "Events Log" at bounding box center [689, 59] width 94 height 38
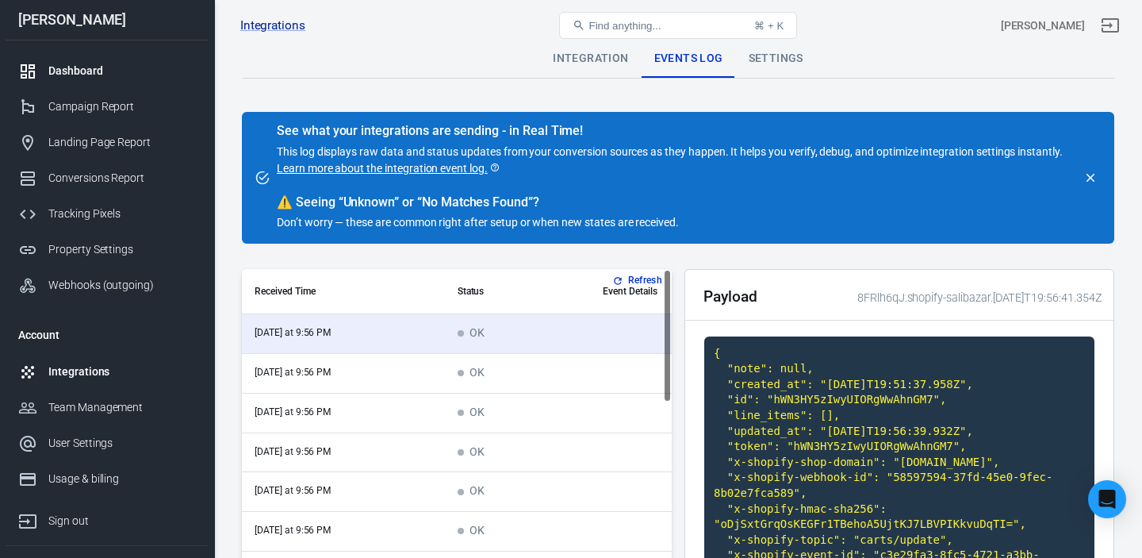
click at [87, 72] on div "Dashboard" at bounding box center [122, 71] width 148 height 17
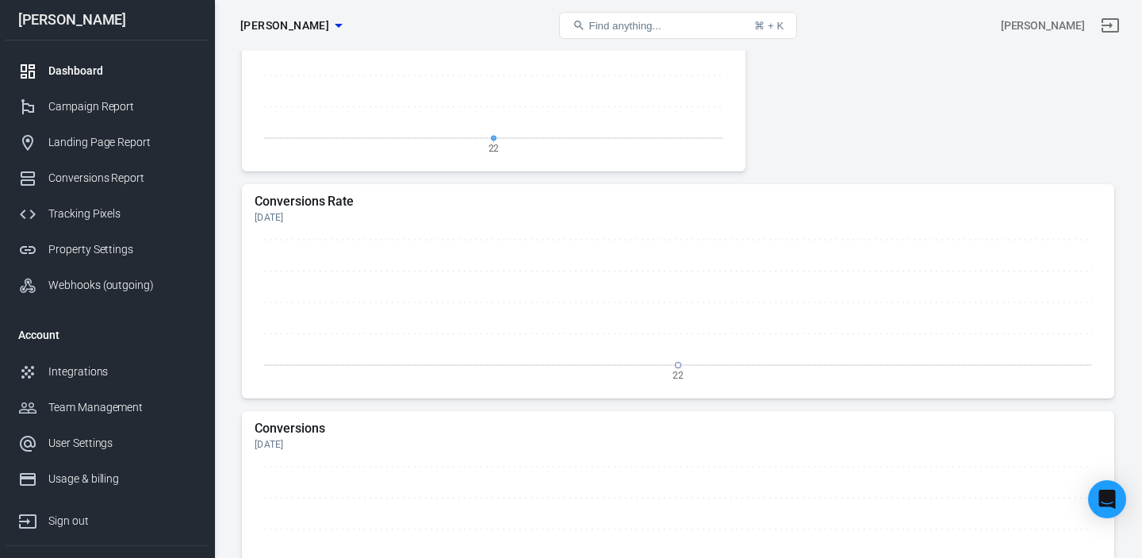
scroll to position [345, 0]
